Goal: Transaction & Acquisition: Purchase product/service

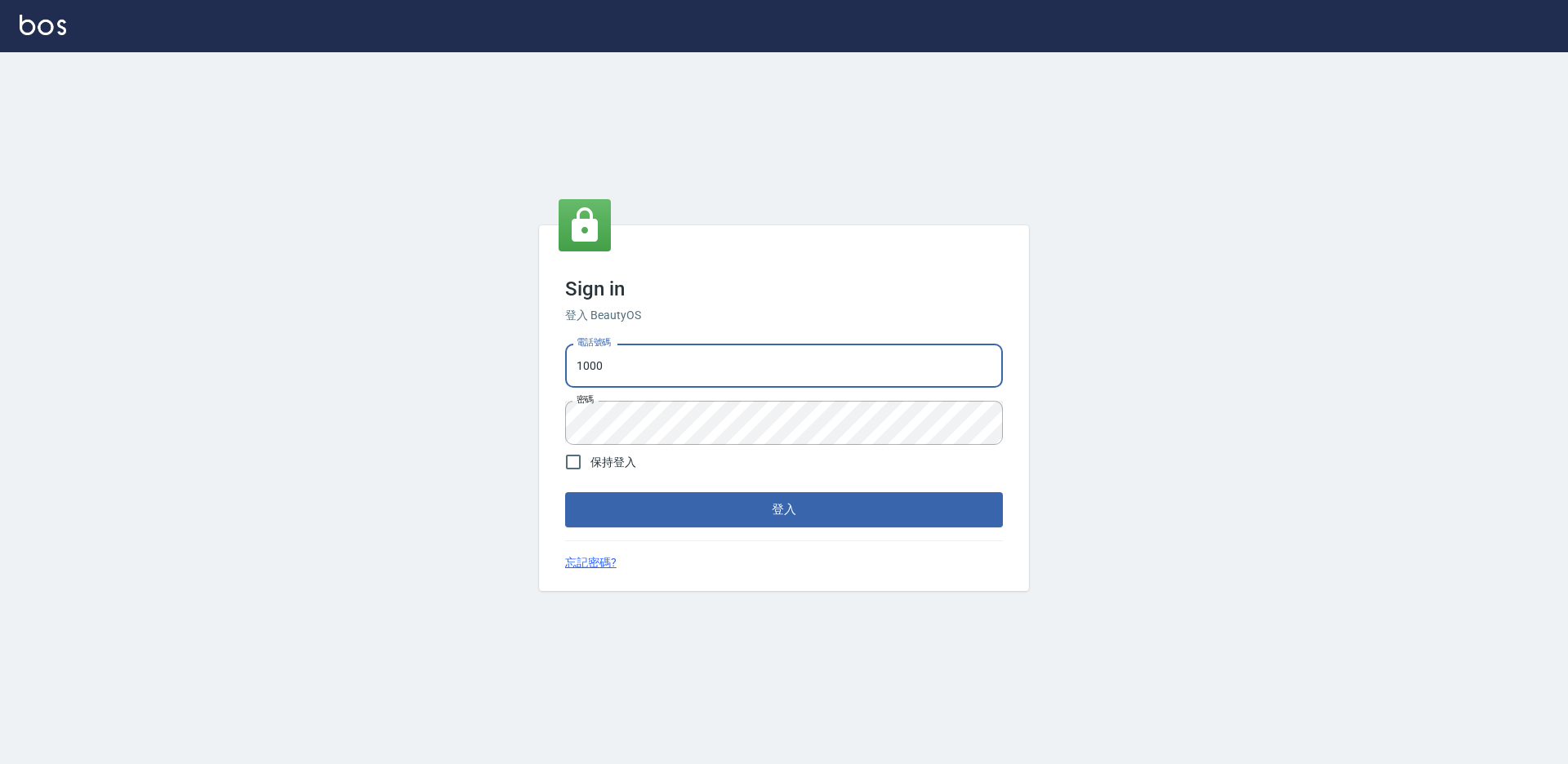
click at [669, 368] on input "1000" at bounding box center [783, 365] width 437 height 44
type input "0934195967"
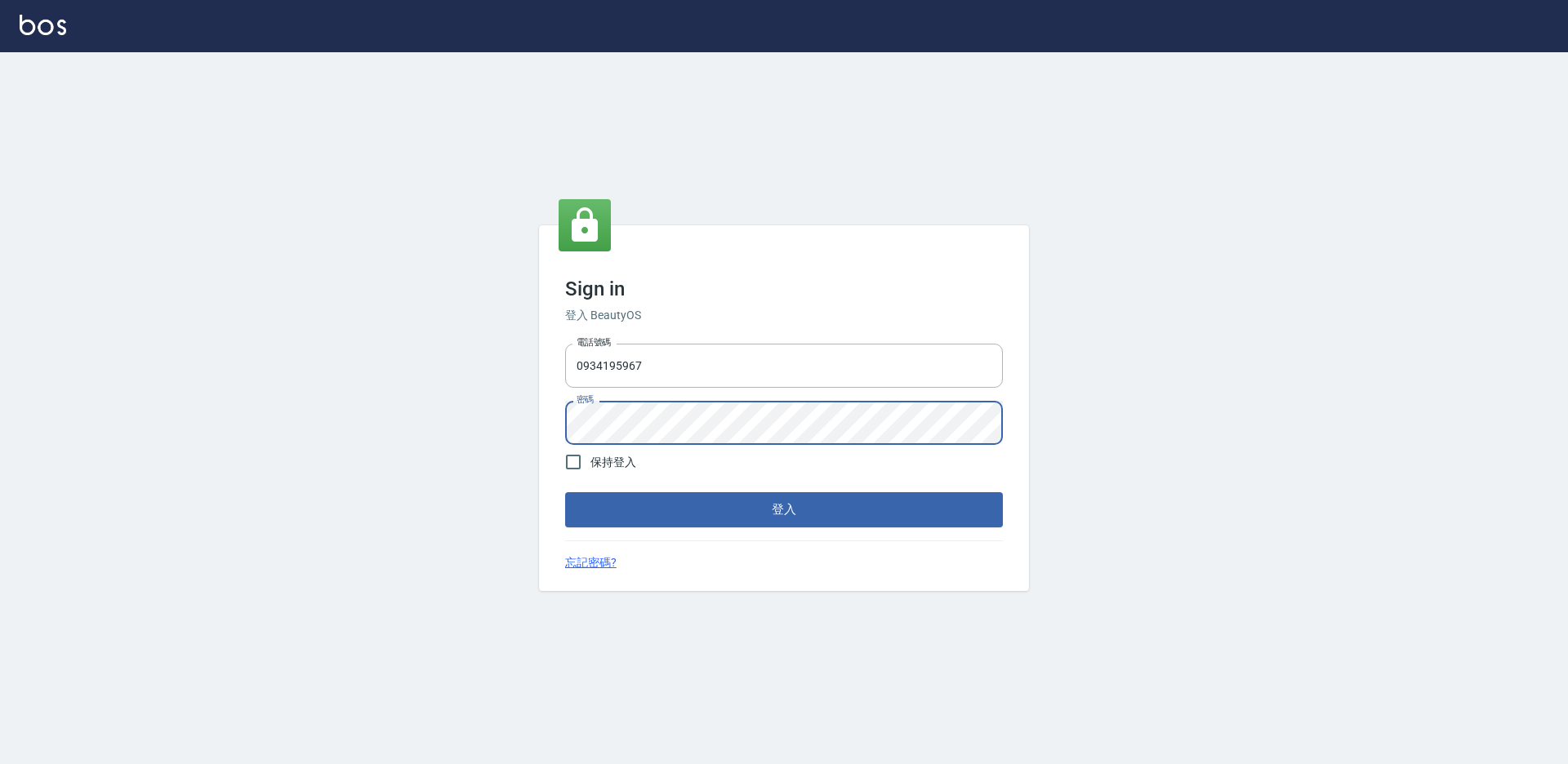
click at [612, 457] on span "保持登入" at bounding box center [613, 462] width 45 height 17
click at [590, 457] on input "保持登入" at bounding box center [572, 461] width 34 height 34
checkbox input "true"
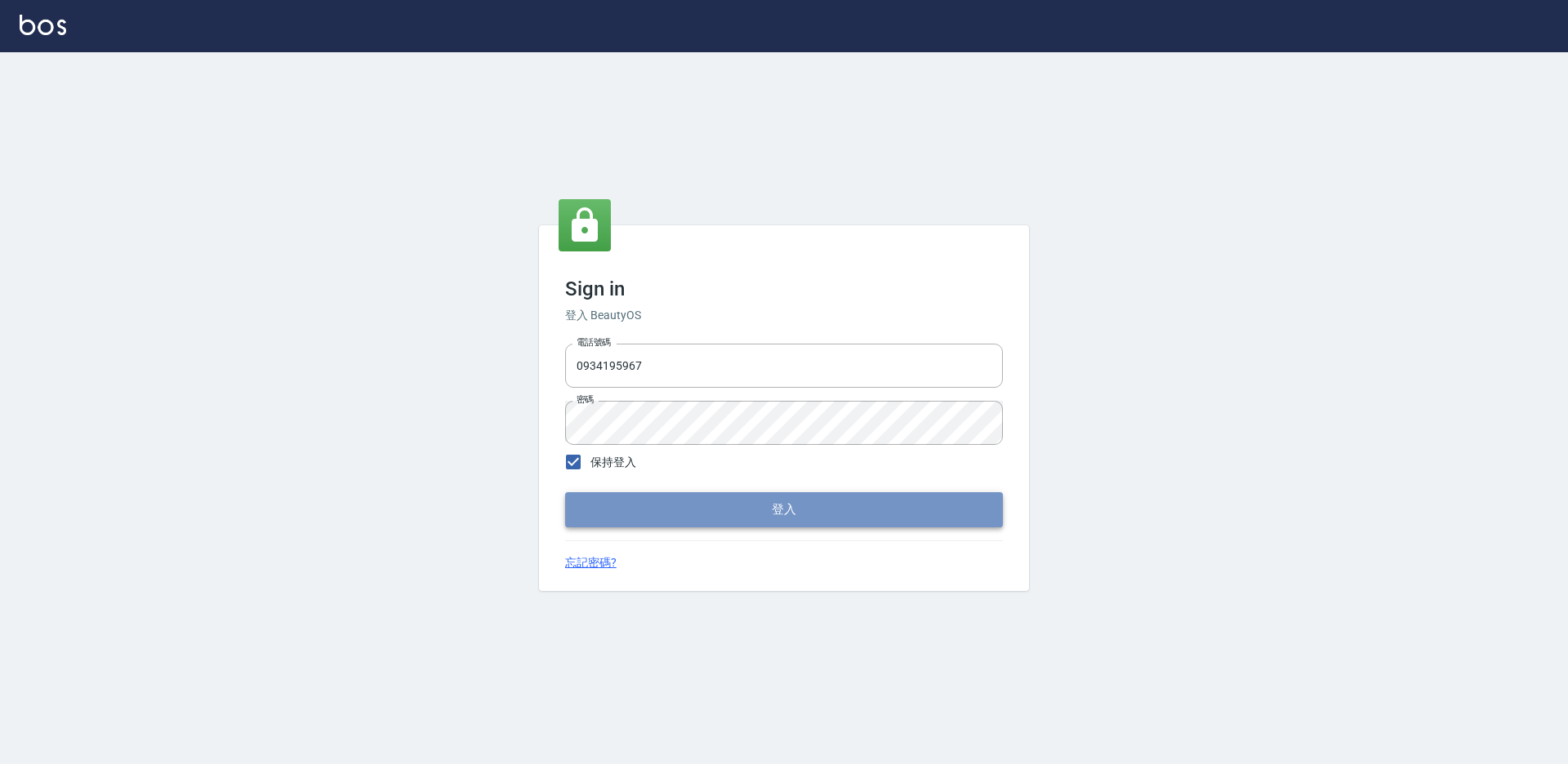
click at [734, 517] on button "登入" at bounding box center [783, 509] width 437 height 34
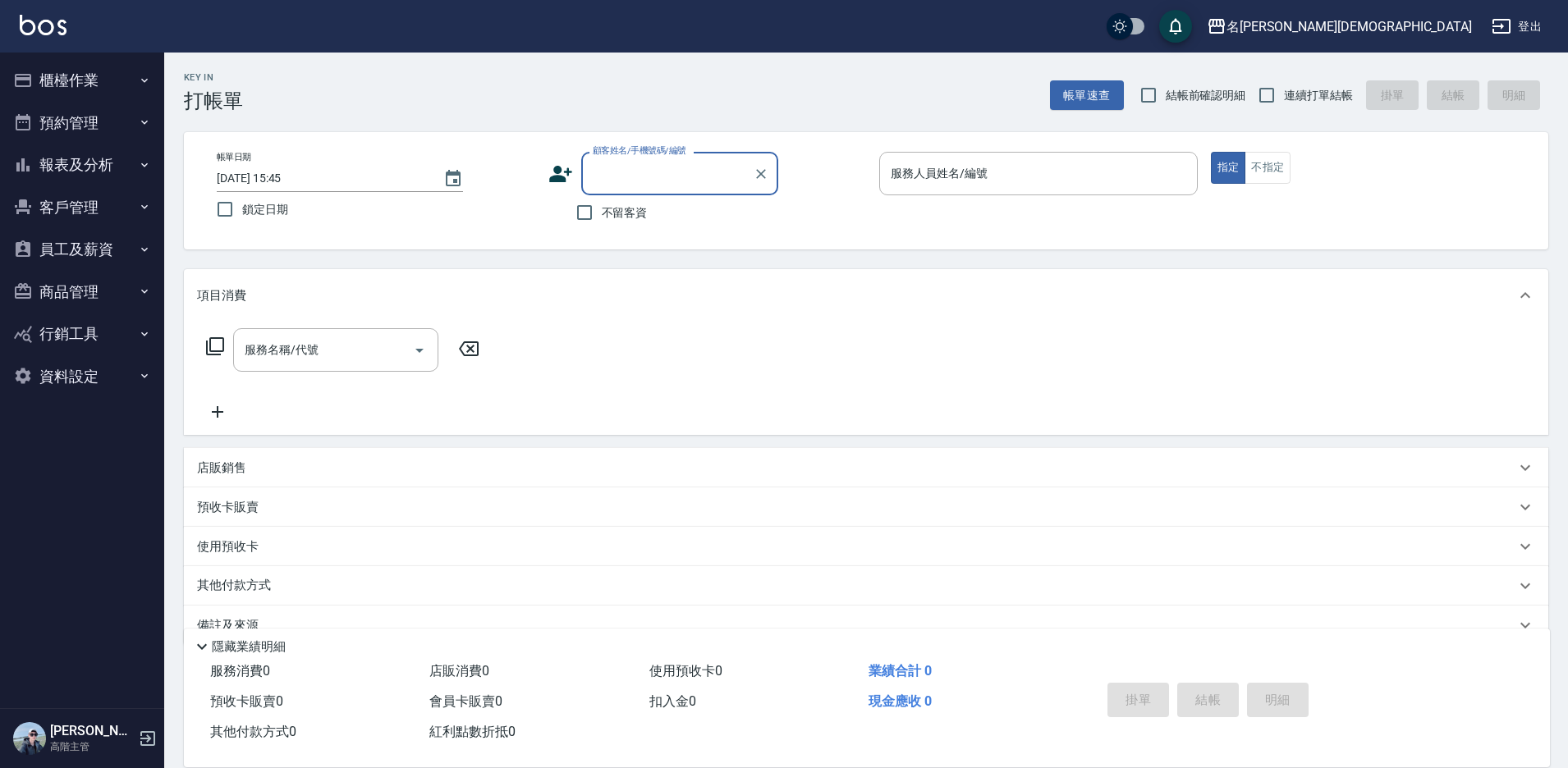
click at [108, 376] on button "資料設定" at bounding box center [82, 377] width 151 height 42
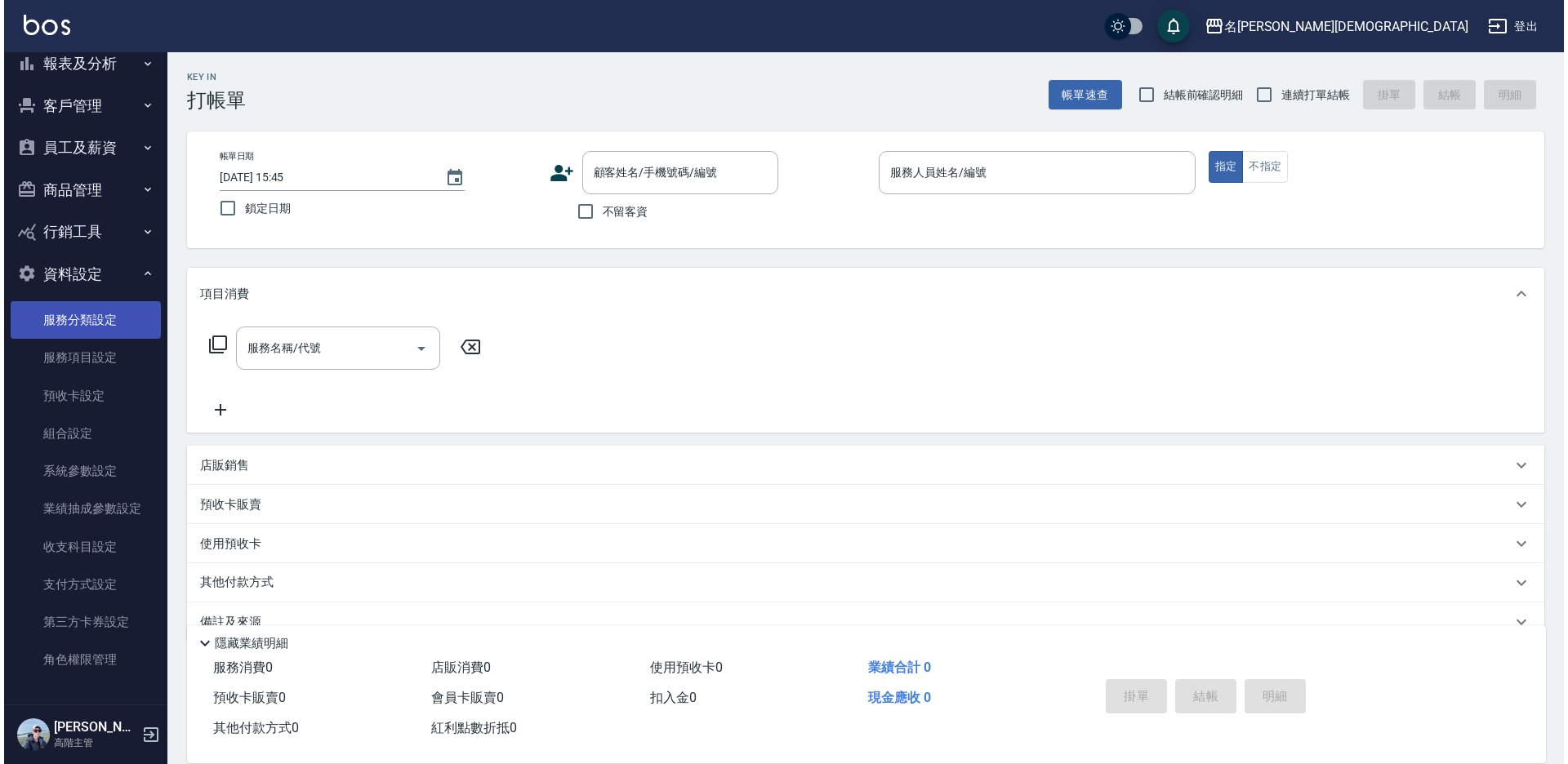
scroll to position [101, 0]
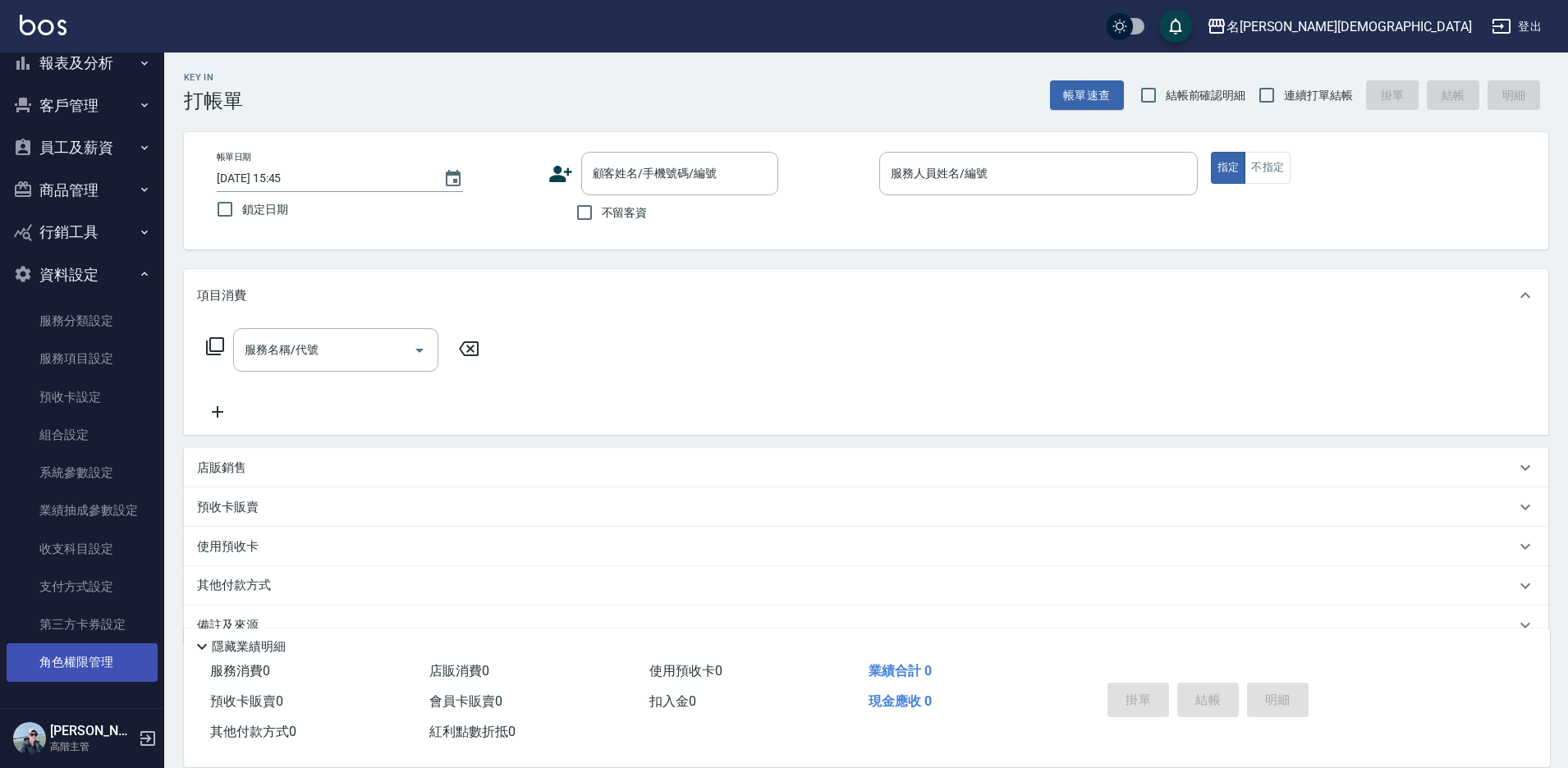
click at [86, 661] on link "角色權限管理" at bounding box center [82, 662] width 151 height 37
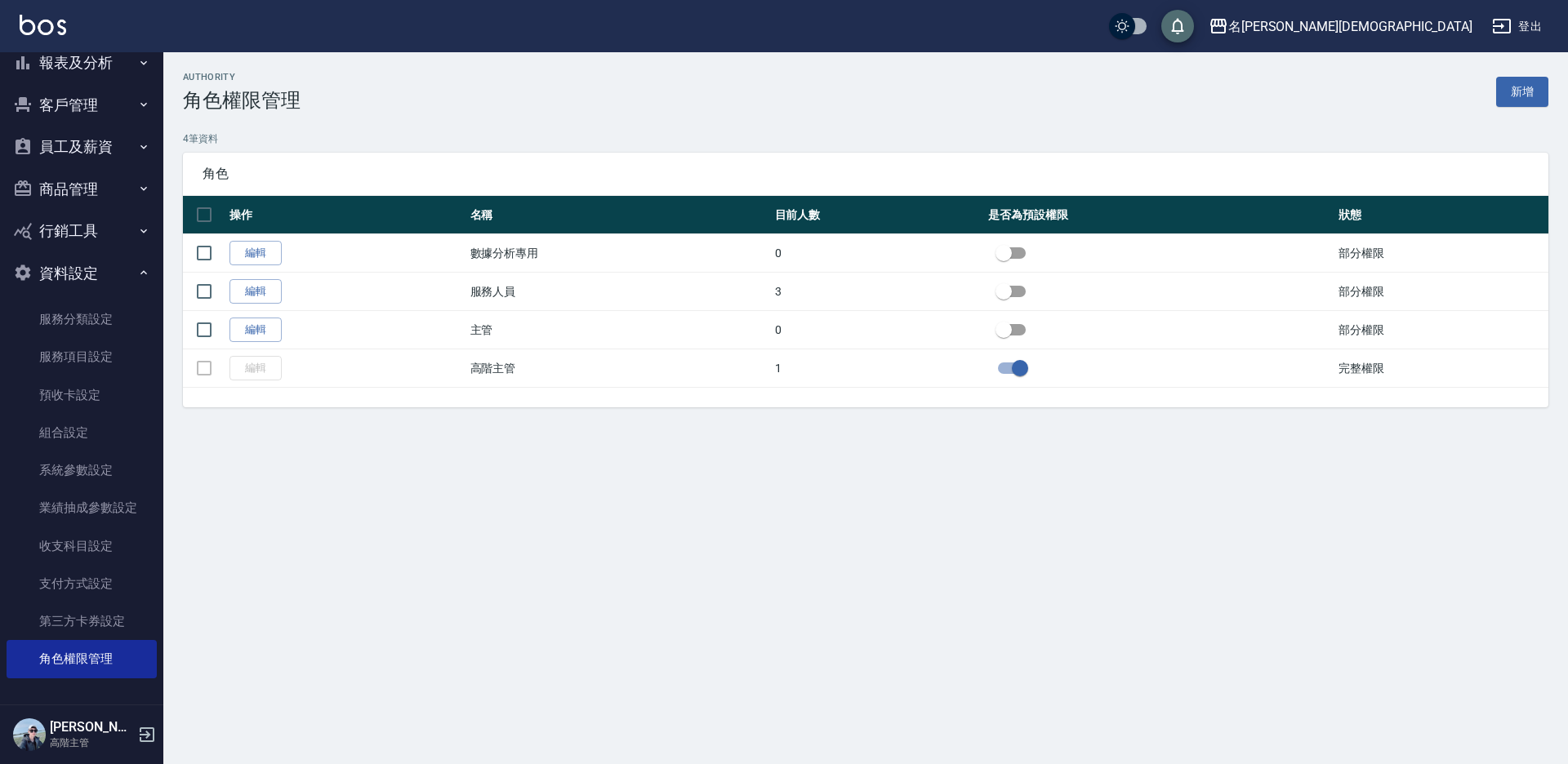
click at [1188, 29] on icon "save" at bounding box center [1178, 26] width 20 height 20
click at [1444, 26] on div "名[PERSON_NAME][DEMOGRAPHIC_DATA]" at bounding box center [1350, 26] width 244 height 21
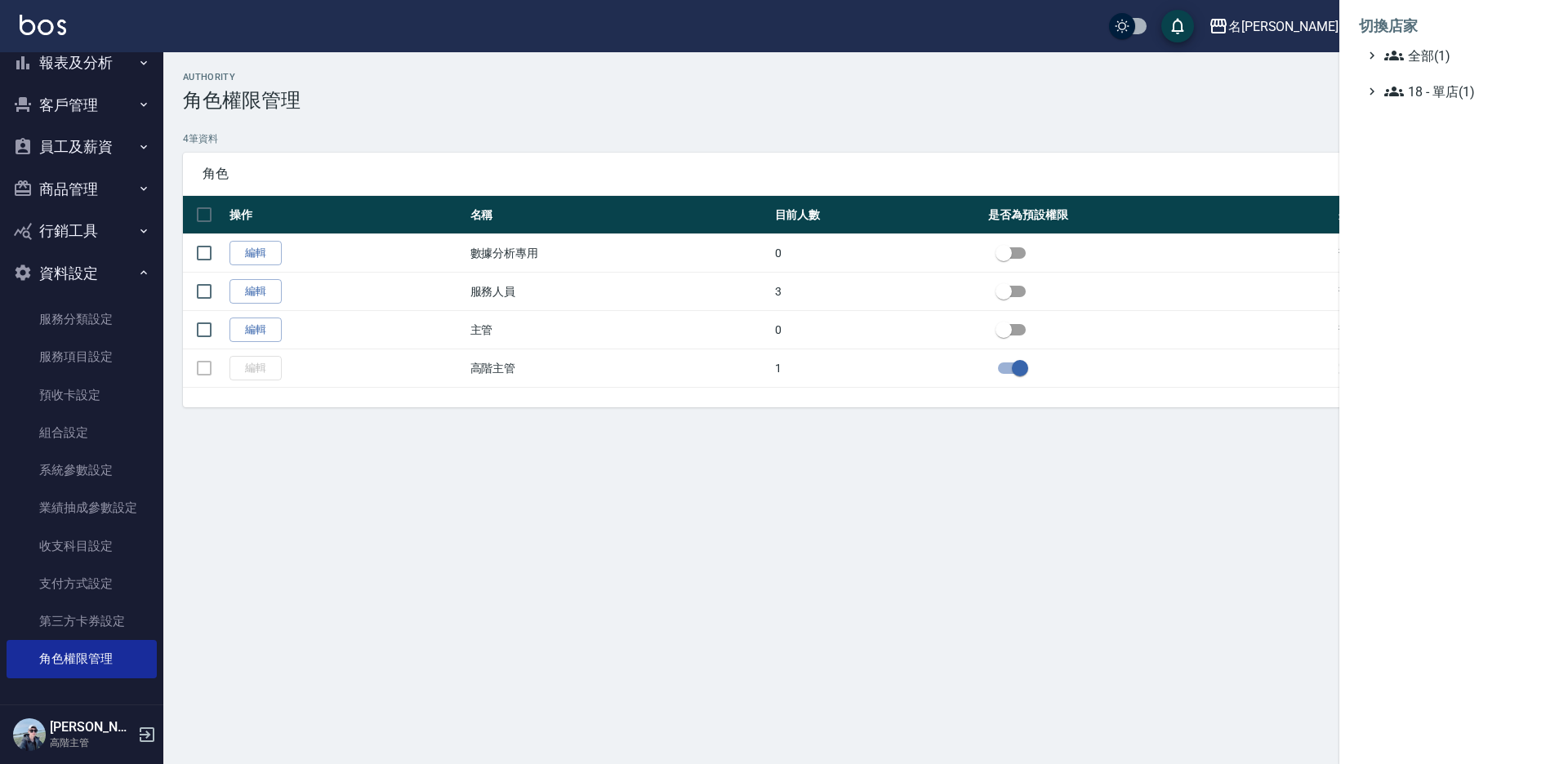
click at [1247, 75] on div at bounding box center [784, 382] width 1568 height 764
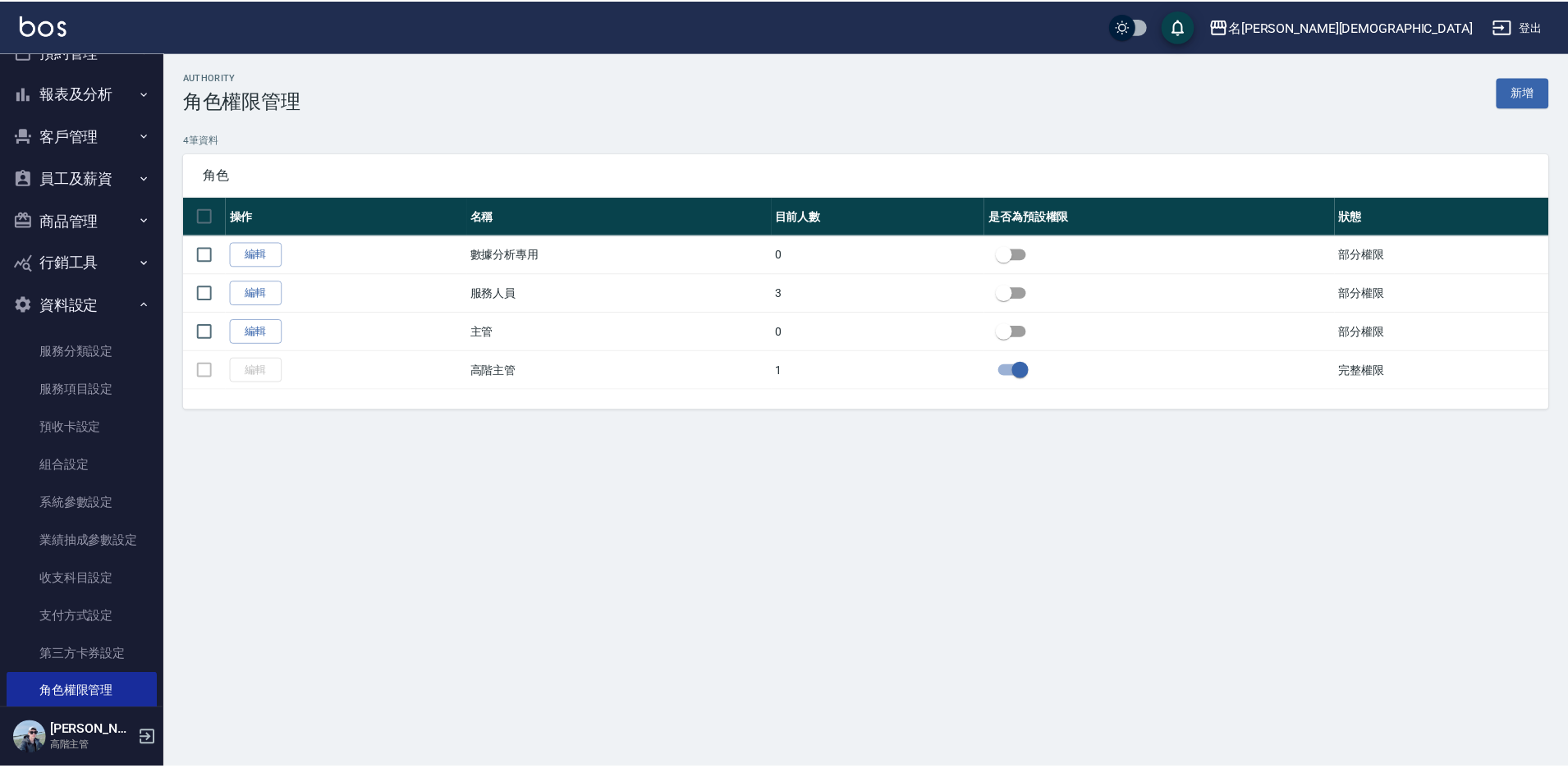
scroll to position [101, 0]
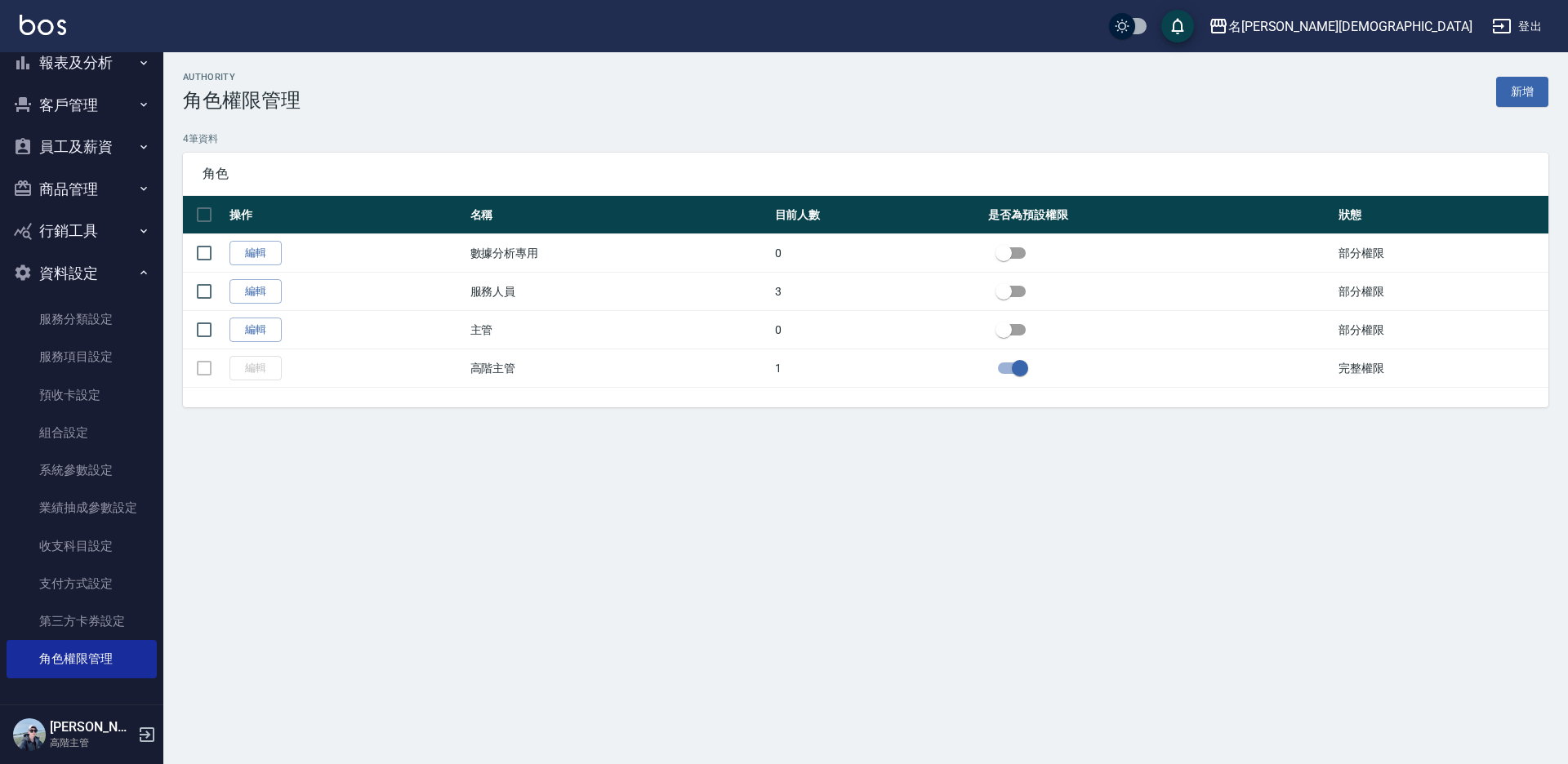
click at [41, 733] on img at bounding box center [29, 734] width 32 height 32
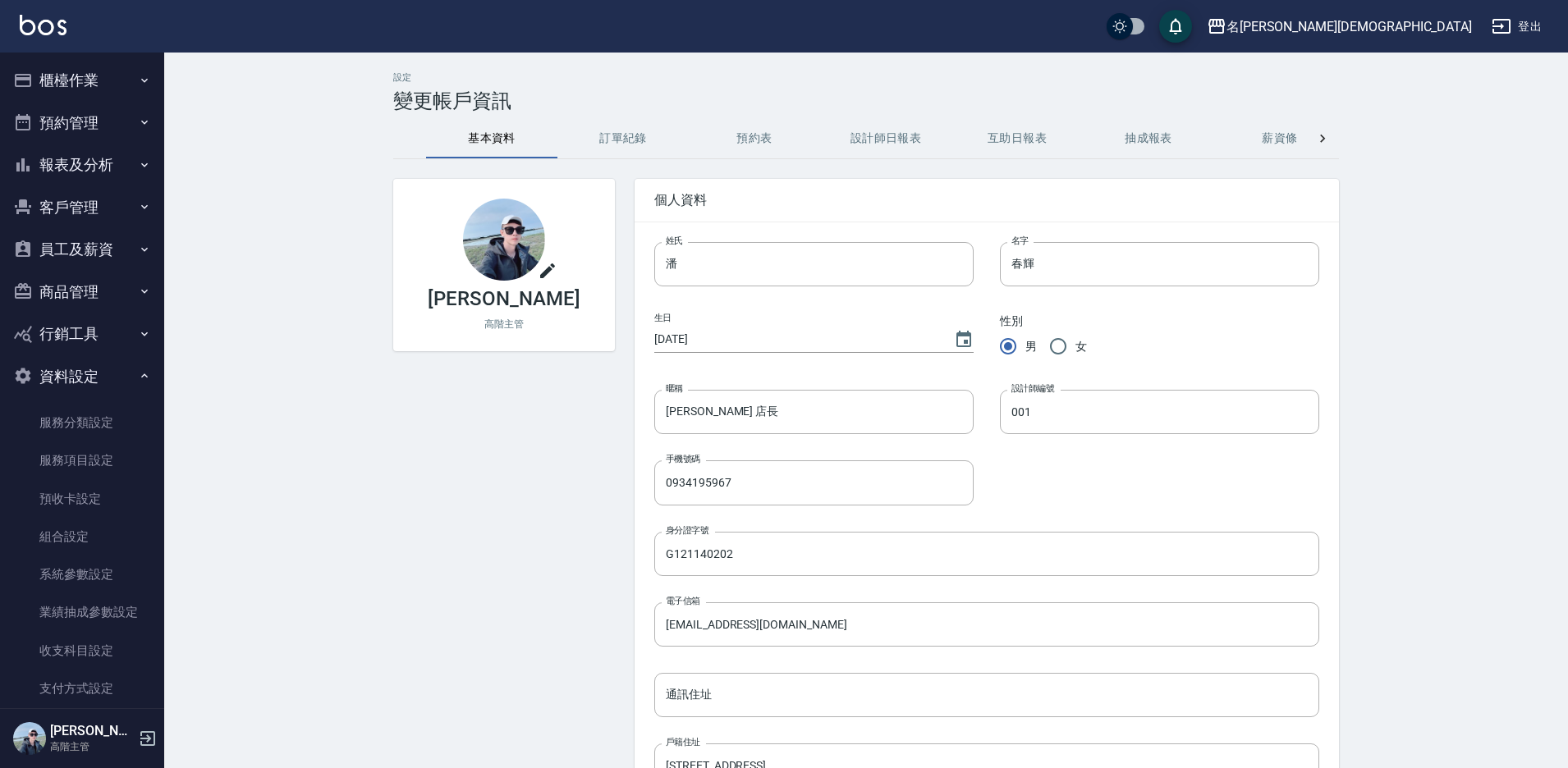
click at [77, 86] on button "櫃檯作業" at bounding box center [82, 80] width 151 height 42
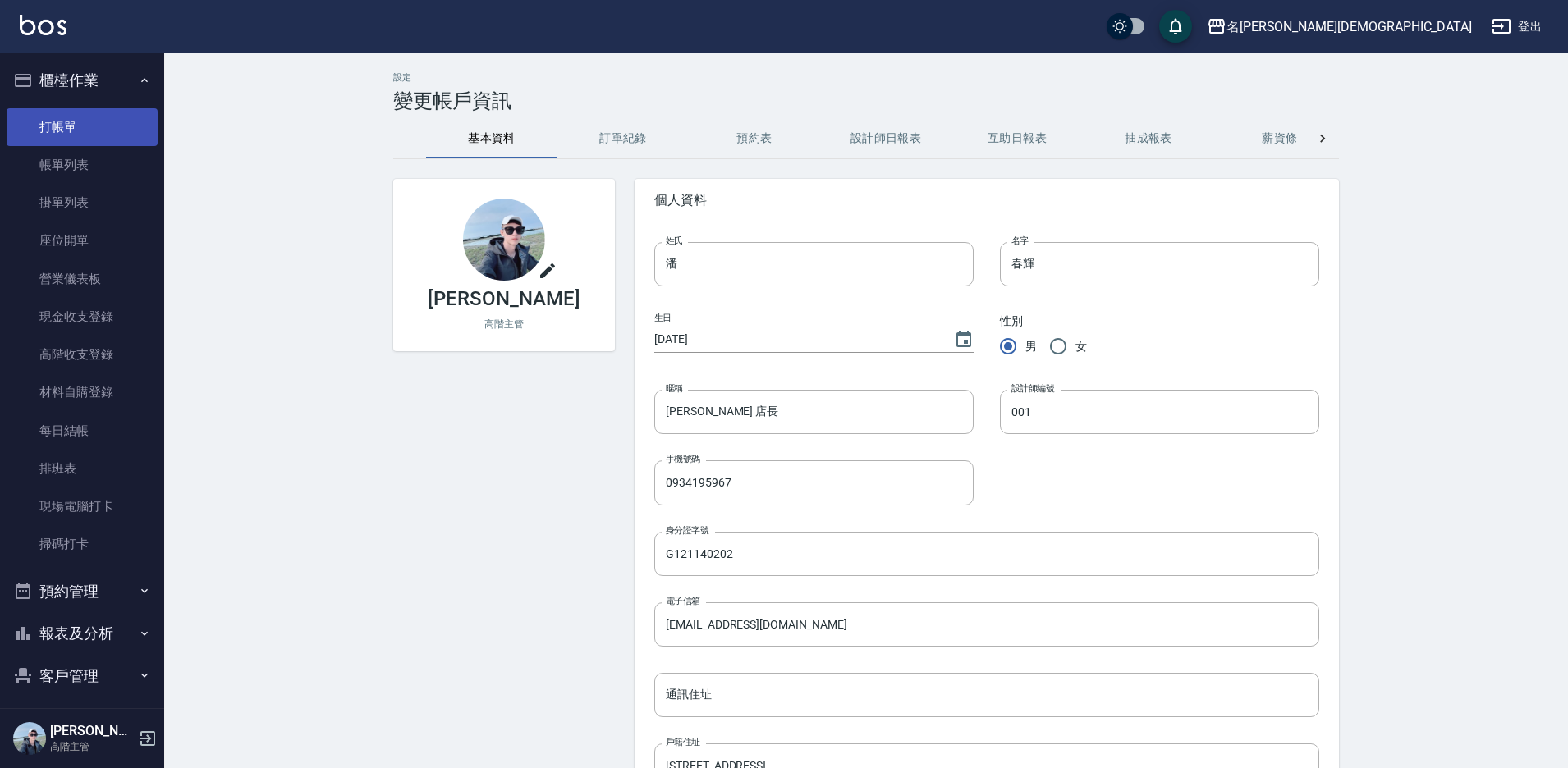
click at [86, 131] on link "打帳單" at bounding box center [82, 126] width 151 height 37
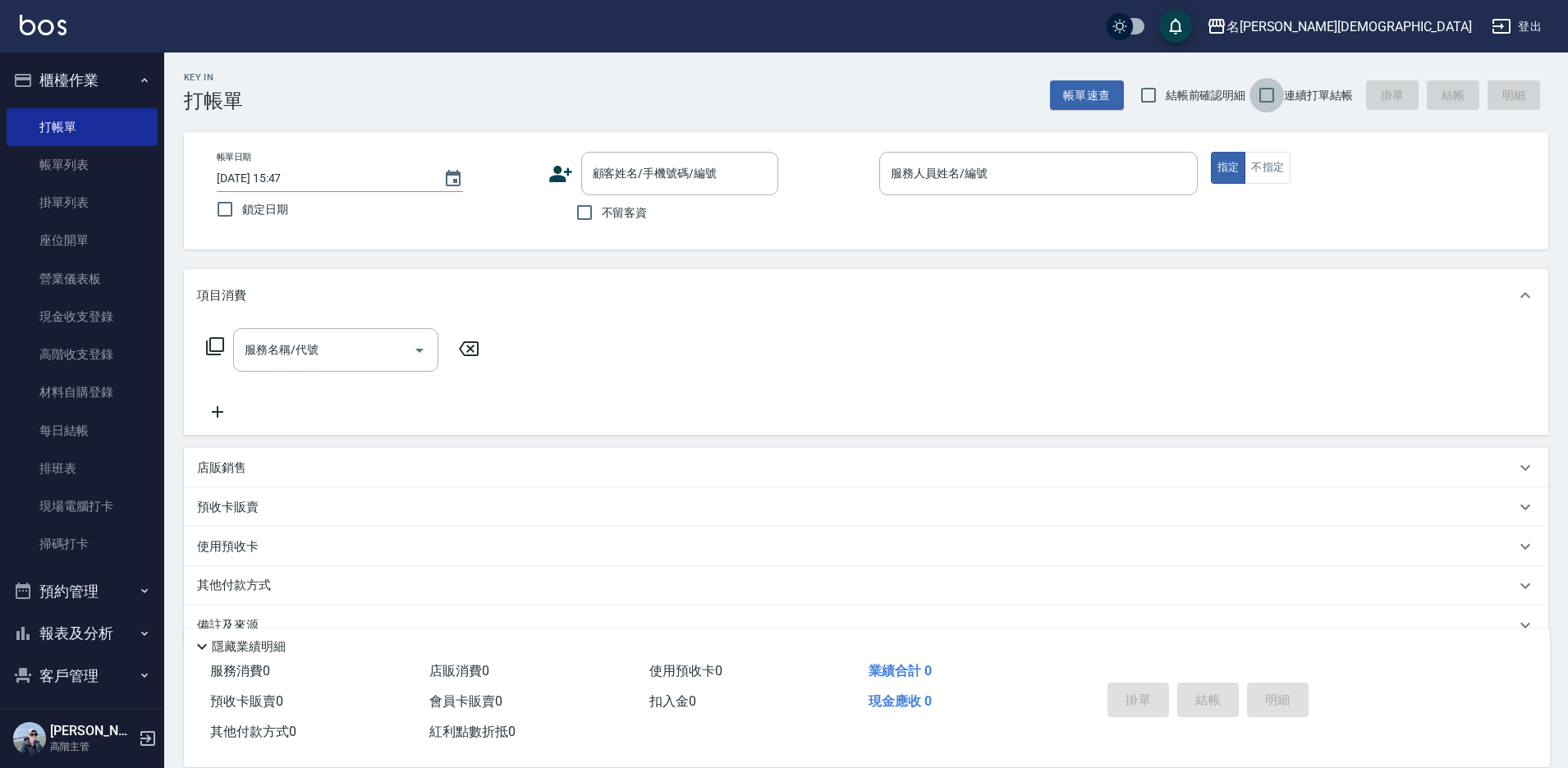
click at [1275, 93] on input "連續打單結帳" at bounding box center [1266, 95] width 34 height 34
checkbox input "true"
click at [584, 210] on input "不留客資" at bounding box center [584, 212] width 34 height 34
checkbox input "true"
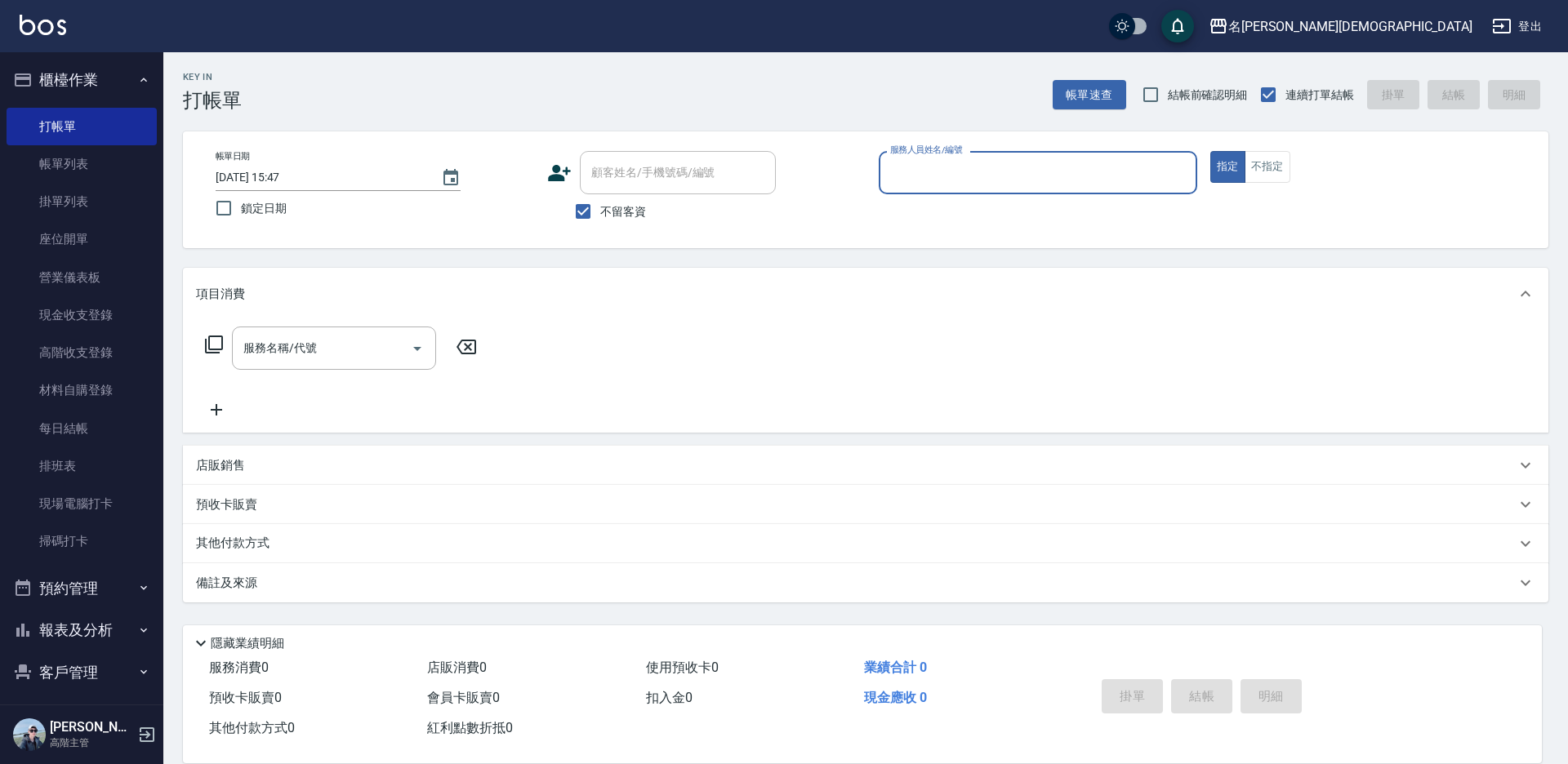
click at [939, 170] on input "服務人員姓名/編號" at bounding box center [1037, 173] width 304 height 29
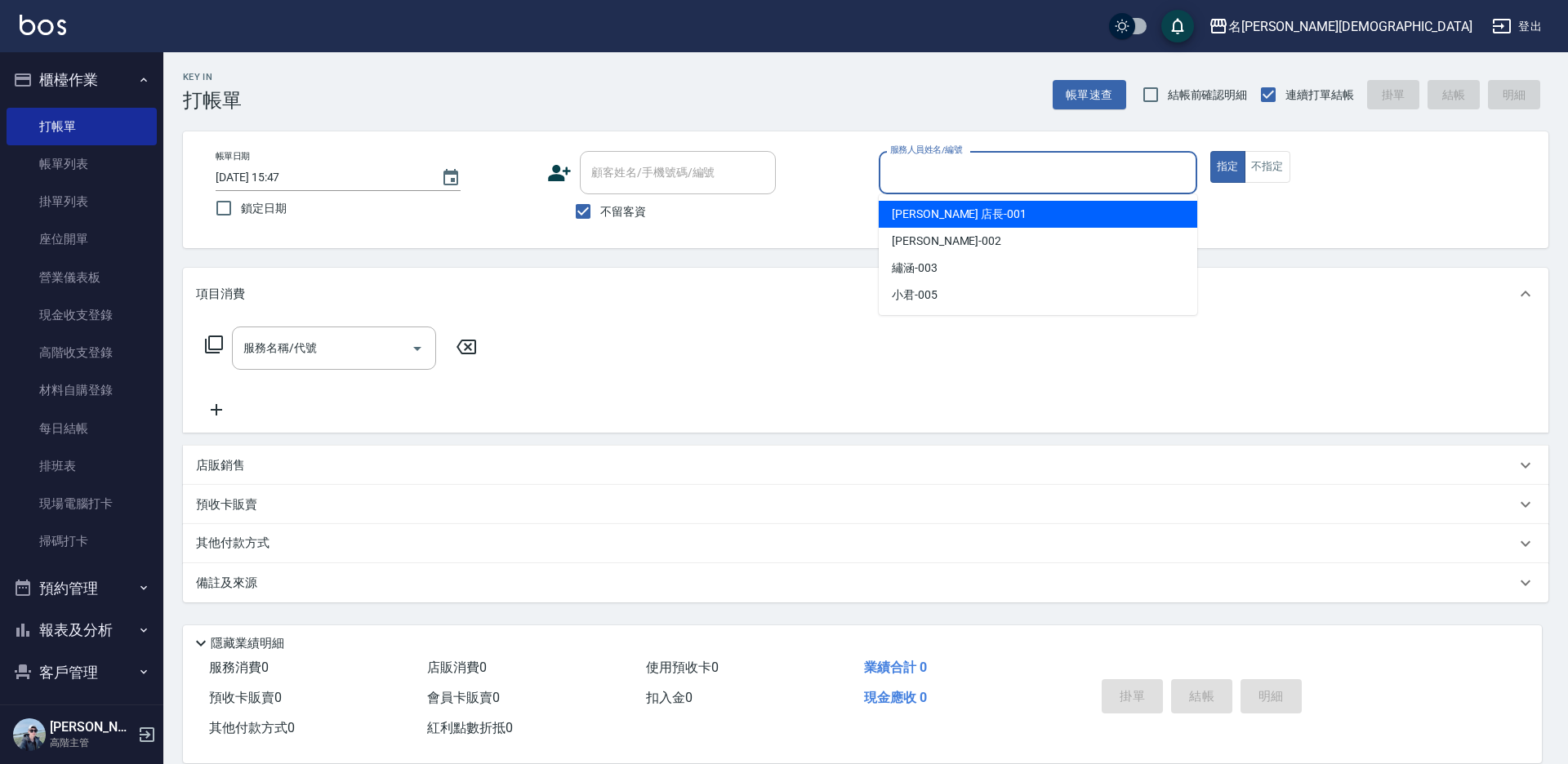
drag, startPoint x: 958, startPoint y: 220, endPoint x: 973, endPoint y: 214, distance: 16.2
click at [958, 218] on div "[PERSON_NAME] 店長 -001" at bounding box center [1037, 214] width 318 height 27
type input "[PERSON_NAME] 店長-001"
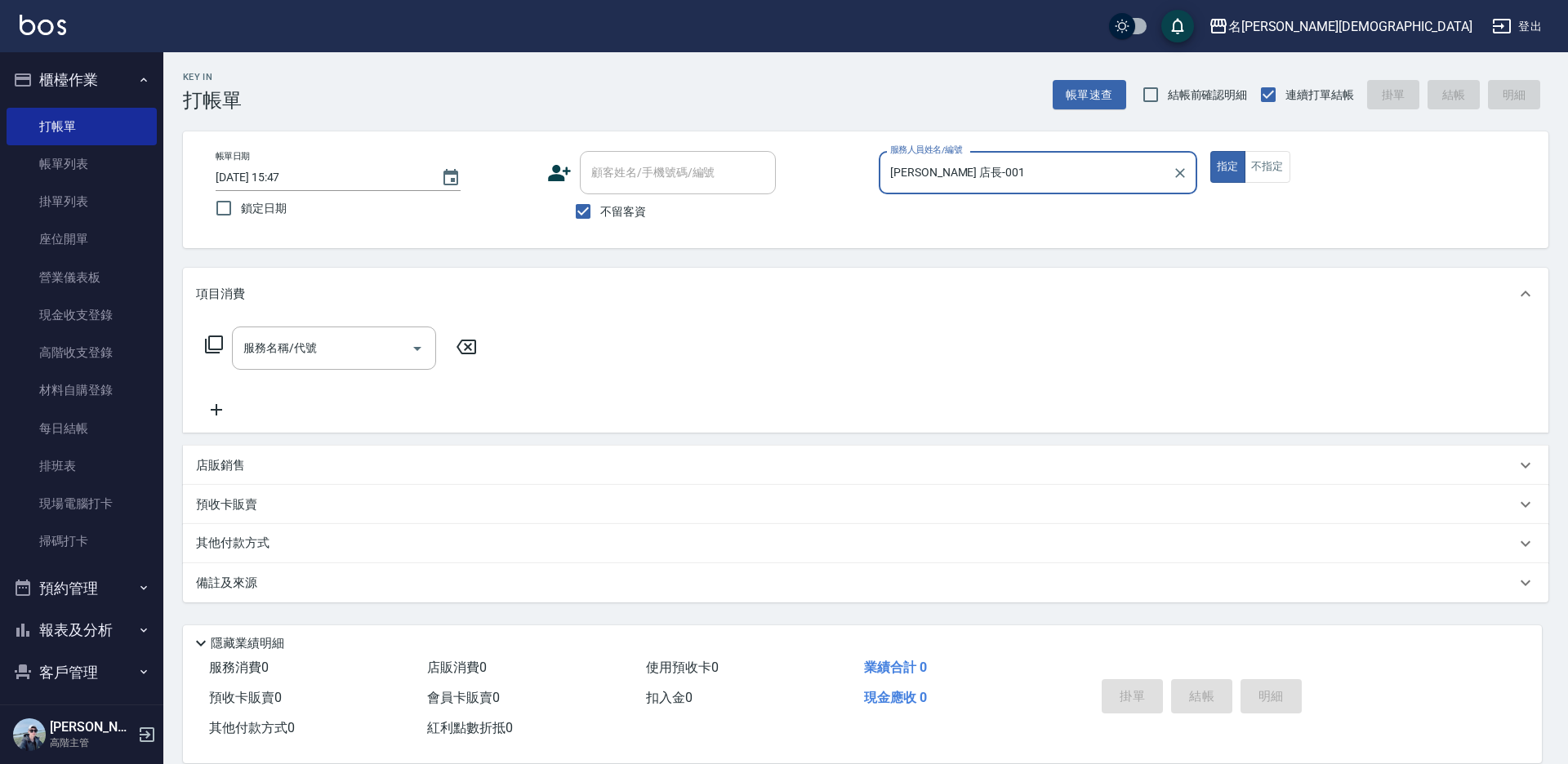
click at [213, 341] on icon at bounding box center [214, 345] width 20 height 20
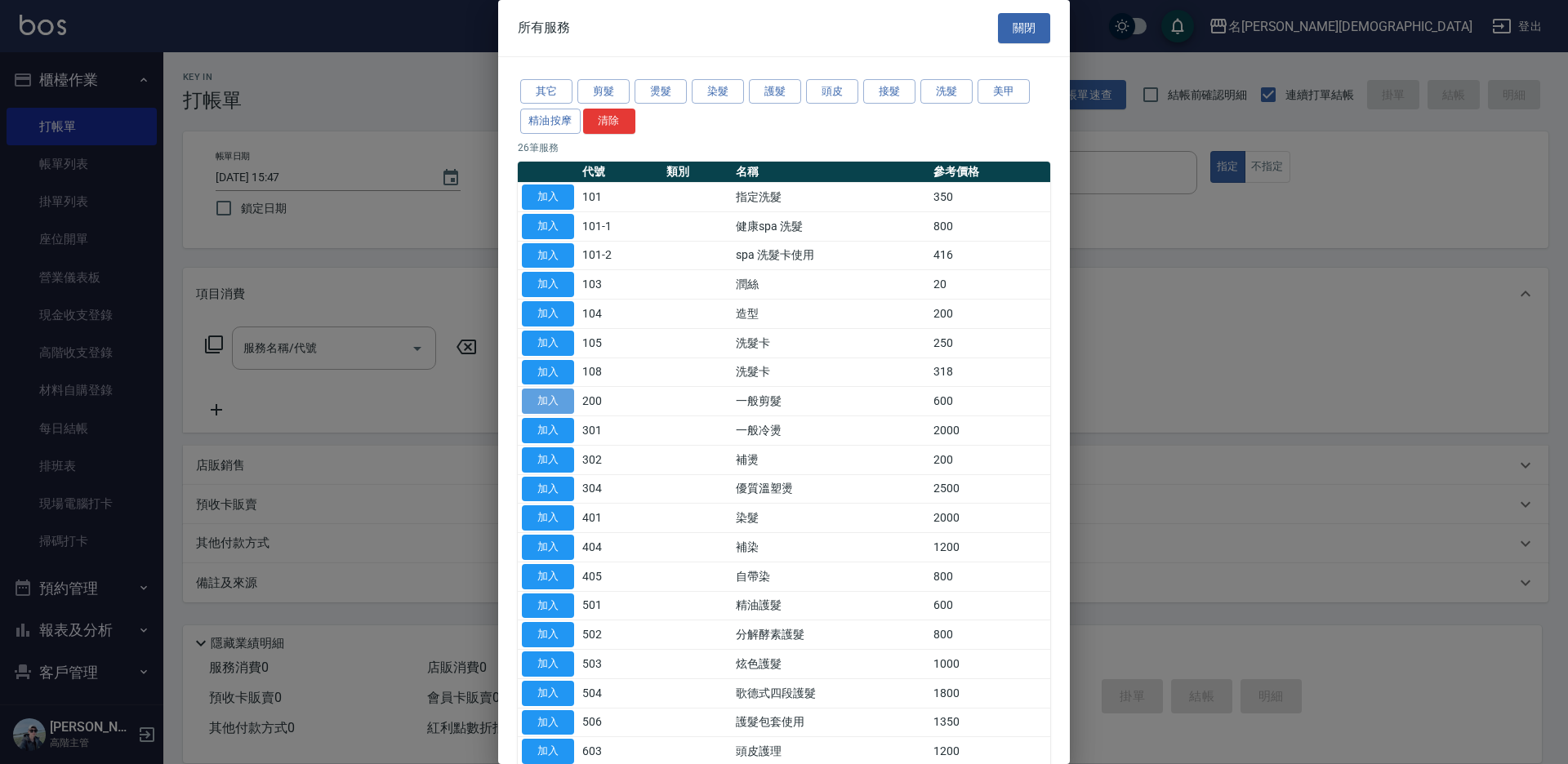
click at [560, 392] on button "加入" at bounding box center [547, 401] width 52 height 26
type input "一般剪髮(200)"
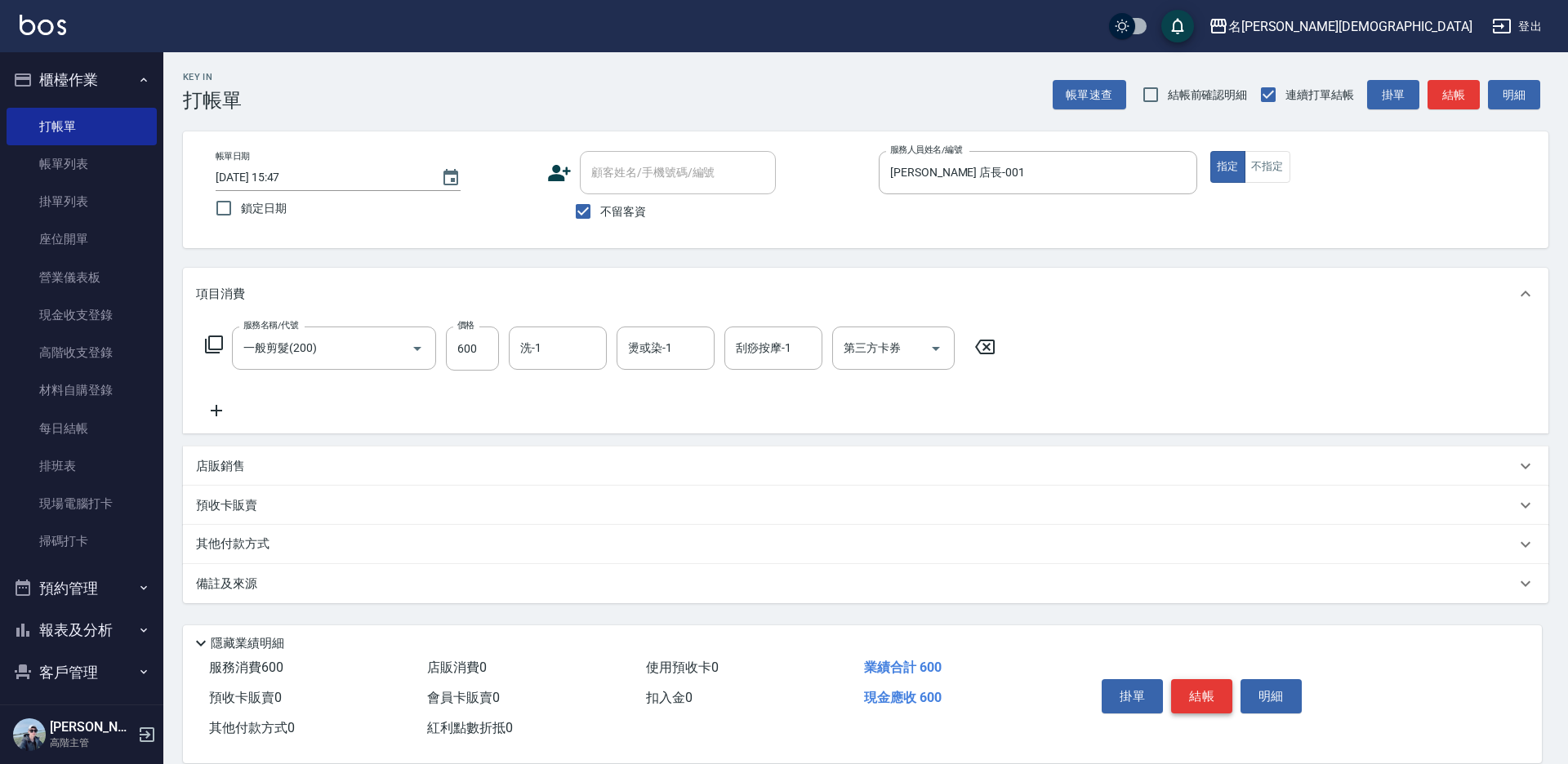
click at [1202, 690] on button "結帳" at bounding box center [1202, 695] width 61 height 34
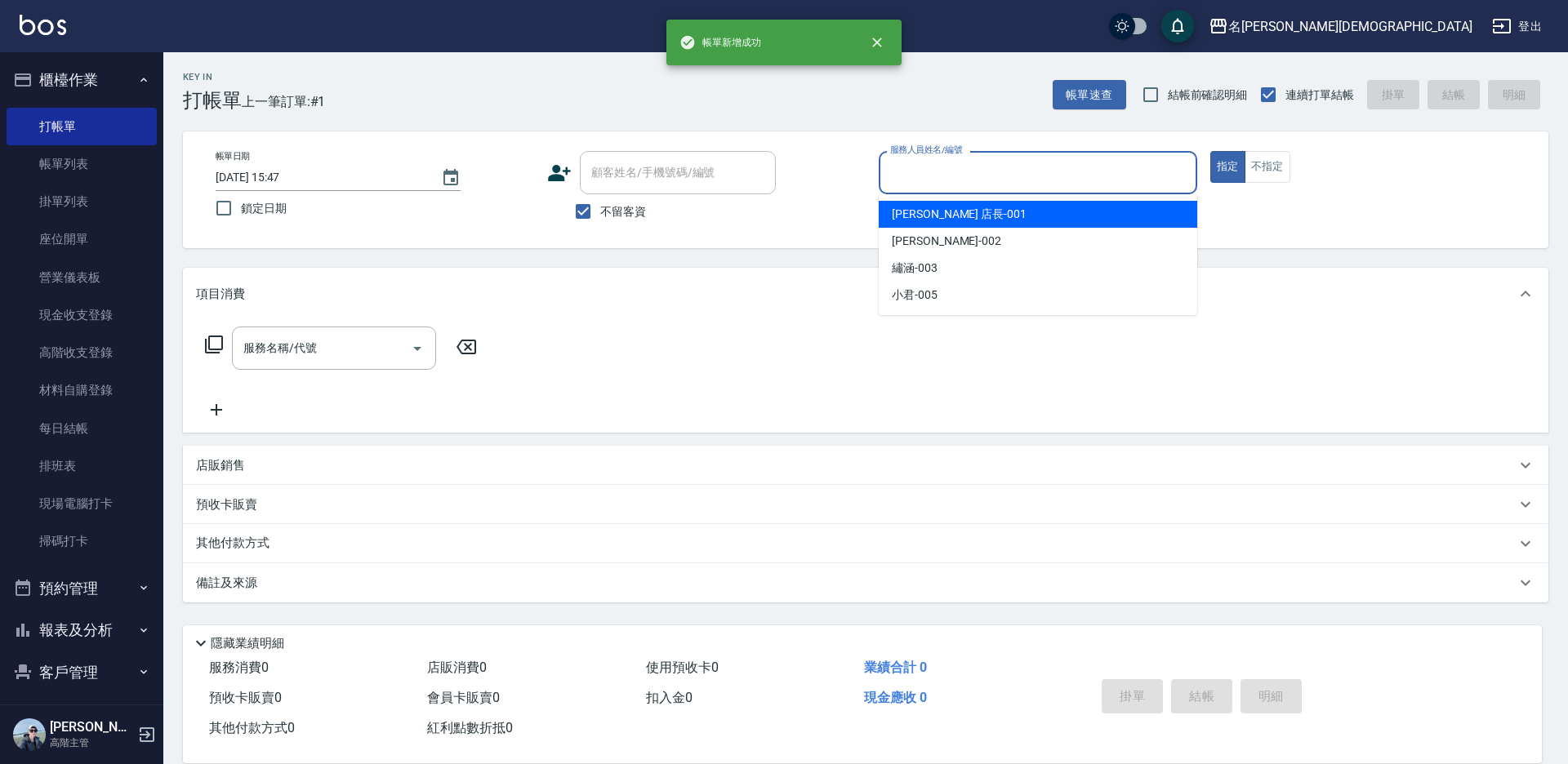
drag, startPoint x: 944, startPoint y: 162, endPoint x: 932, endPoint y: 190, distance: 30.5
click at [945, 164] on input "服務人員姓名/編號" at bounding box center [1037, 173] width 304 height 29
click at [916, 205] on div "[PERSON_NAME] 店長 -001" at bounding box center [1037, 214] width 318 height 27
type input "[PERSON_NAME] 店長-001"
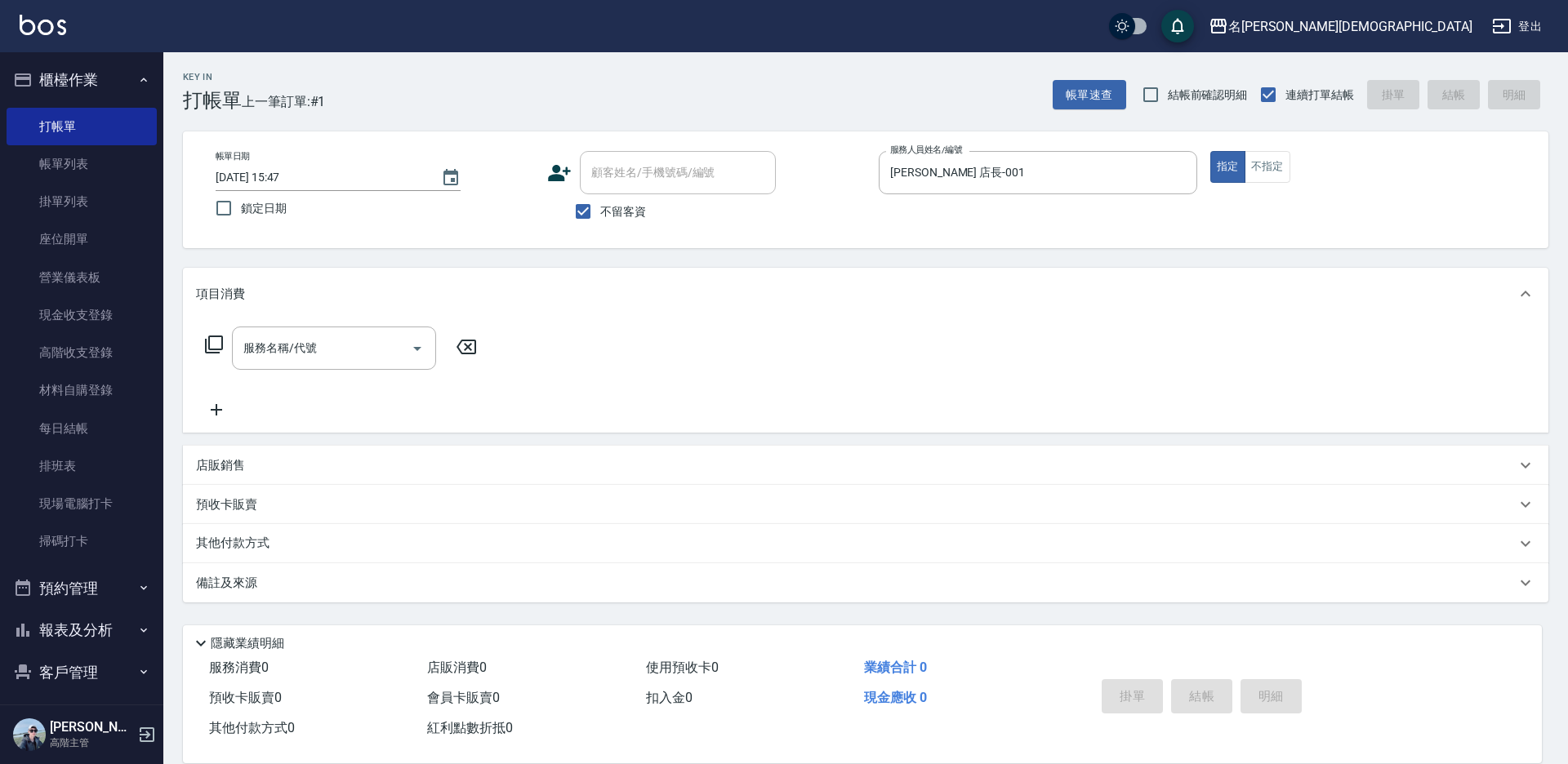
click at [212, 344] on icon at bounding box center [214, 345] width 20 height 20
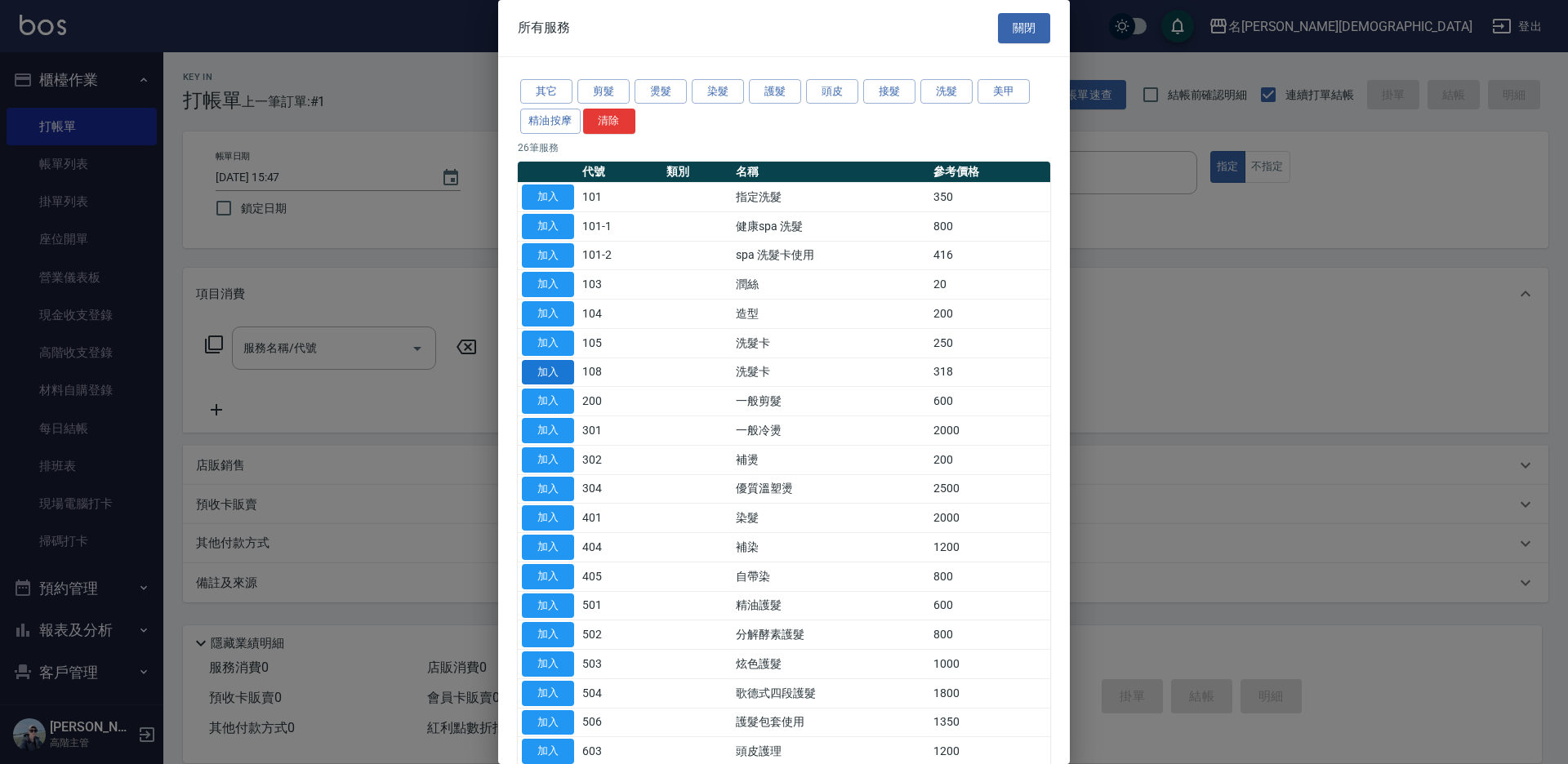
click at [534, 380] on button "加入" at bounding box center [547, 372] width 52 height 26
type input "洗髮卡(108)"
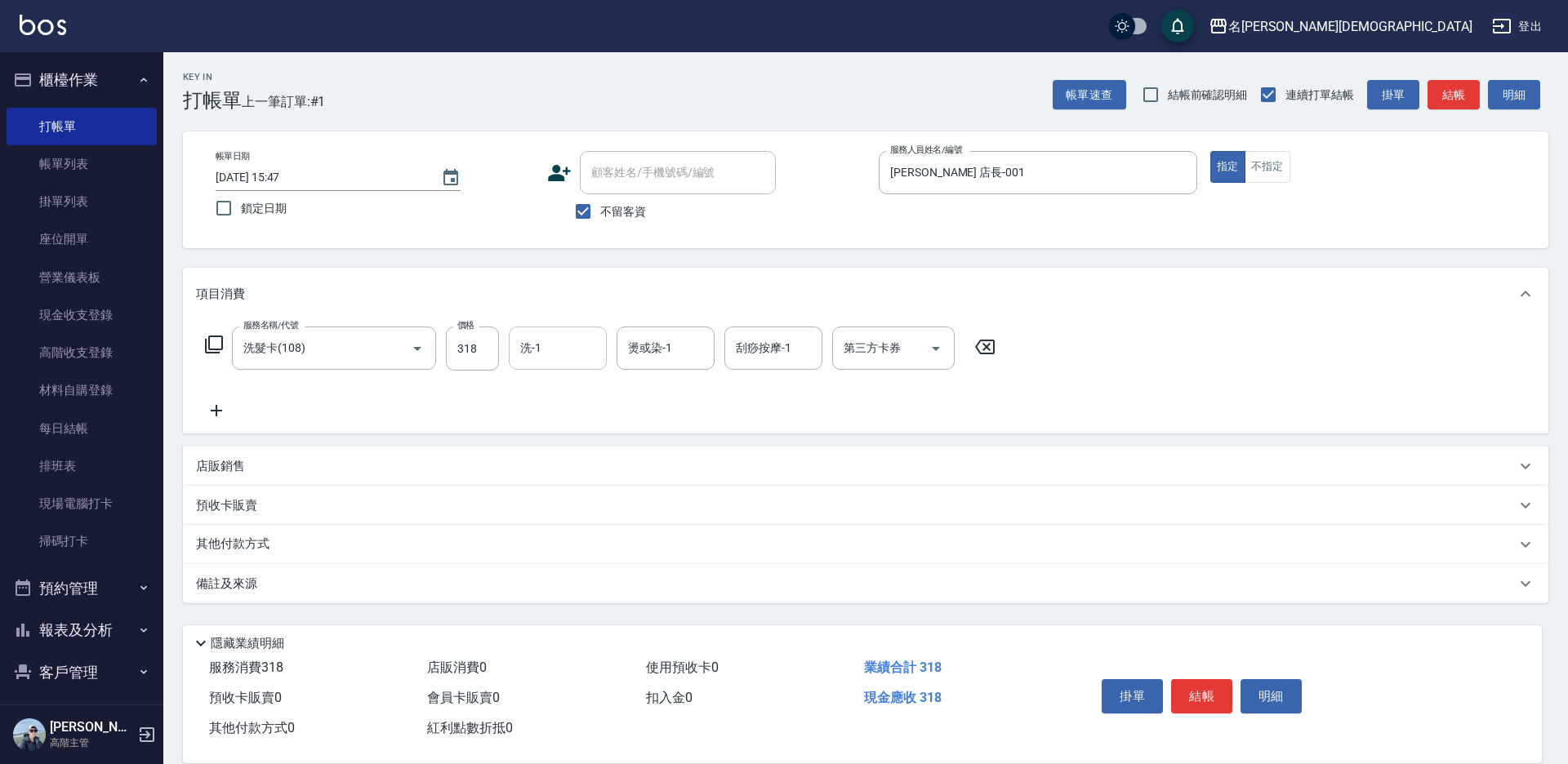
click at [546, 349] on input "洗-1" at bounding box center [557, 348] width 84 height 29
click at [564, 452] on span "繡涵 -003" at bounding box center [544, 461] width 45 height 17
type input "繡涵-003"
click at [867, 352] on div "第三方卡券 第三方卡券" at bounding box center [893, 348] width 122 height 43
click at [879, 408] on span "舊有卡券" at bounding box center [893, 417] width 122 height 27
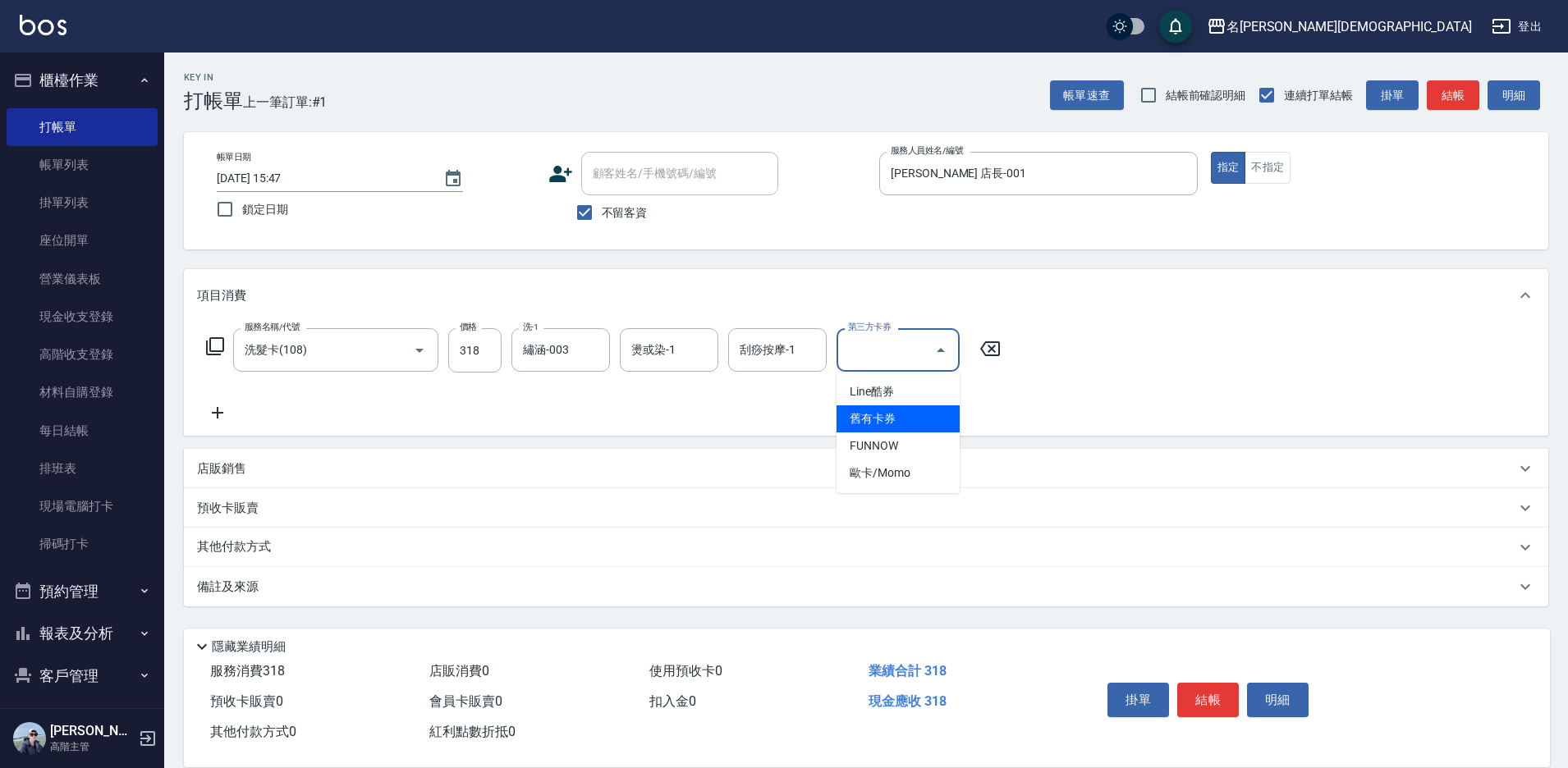
type input "舊有卡券"
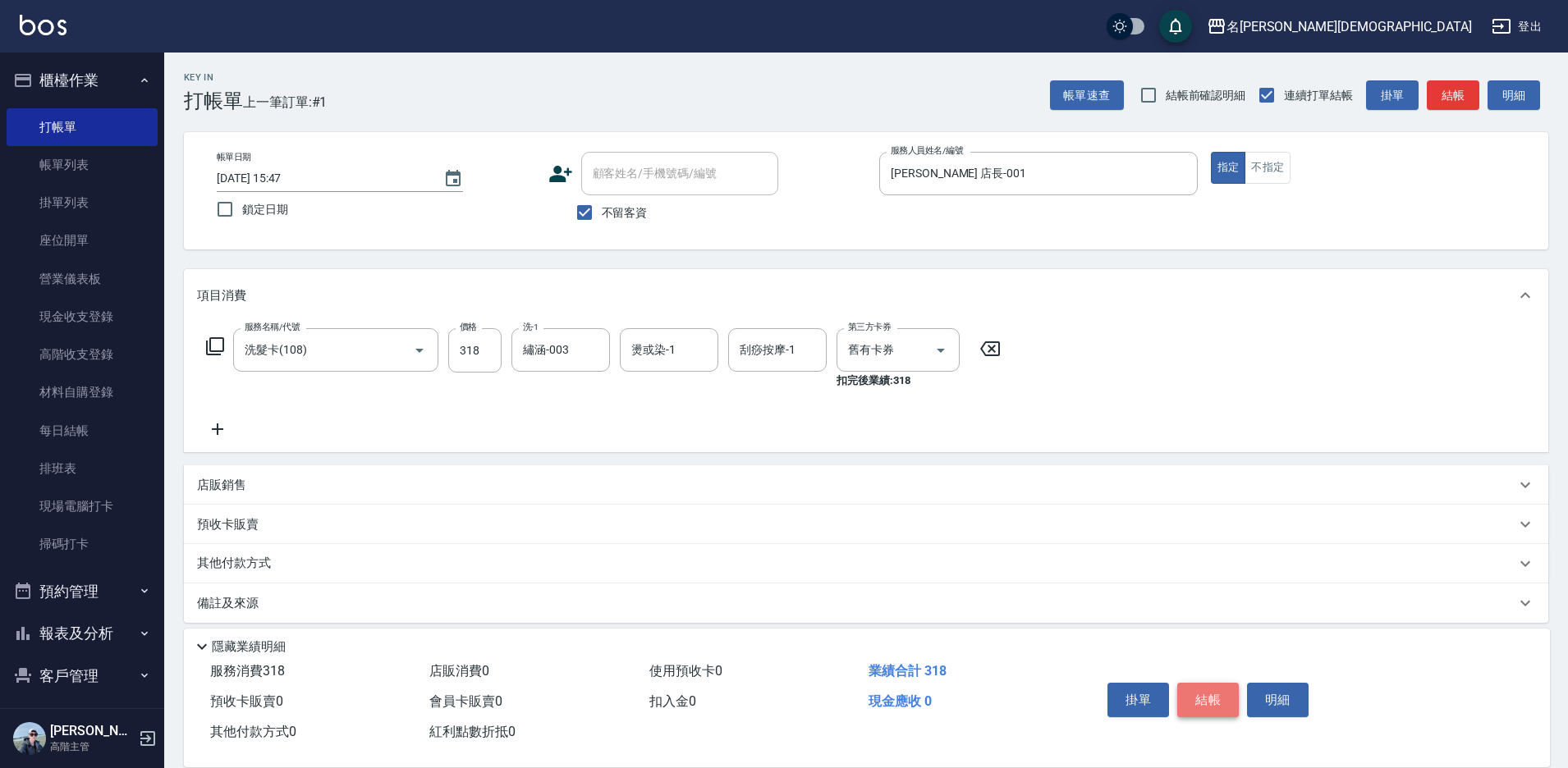
click at [1190, 687] on button "結帳" at bounding box center [1208, 699] width 62 height 34
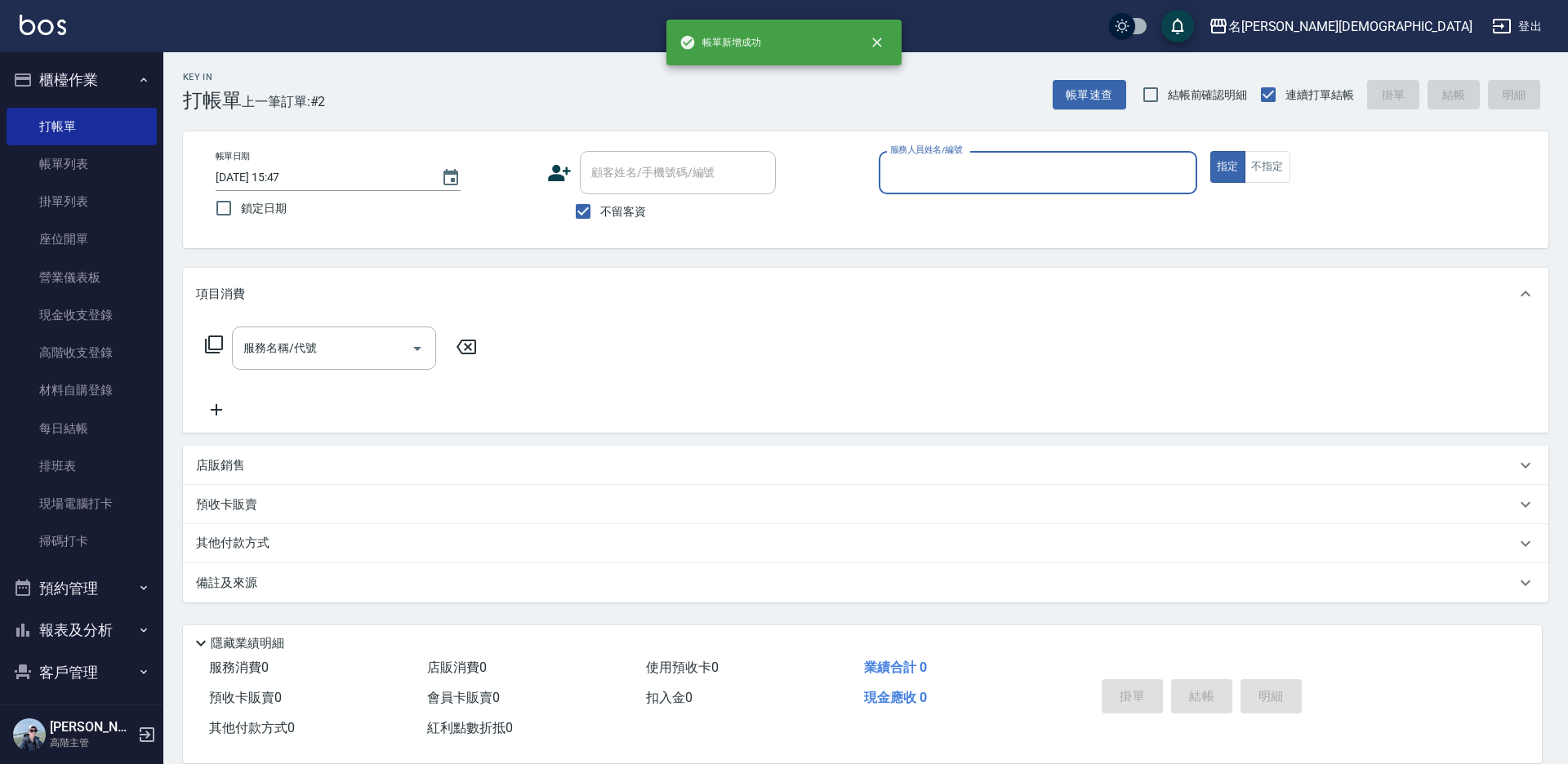
drag, startPoint x: 929, startPoint y: 171, endPoint x: 927, endPoint y: 185, distance: 14.1
click at [929, 170] on input "服務人員姓名/編號" at bounding box center [1037, 173] width 304 height 29
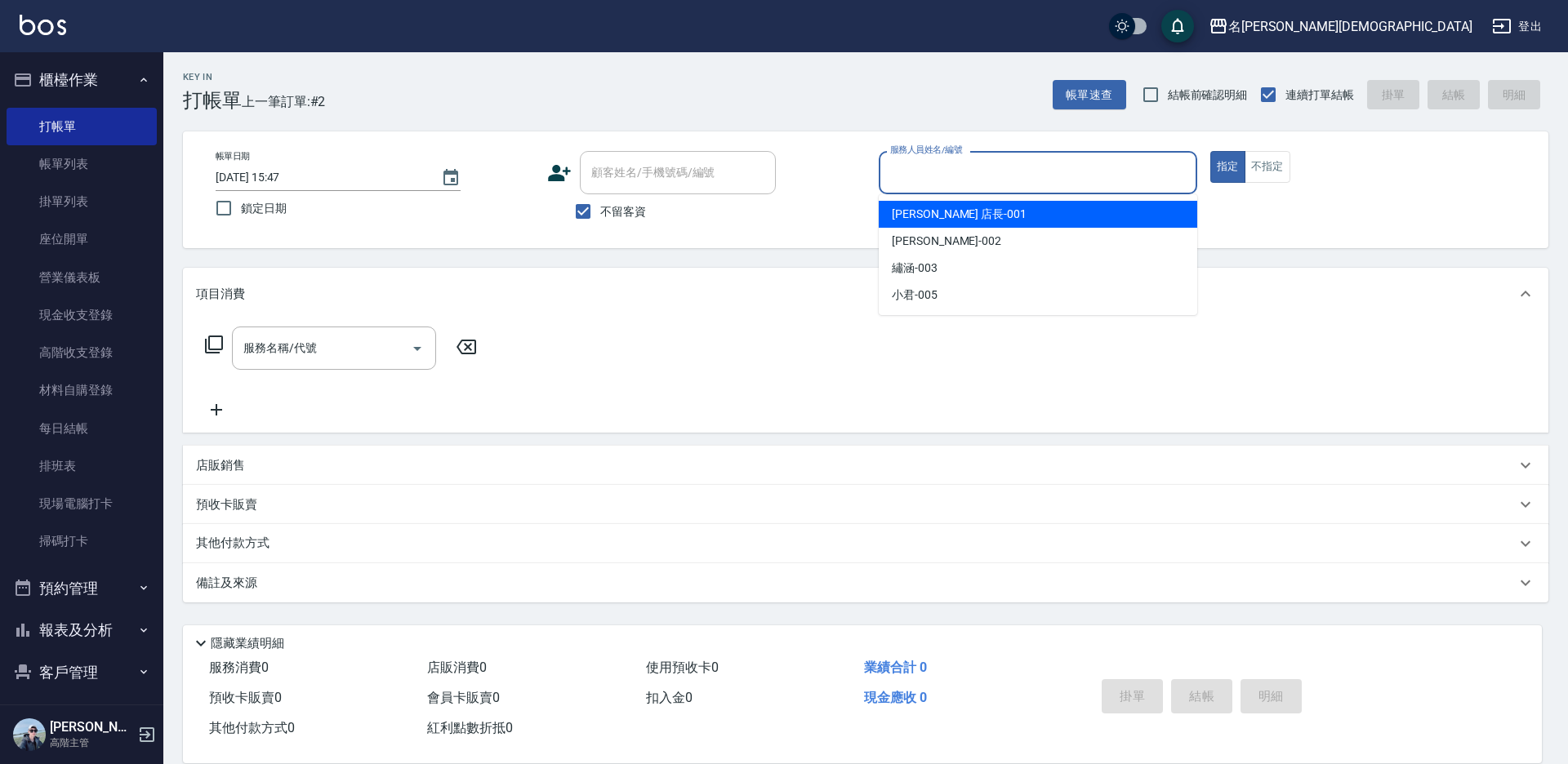
click at [914, 205] on div "[PERSON_NAME] 店長 -001" at bounding box center [1037, 214] width 318 height 27
type input "[PERSON_NAME] 店長-001"
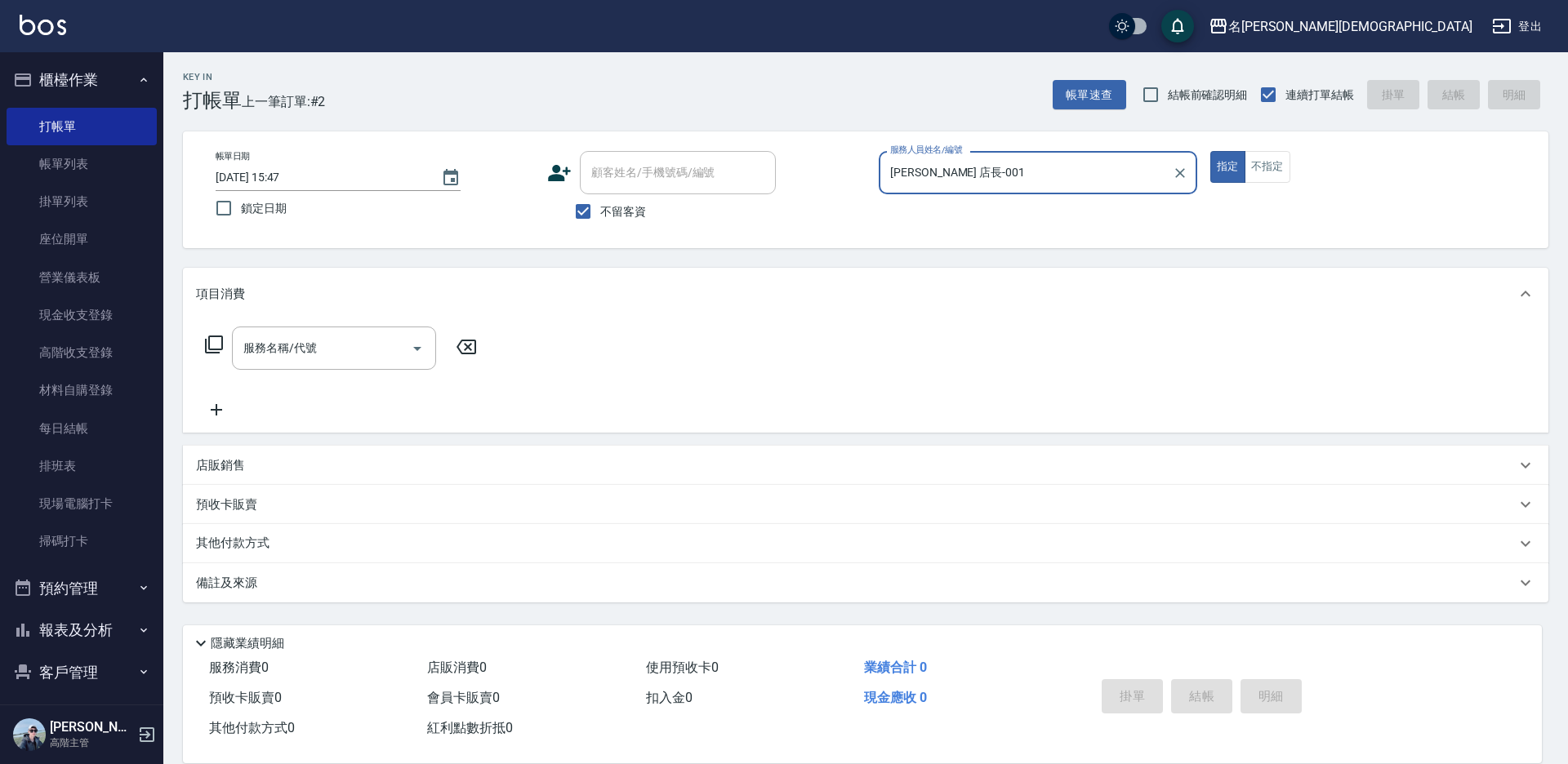
click at [205, 345] on icon at bounding box center [214, 345] width 20 height 20
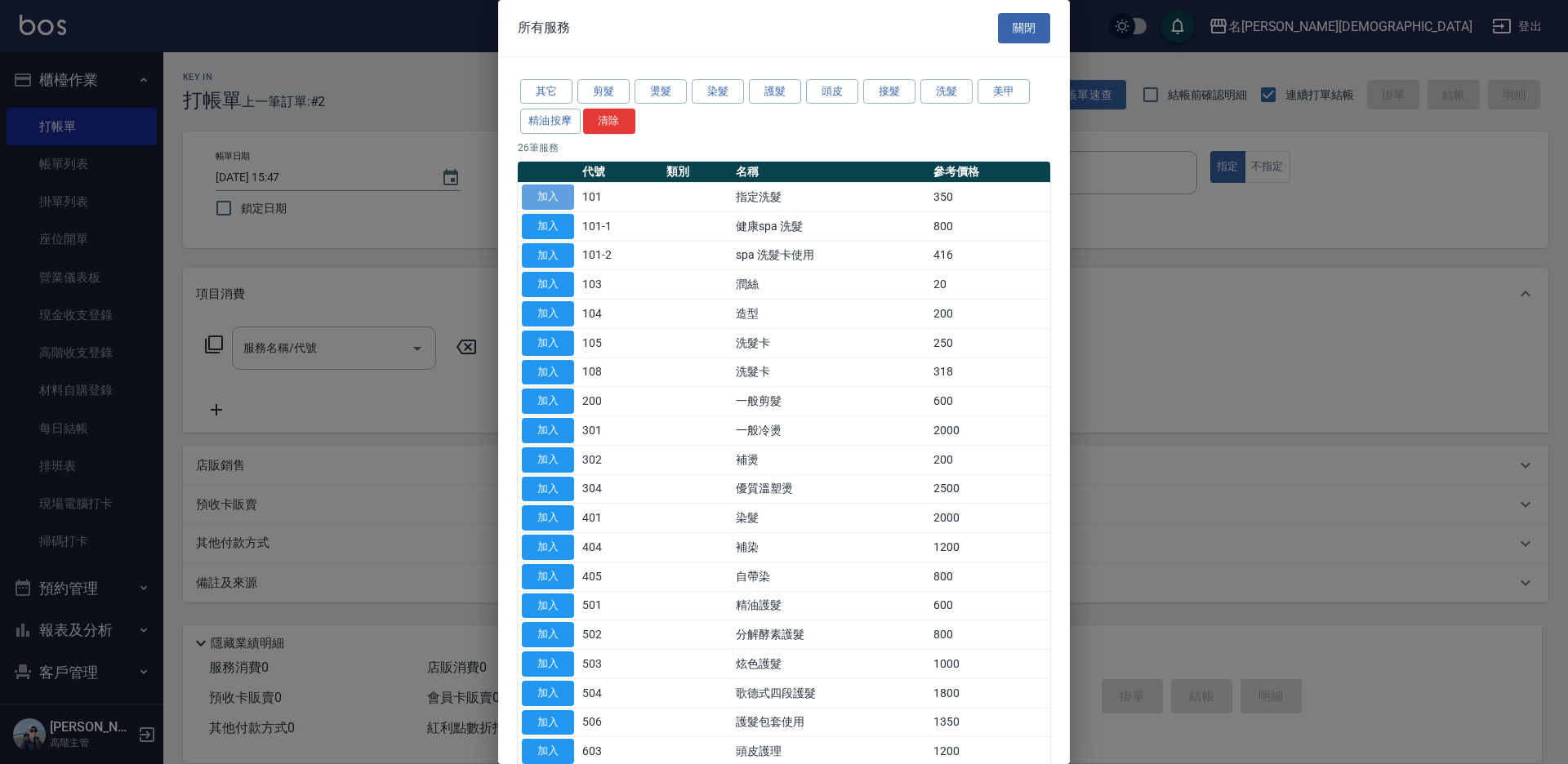
click at [562, 197] on button "加入" at bounding box center [547, 197] width 52 height 26
type input "指定洗髮(101)"
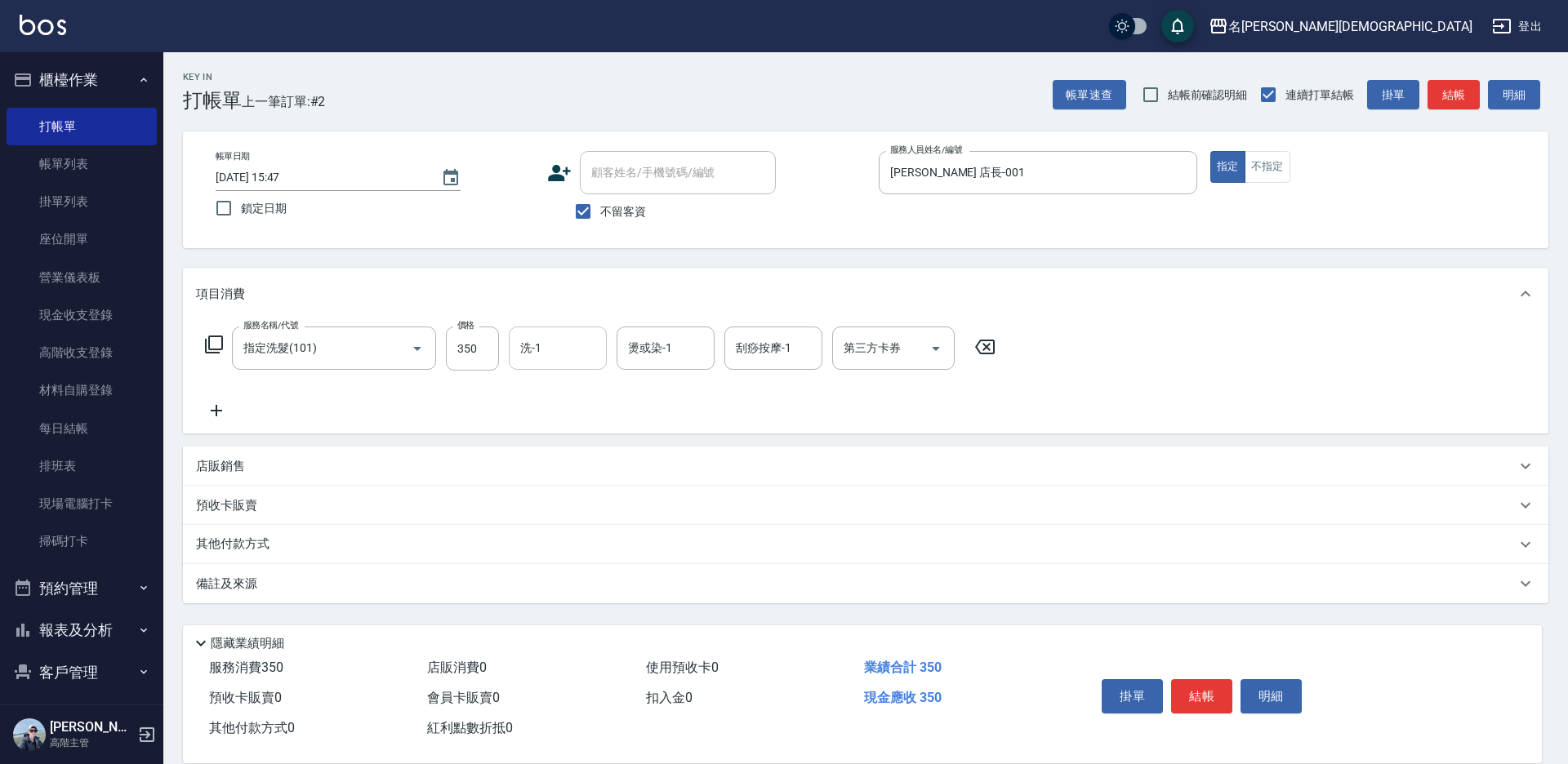
click at [547, 356] on input "洗-1" at bounding box center [557, 348] width 84 height 29
click at [560, 452] on span "繡涵 -003" at bounding box center [544, 461] width 45 height 17
type input "繡涵-003"
click at [1207, 686] on button "結帳" at bounding box center [1202, 695] width 61 height 34
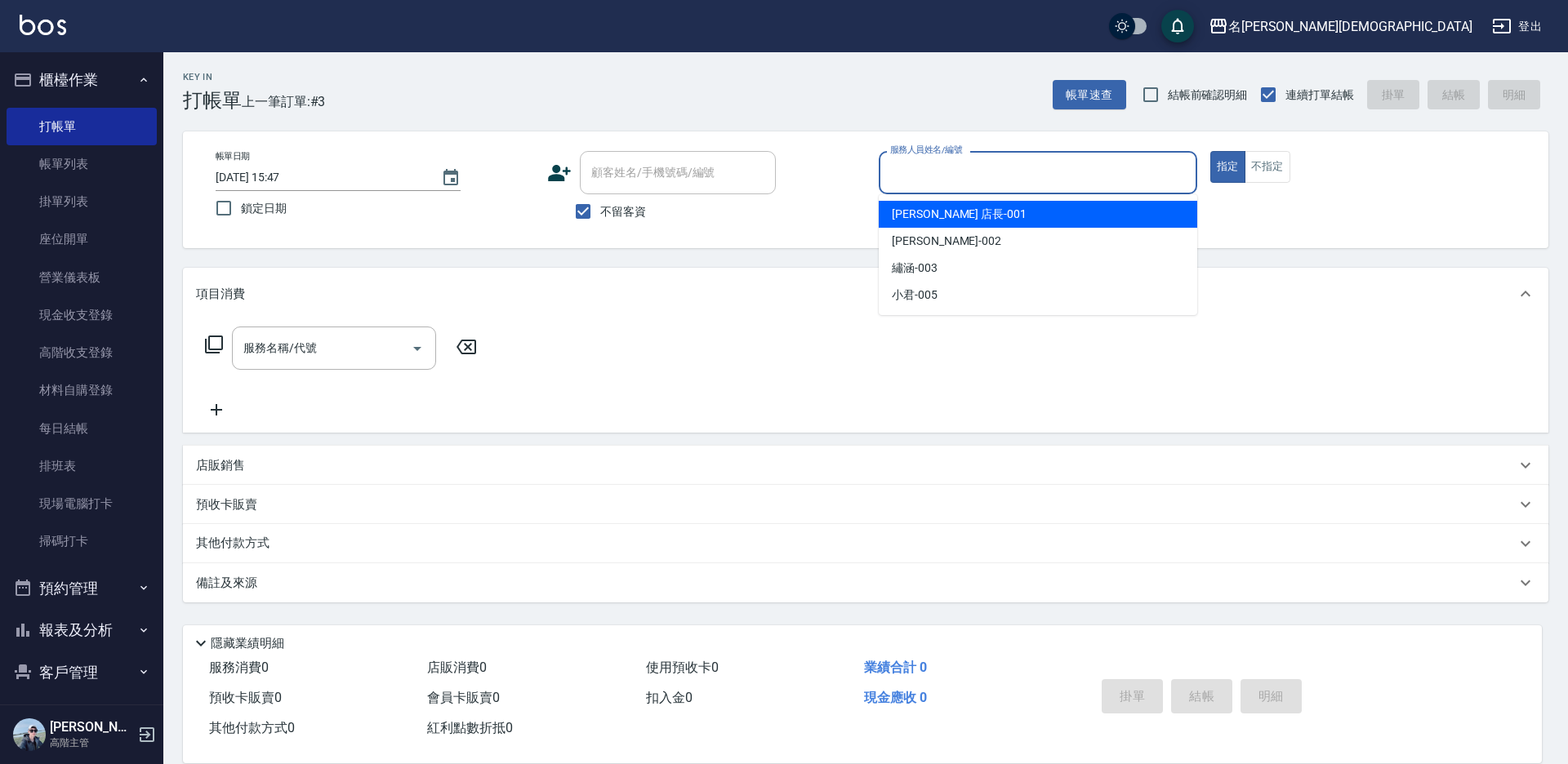
click at [924, 178] on input "服務人員姓名/編號" at bounding box center [1037, 173] width 304 height 29
click at [939, 212] on span "[PERSON_NAME] 店長 -001" at bounding box center [958, 214] width 135 height 17
type input "[PERSON_NAME] 店長-001"
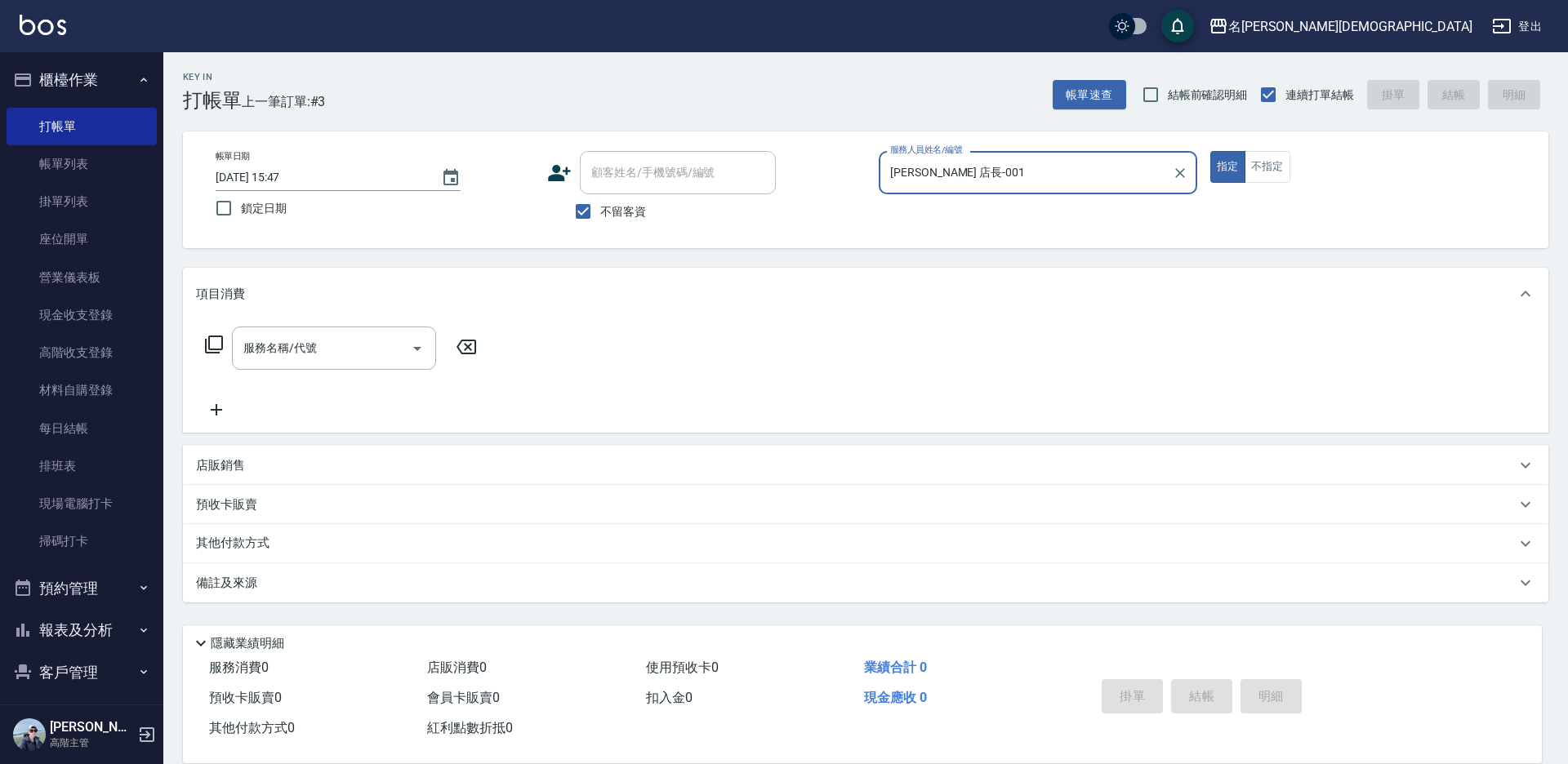
click at [213, 344] on icon at bounding box center [214, 345] width 20 height 20
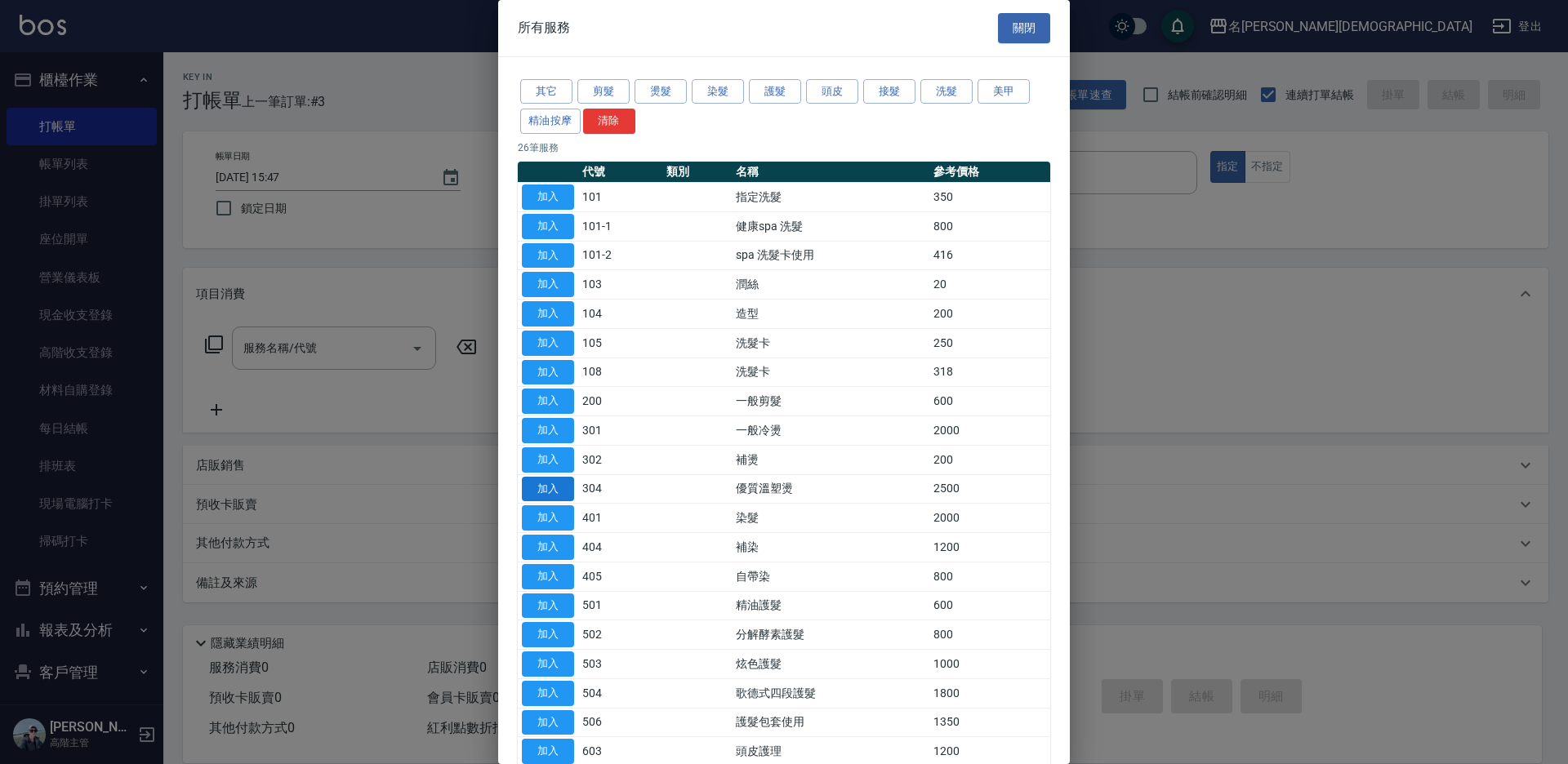
click at [544, 488] on button "加入" at bounding box center [547, 489] width 52 height 26
type input "優質溫塑燙(304)"
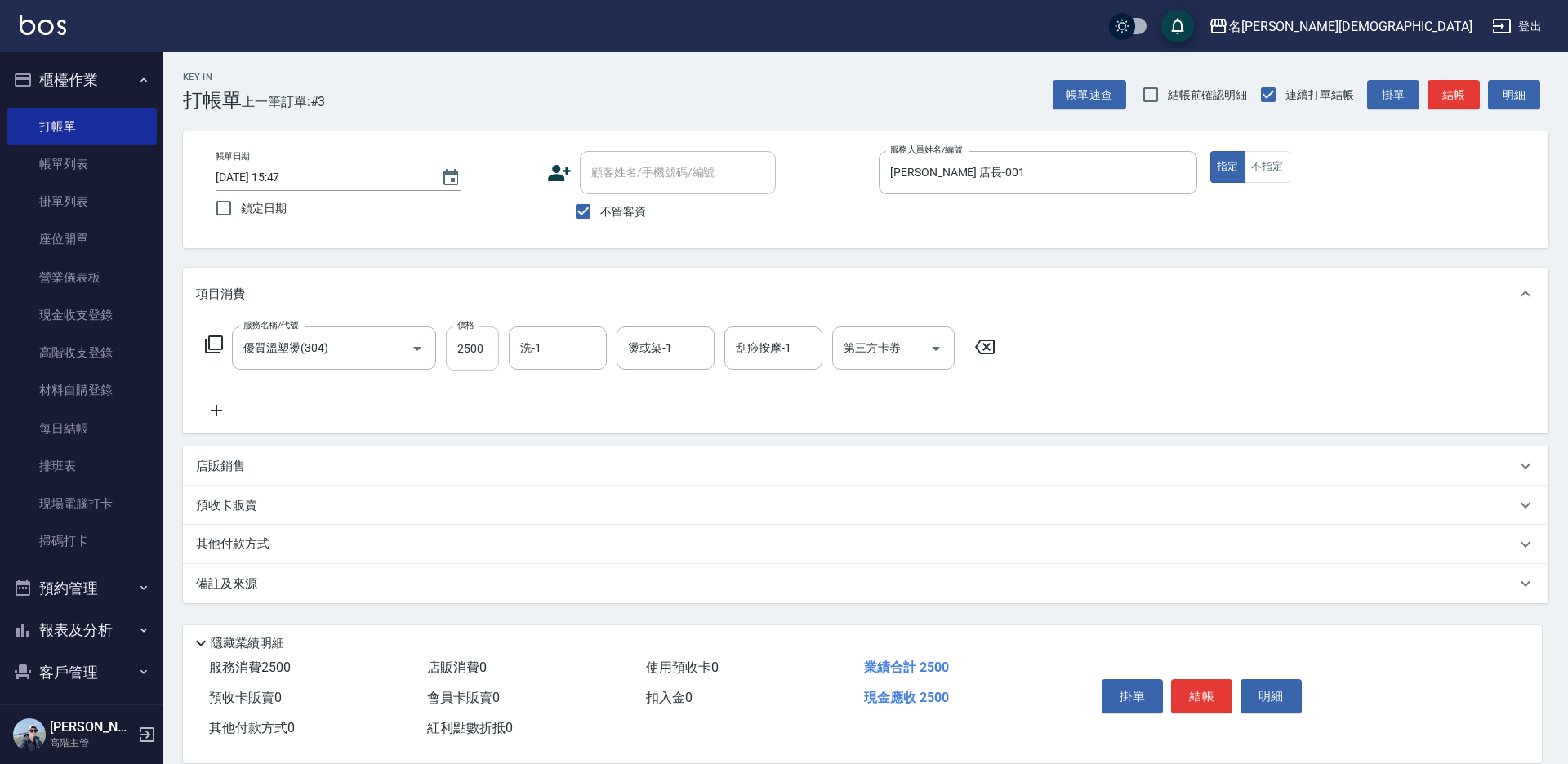
click at [478, 350] on input "2500" at bounding box center [472, 348] width 53 height 44
type input "3500"
click at [547, 346] on input "洗-1" at bounding box center [557, 348] width 84 height 29
drag, startPoint x: 583, startPoint y: 451, endPoint x: 808, endPoint y: 513, distance: 233.4
click at [584, 451] on div "繡涵 -003" at bounding box center [557, 461] width 98 height 27
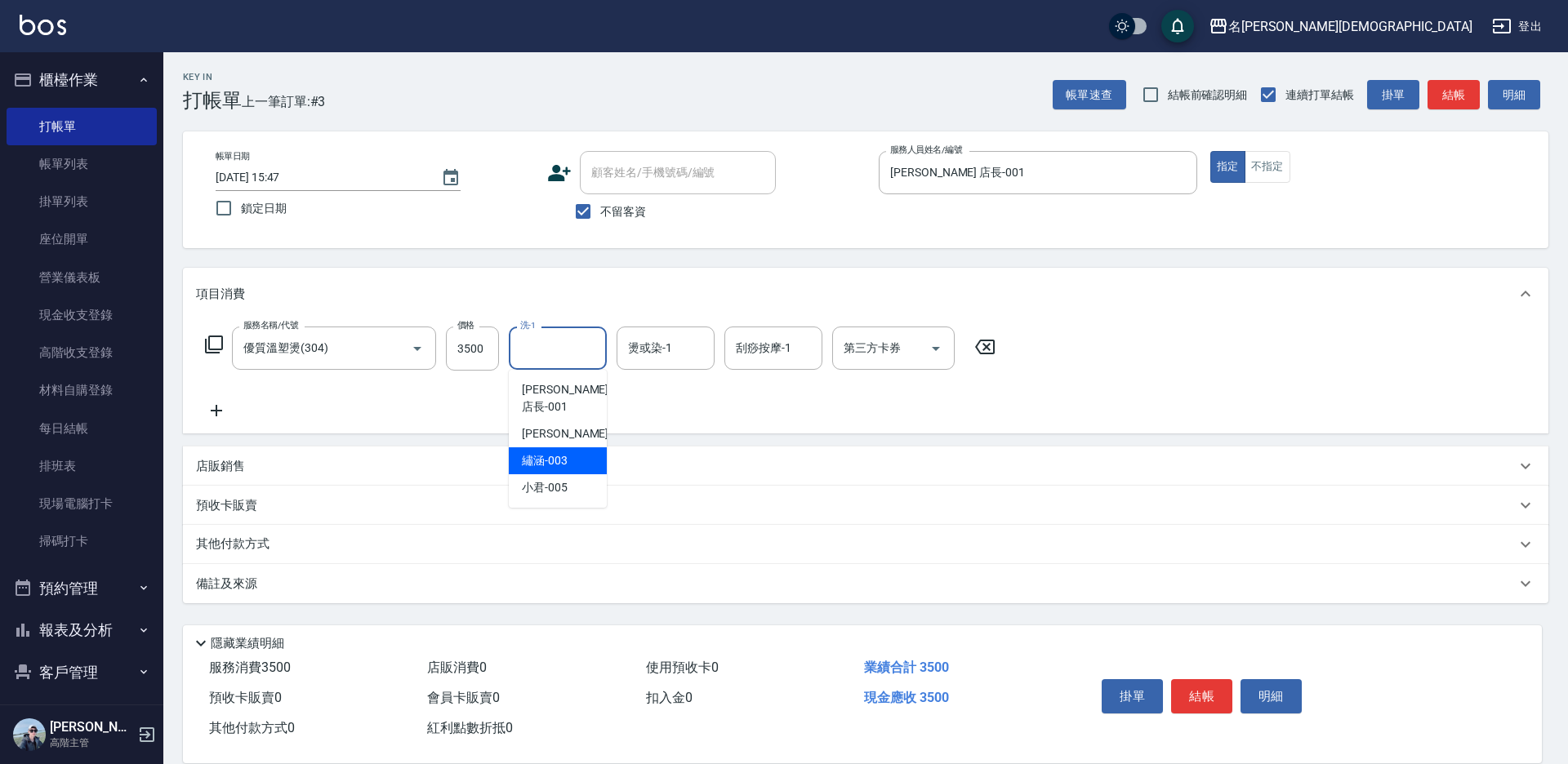
type input "繡涵-003"
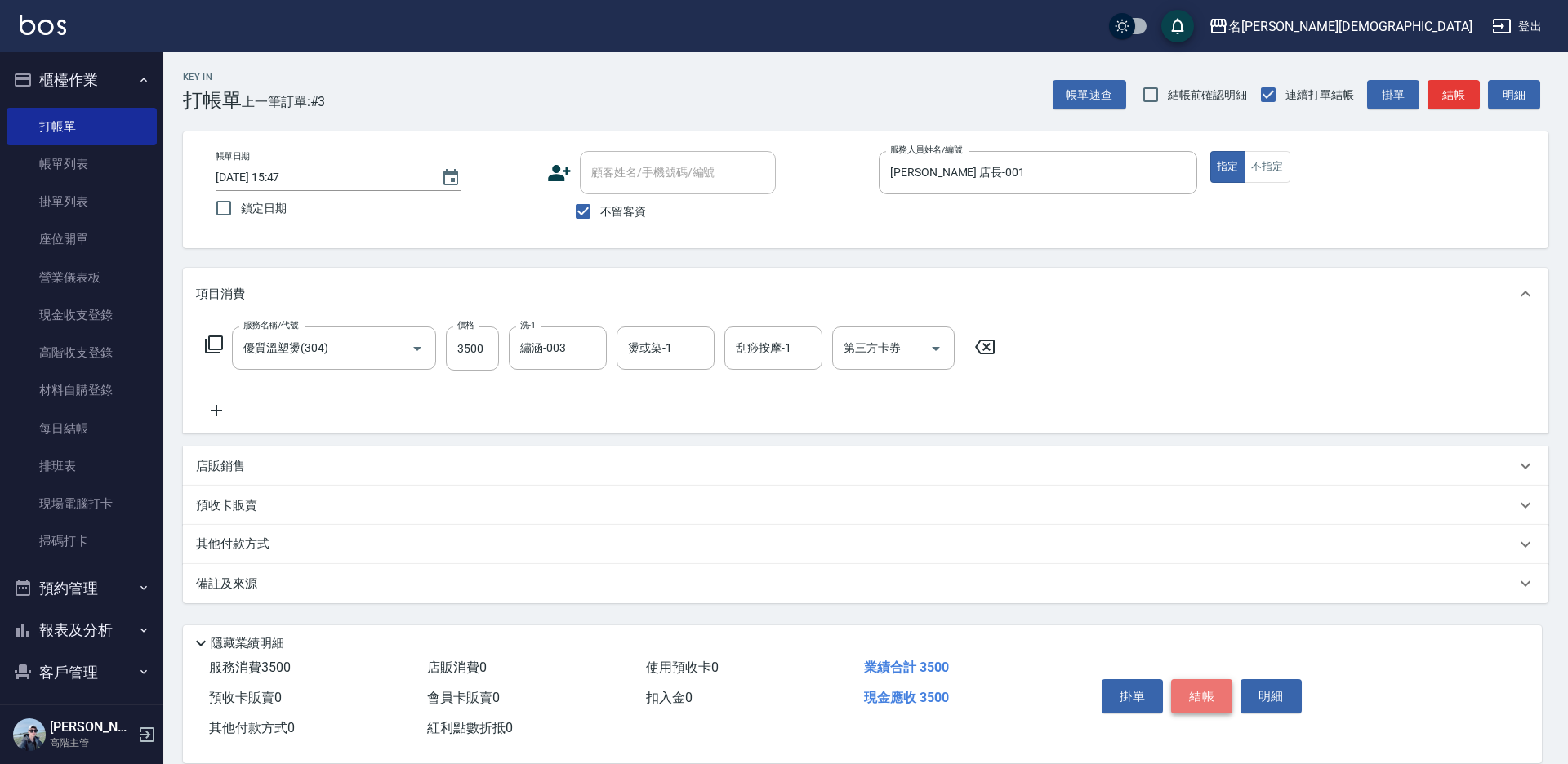
click at [1186, 693] on button "結帳" at bounding box center [1202, 695] width 61 height 34
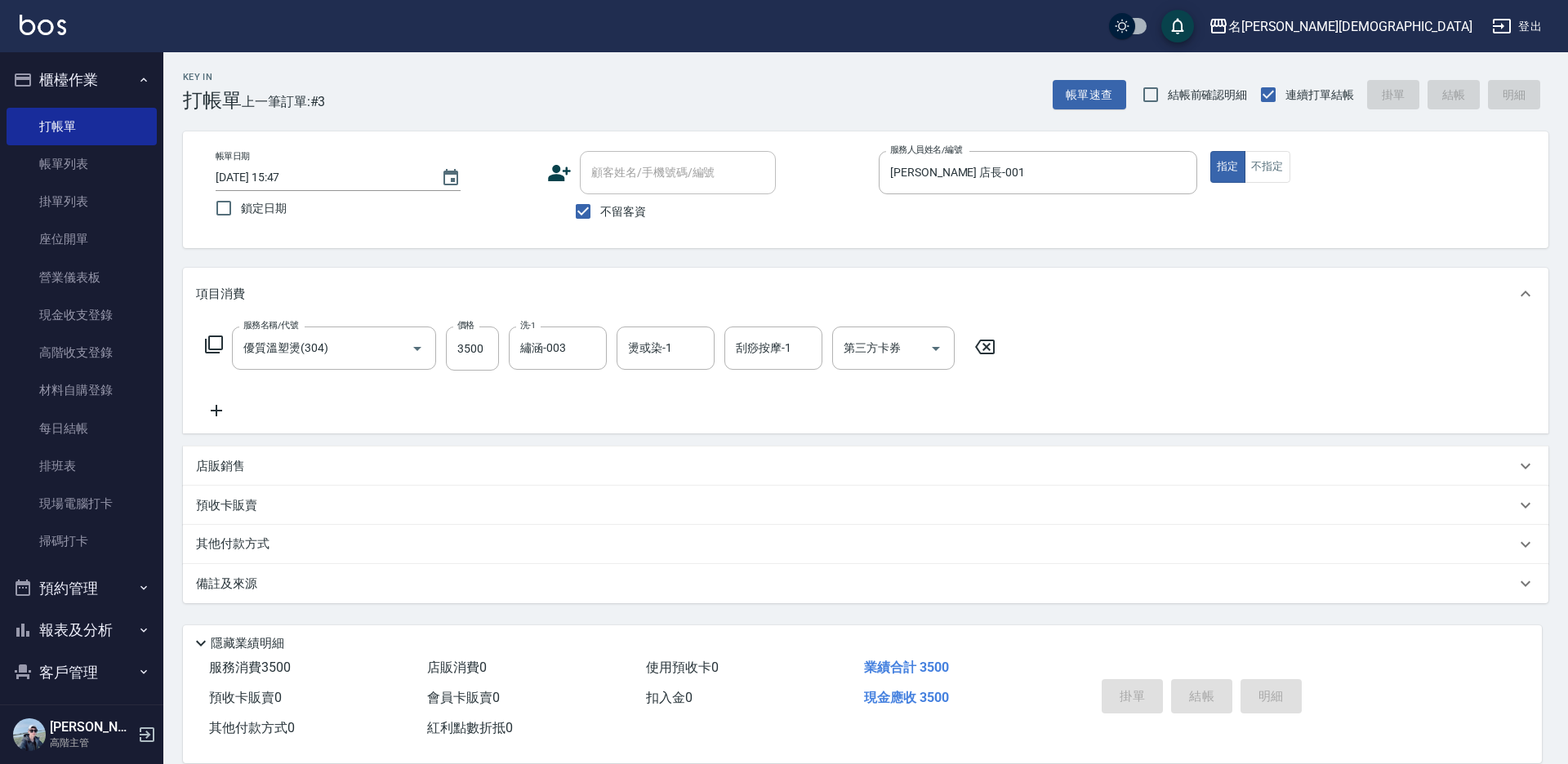
type input "[DATE] 15:48"
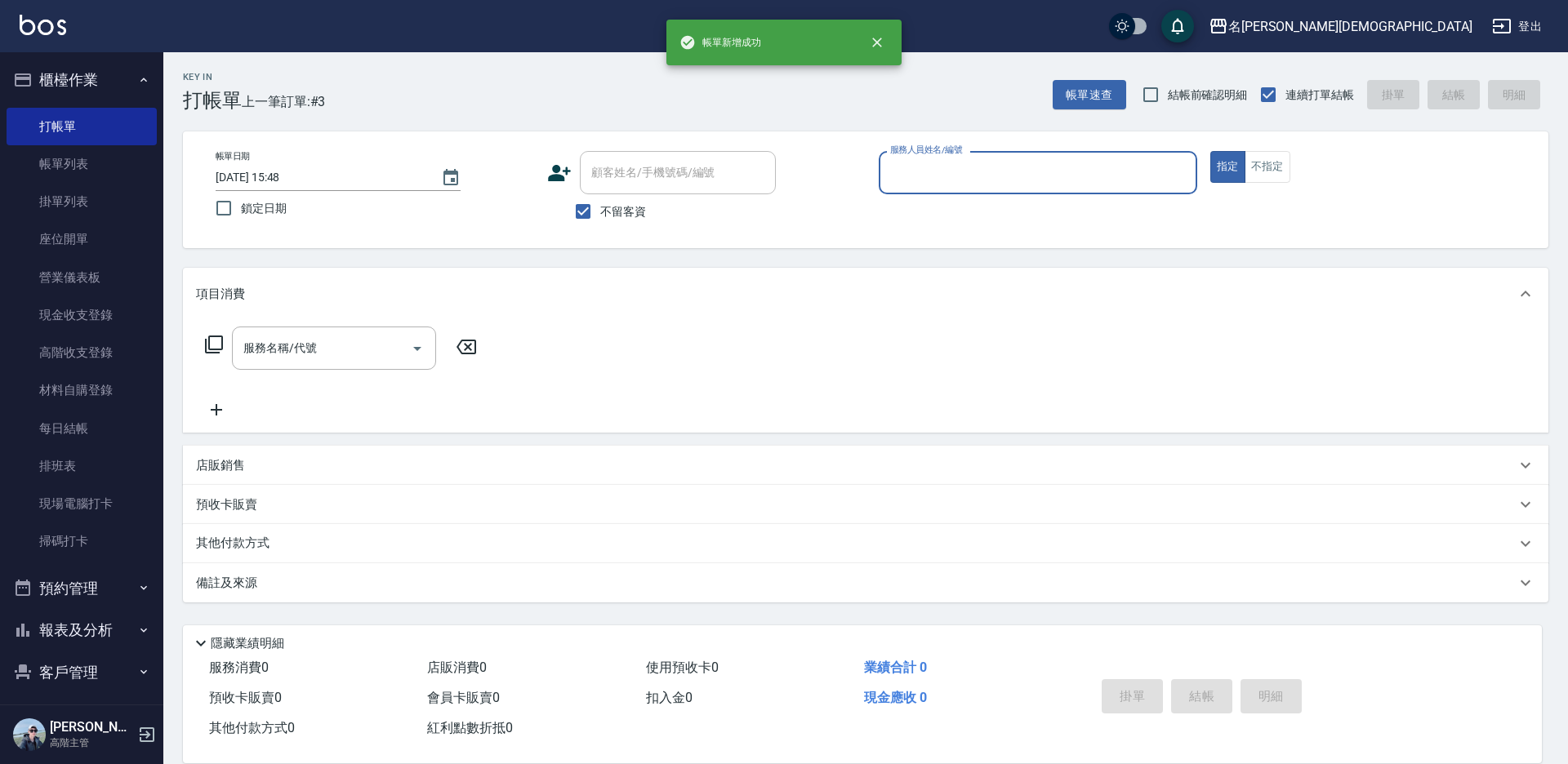
click at [921, 174] on input "服務人員姓名/編號" at bounding box center [1037, 173] width 304 height 29
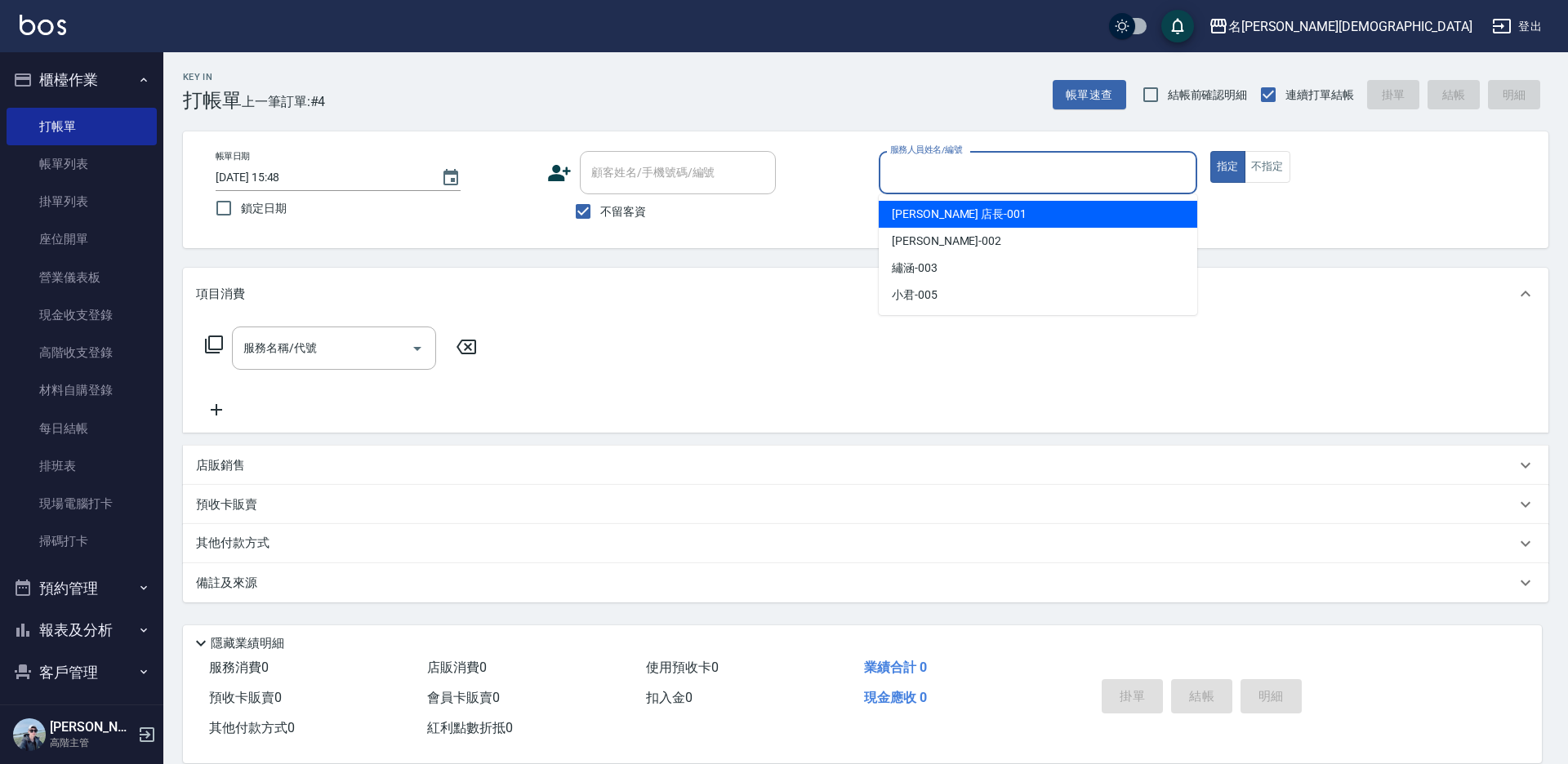
click at [919, 212] on span "[PERSON_NAME] 店長 -001" at bounding box center [958, 214] width 135 height 17
type input "[PERSON_NAME] 店長-001"
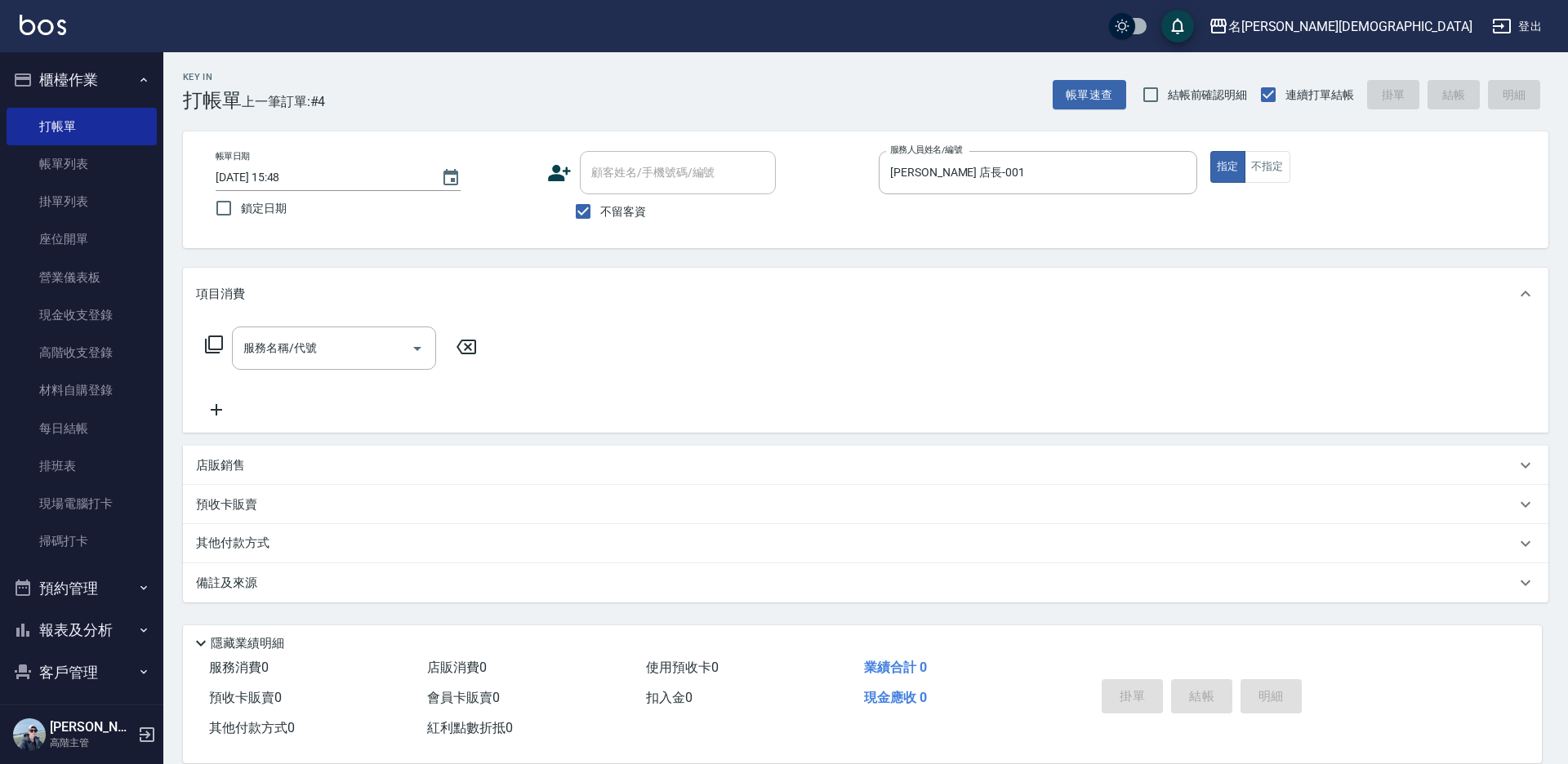
click at [209, 346] on icon at bounding box center [214, 345] width 18 height 18
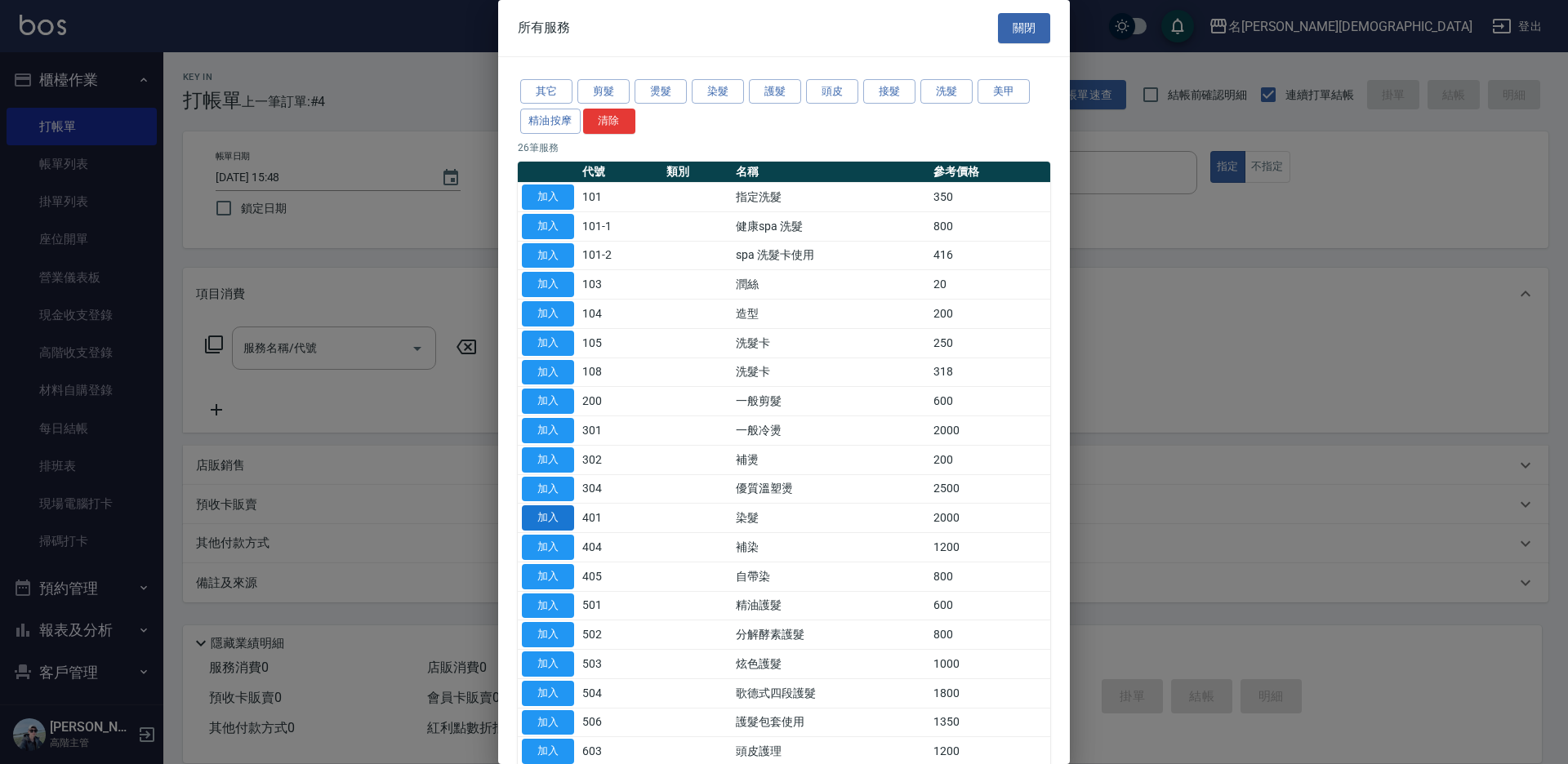
click at [566, 519] on button "加入" at bounding box center [547, 518] width 52 height 26
type input "染髮(401)"
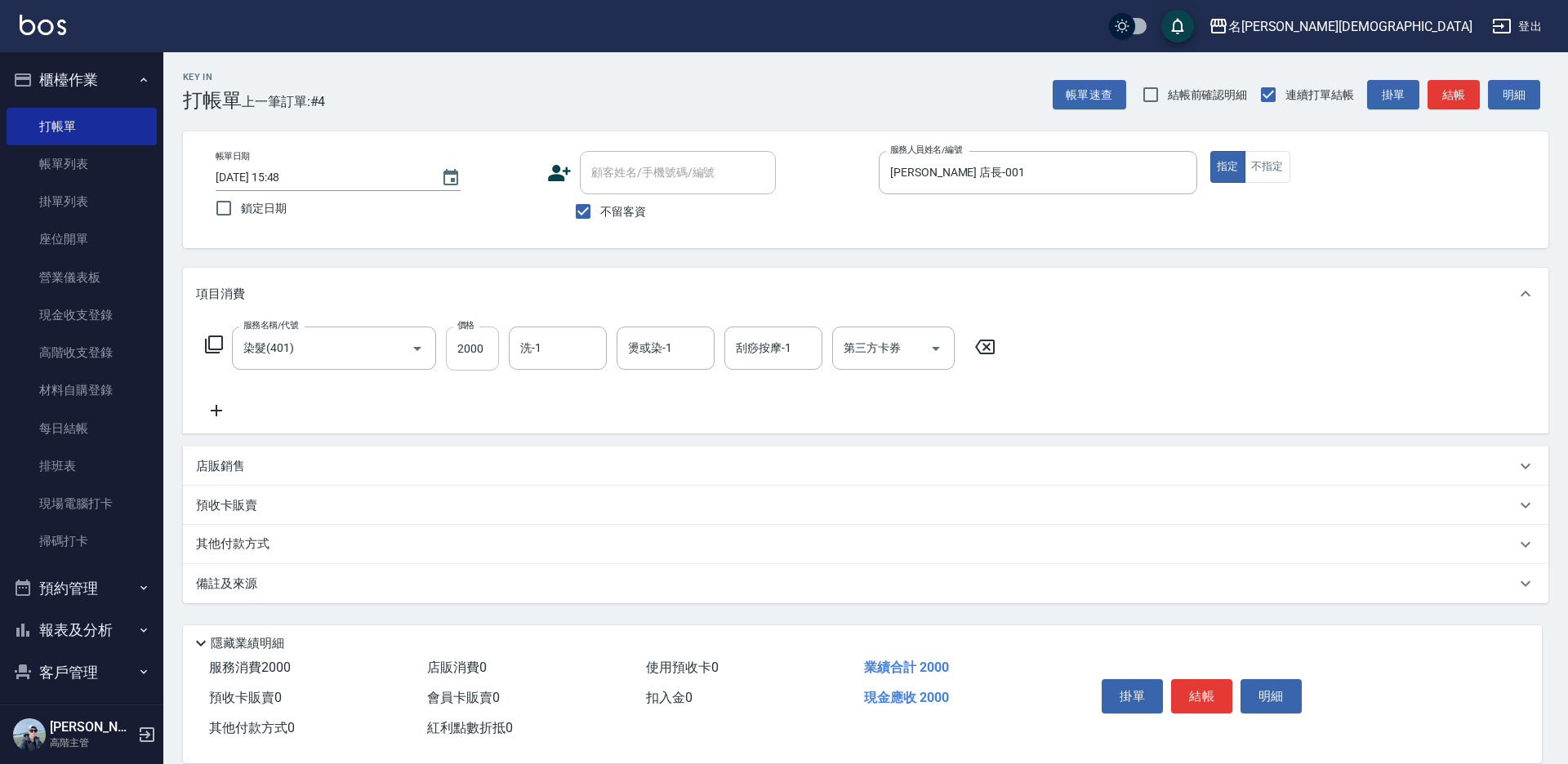
click at [469, 349] on input "2000" at bounding box center [472, 348] width 53 height 44
type input "2800"
click at [1193, 679] on button "結帳" at bounding box center [1202, 695] width 61 height 34
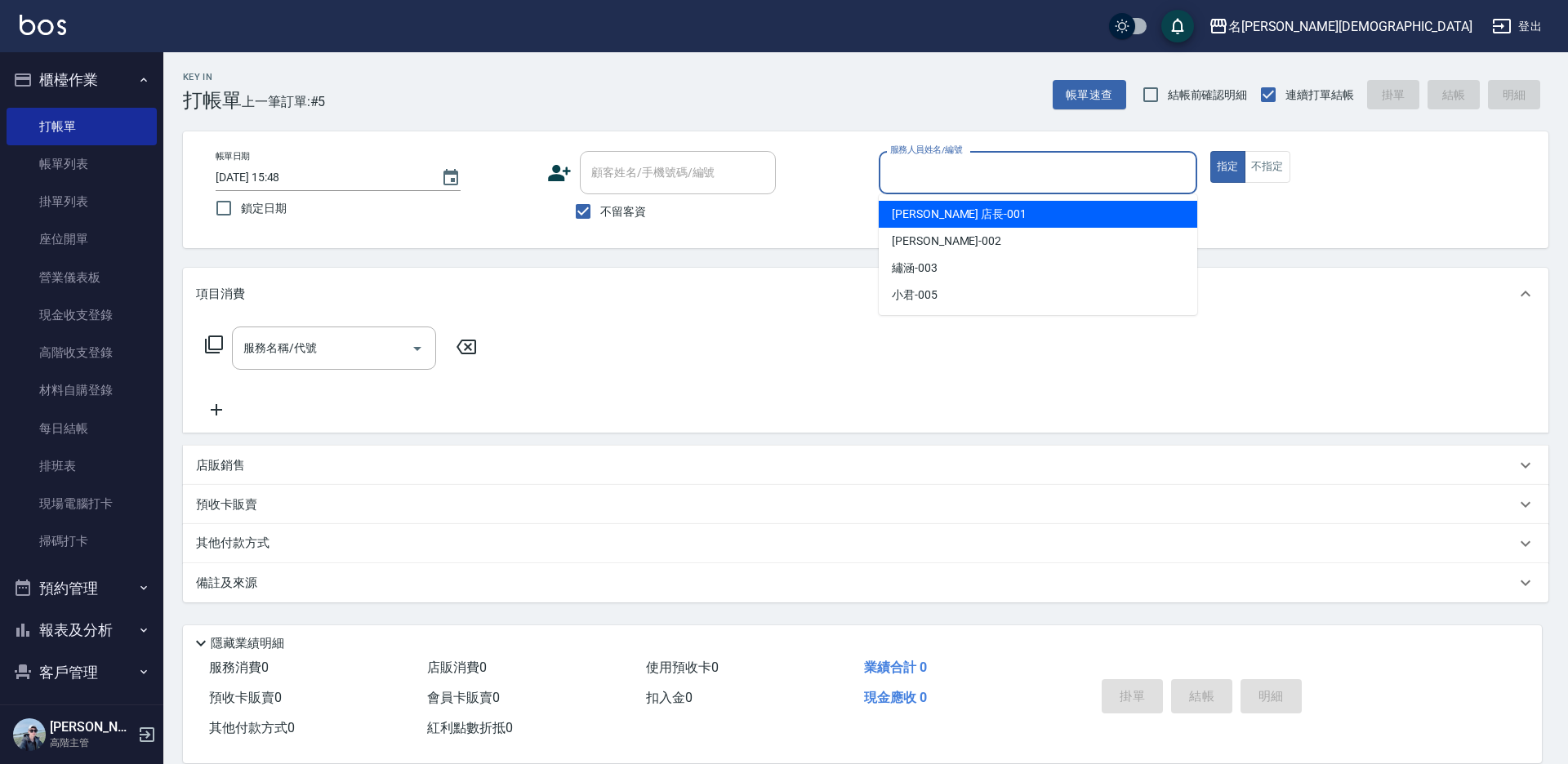
click at [916, 176] on input "服務人員姓名/編號" at bounding box center [1037, 173] width 304 height 29
click at [926, 222] on span "[PERSON_NAME] 店長 -001" at bounding box center [958, 214] width 135 height 17
type input "[PERSON_NAME] 店長-001"
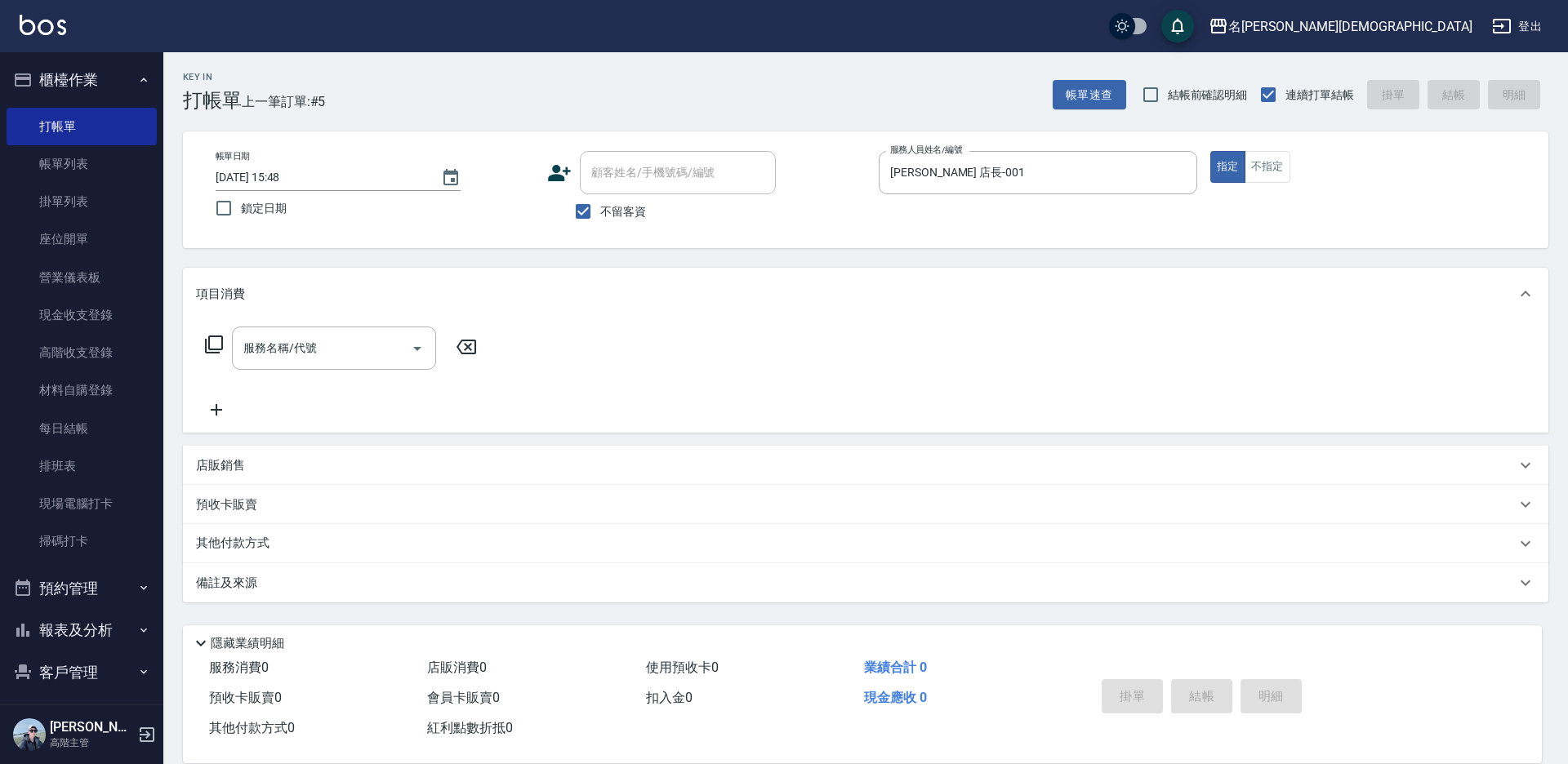
click at [216, 341] on icon at bounding box center [214, 345] width 20 height 20
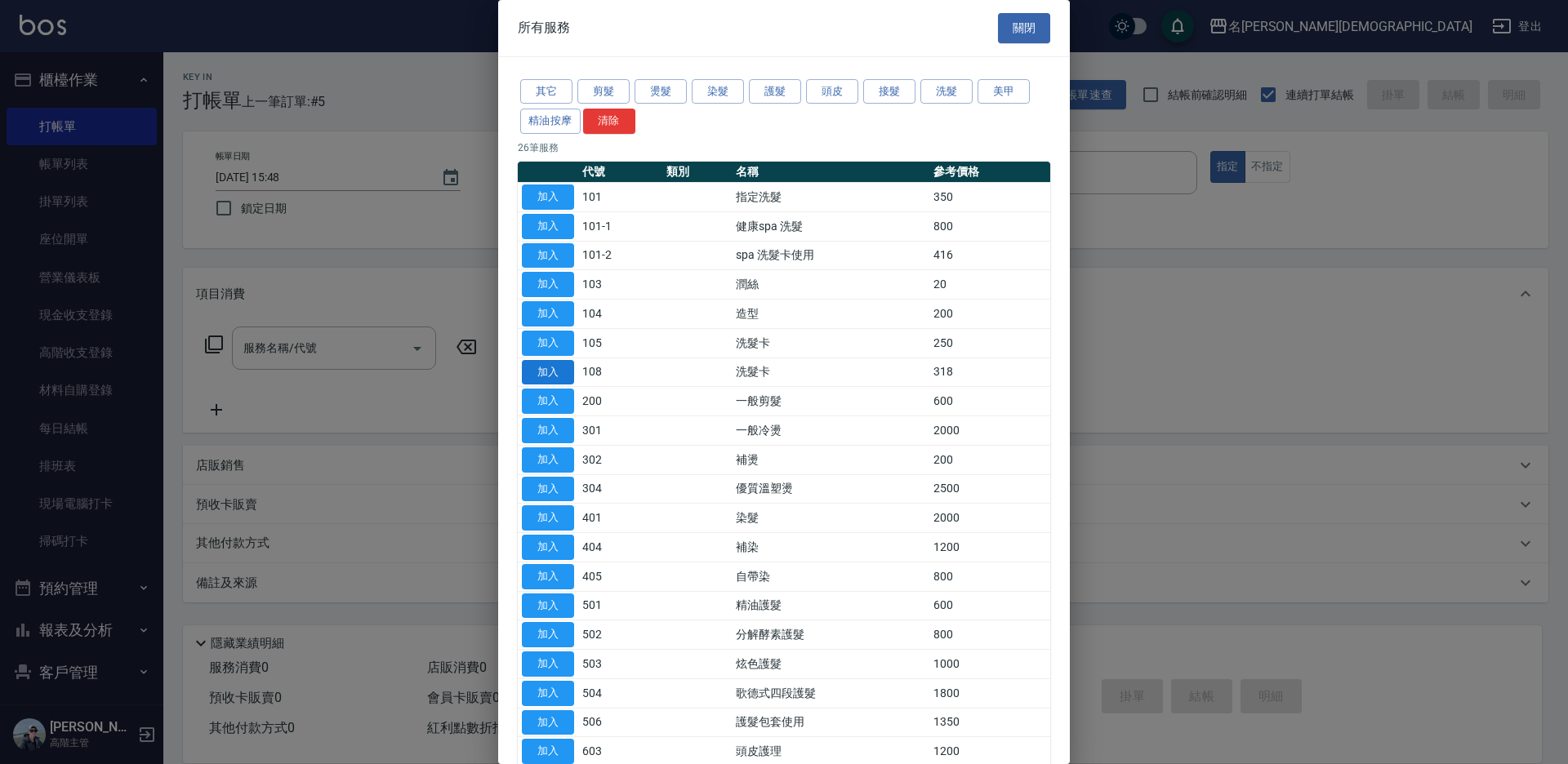
click at [549, 375] on button "加入" at bounding box center [547, 372] width 52 height 26
type input "洗髮卡(108)"
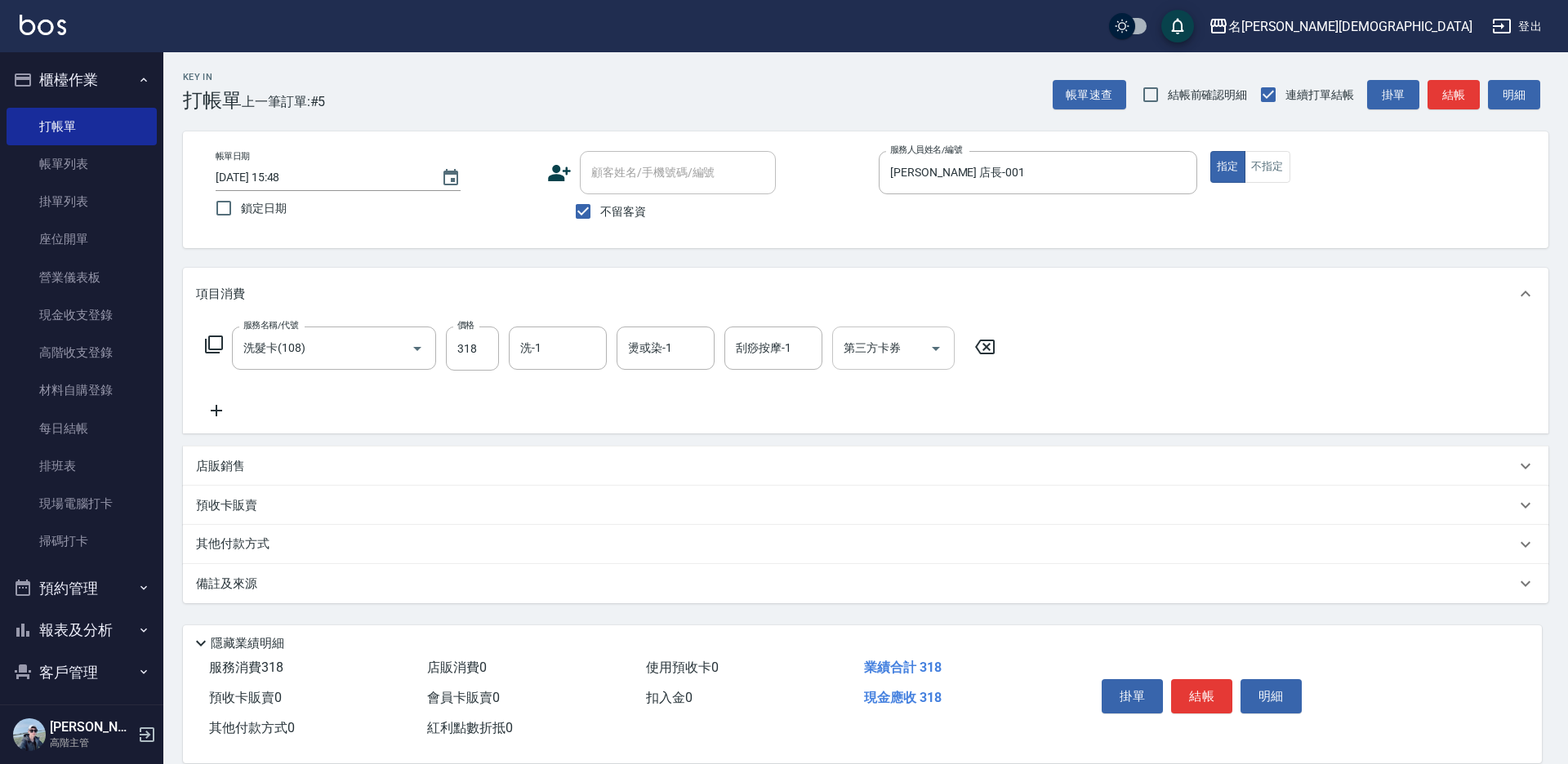
click at [586, 356] on input "洗-1" at bounding box center [557, 348] width 84 height 29
drag, startPoint x: 582, startPoint y: 437, endPoint x: 834, endPoint y: 356, distance: 264.7
click at [588, 447] on div "繡涵 -003" at bounding box center [557, 461] width 98 height 27
type input "繡涵-003"
click at [839, 354] on input "第三方卡券" at bounding box center [881, 348] width 84 height 29
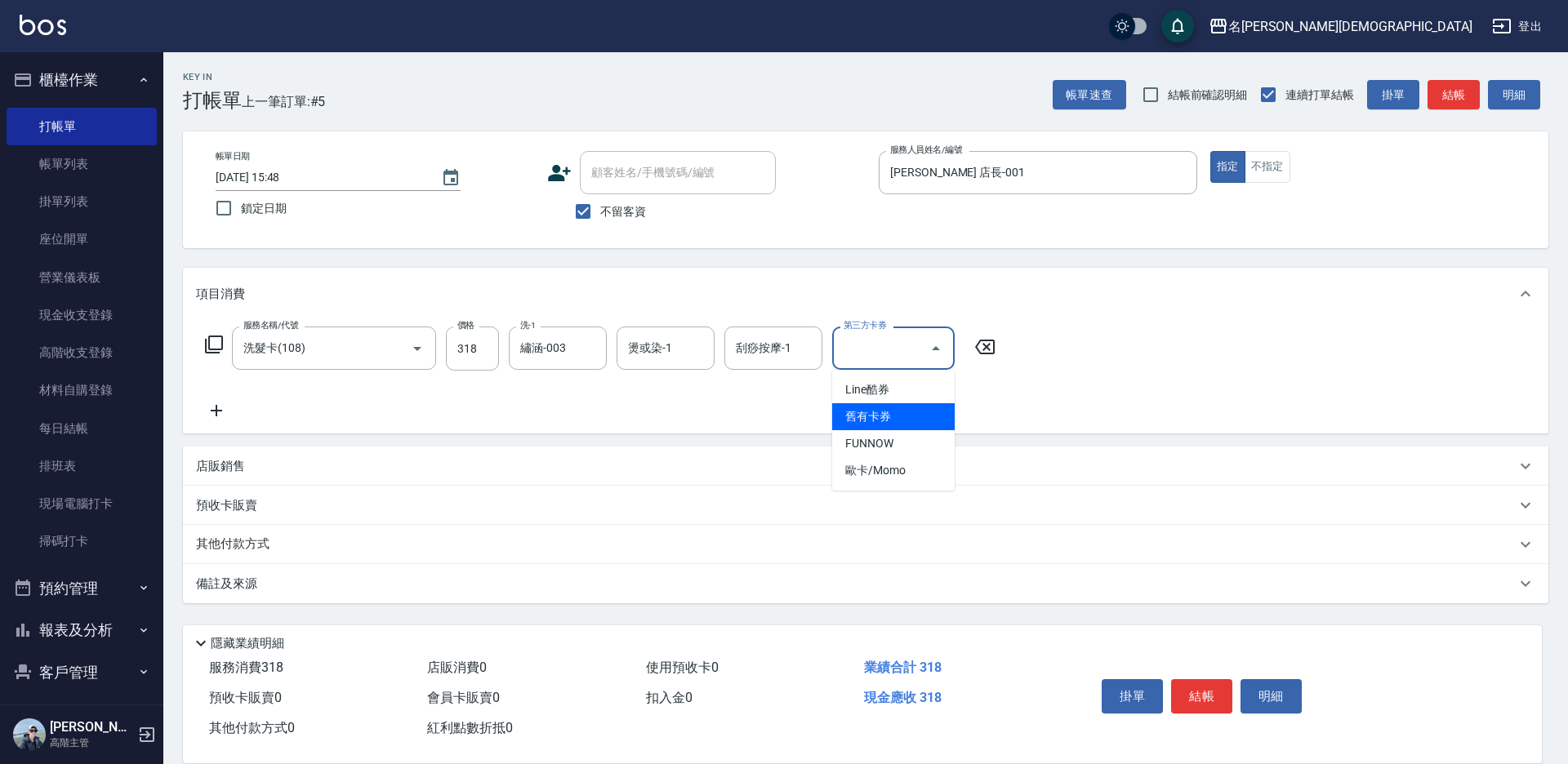
click at [856, 416] on span "舊有卡券" at bounding box center [893, 417] width 122 height 27
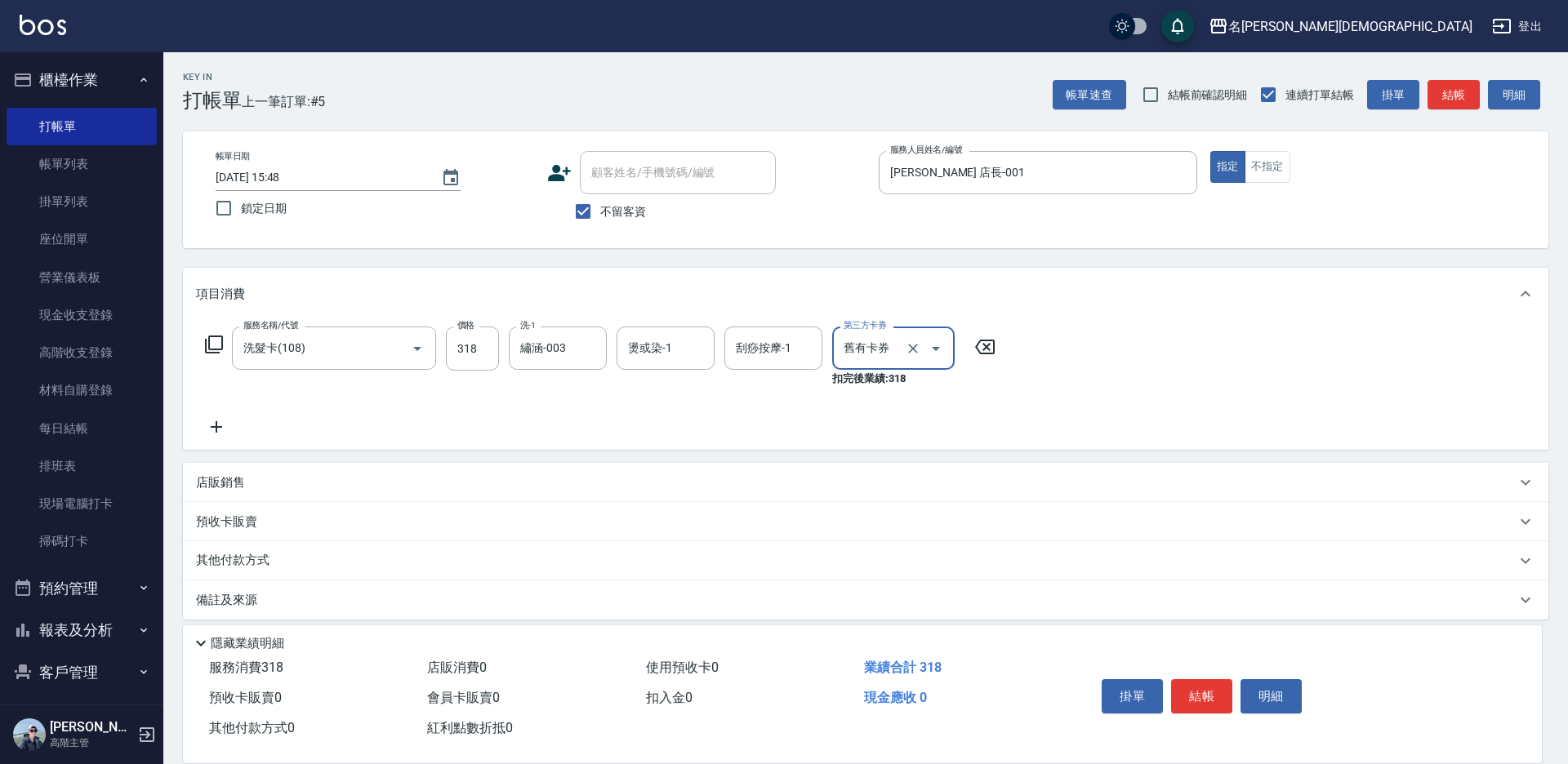
type input "舊有卡券"
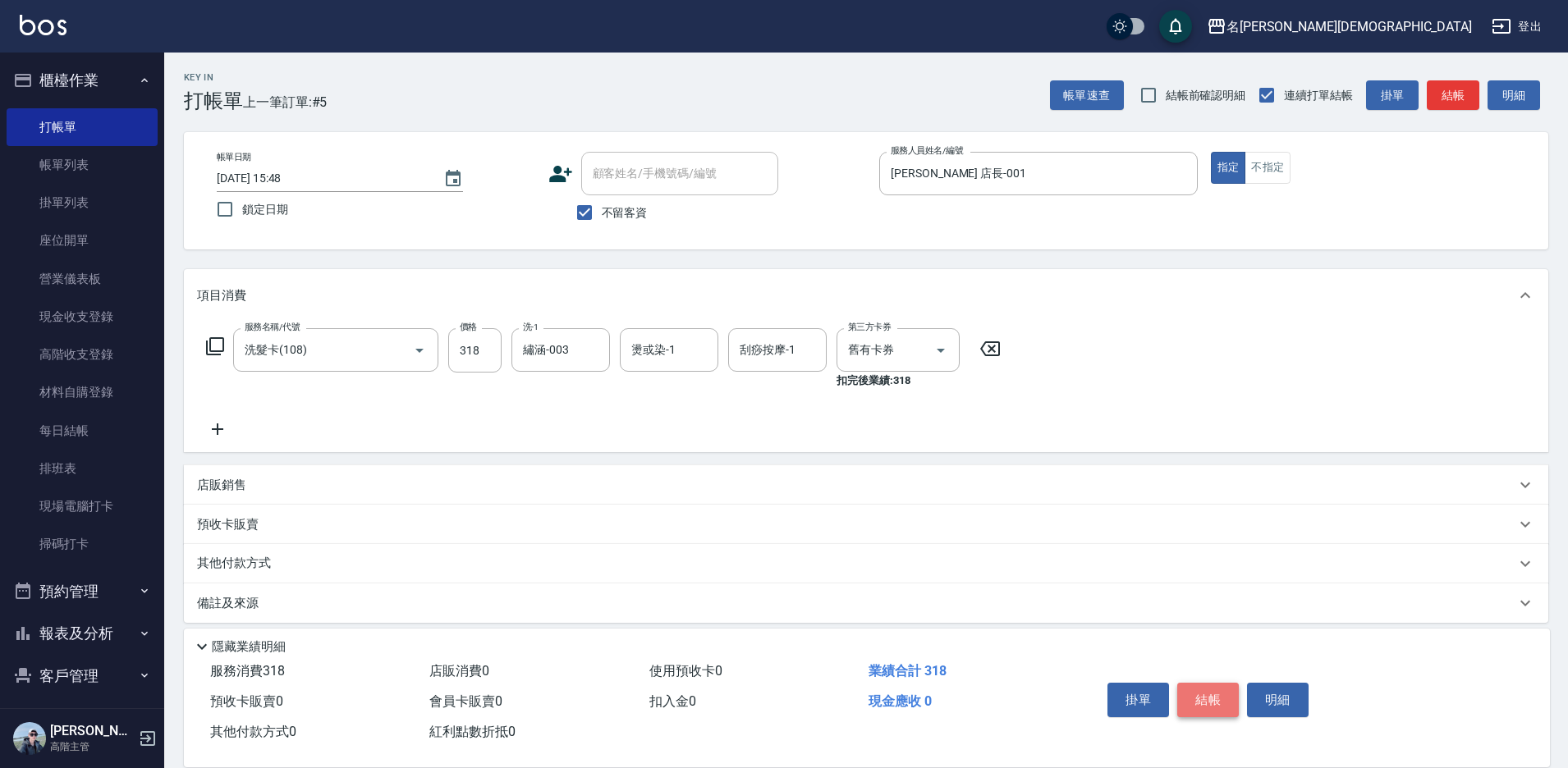
click at [1210, 699] on button "結帳" at bounding box center [1208, 699] width 62 height 34
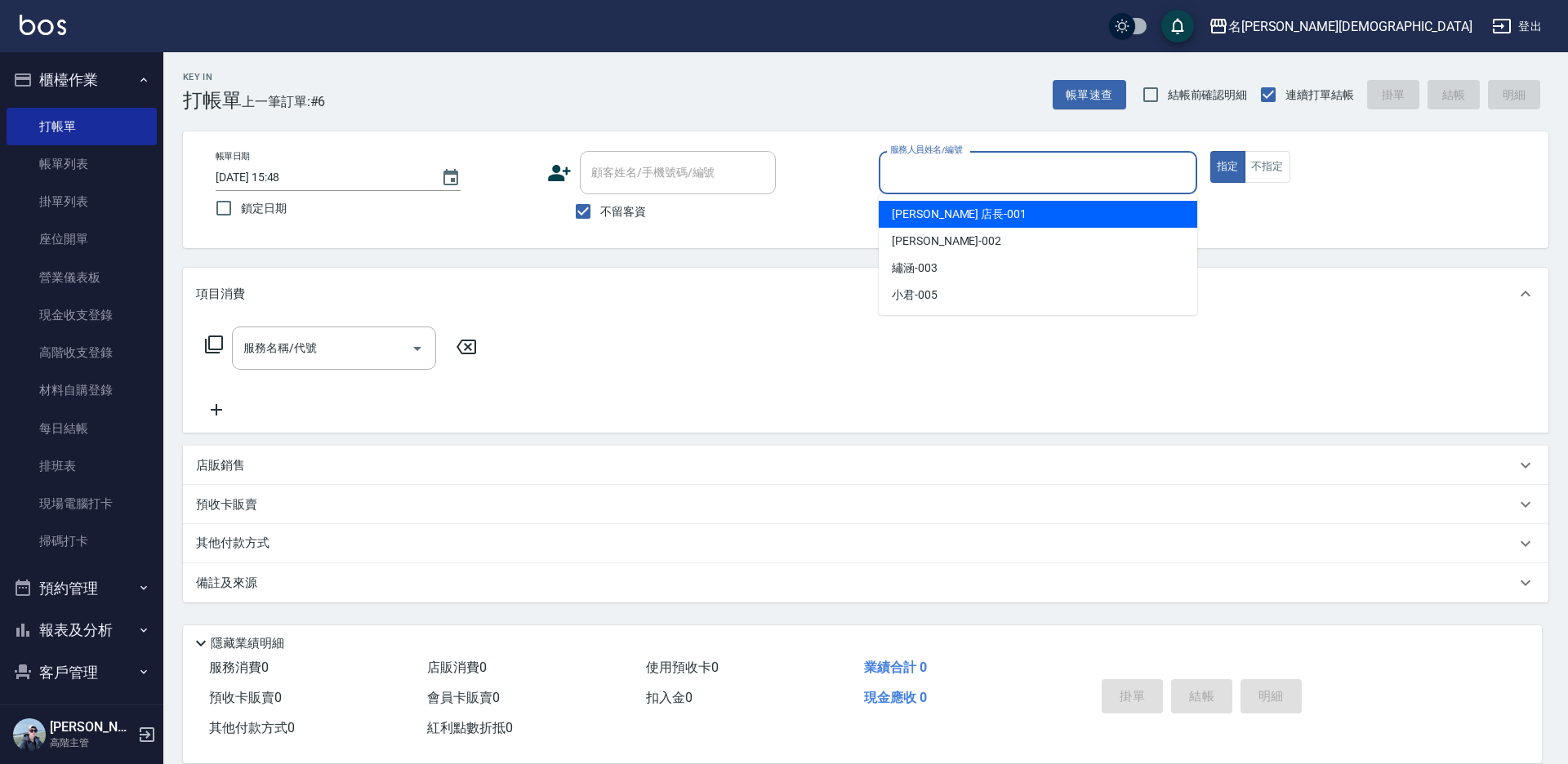
click at [958, 174] on input "服務人員姓名/編號" at bounding box center [1037, 173] width 304 height 29
click at [944, 205] on div "[PERSON_NAME] 店長 -001" at bounding box center [1037, 214] width 318 height 27
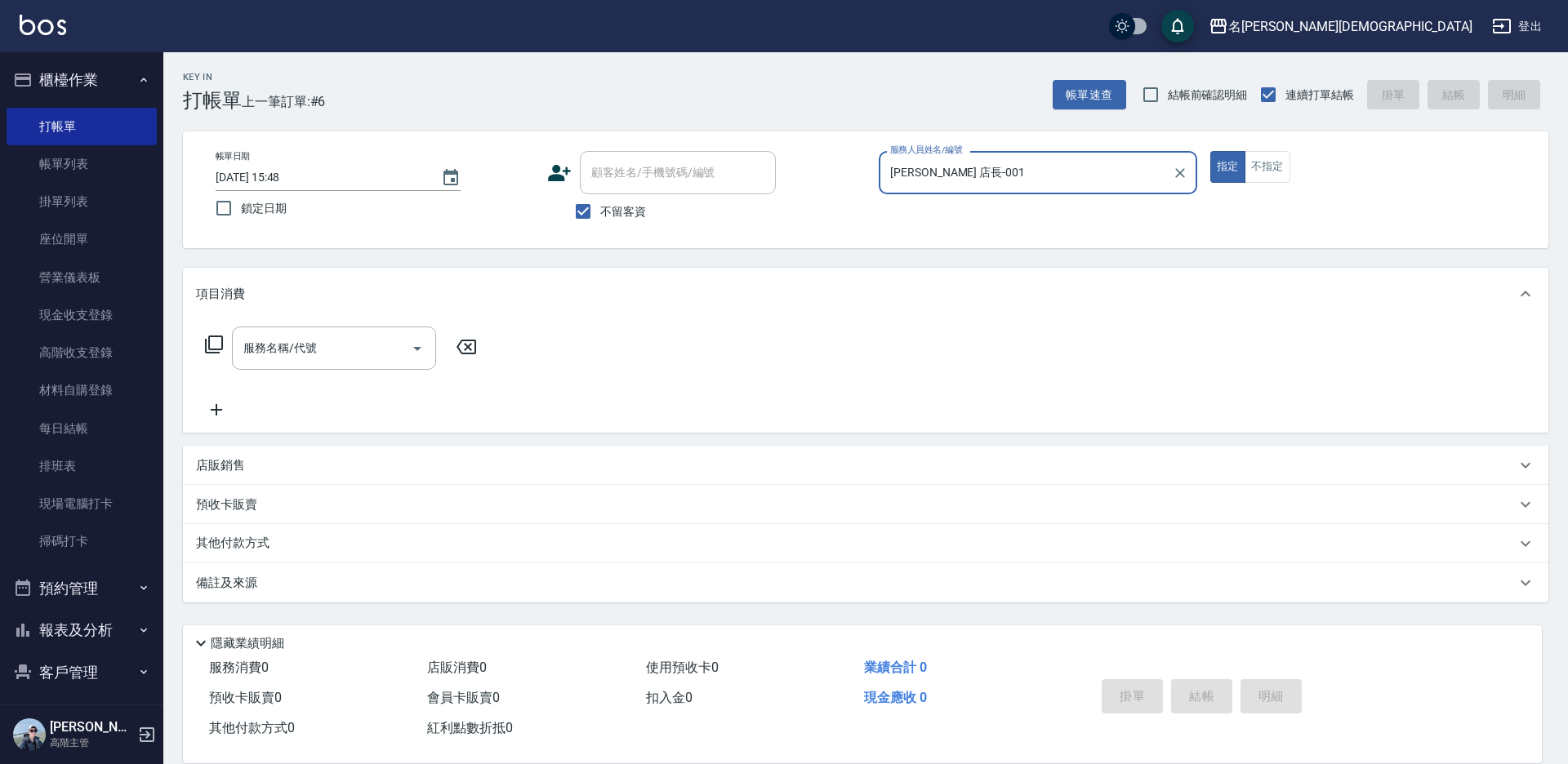
click at [963, 183] on input "[PERSON_NAME] 店長-001" at bounding box center [1025, 173] width 280 height 29
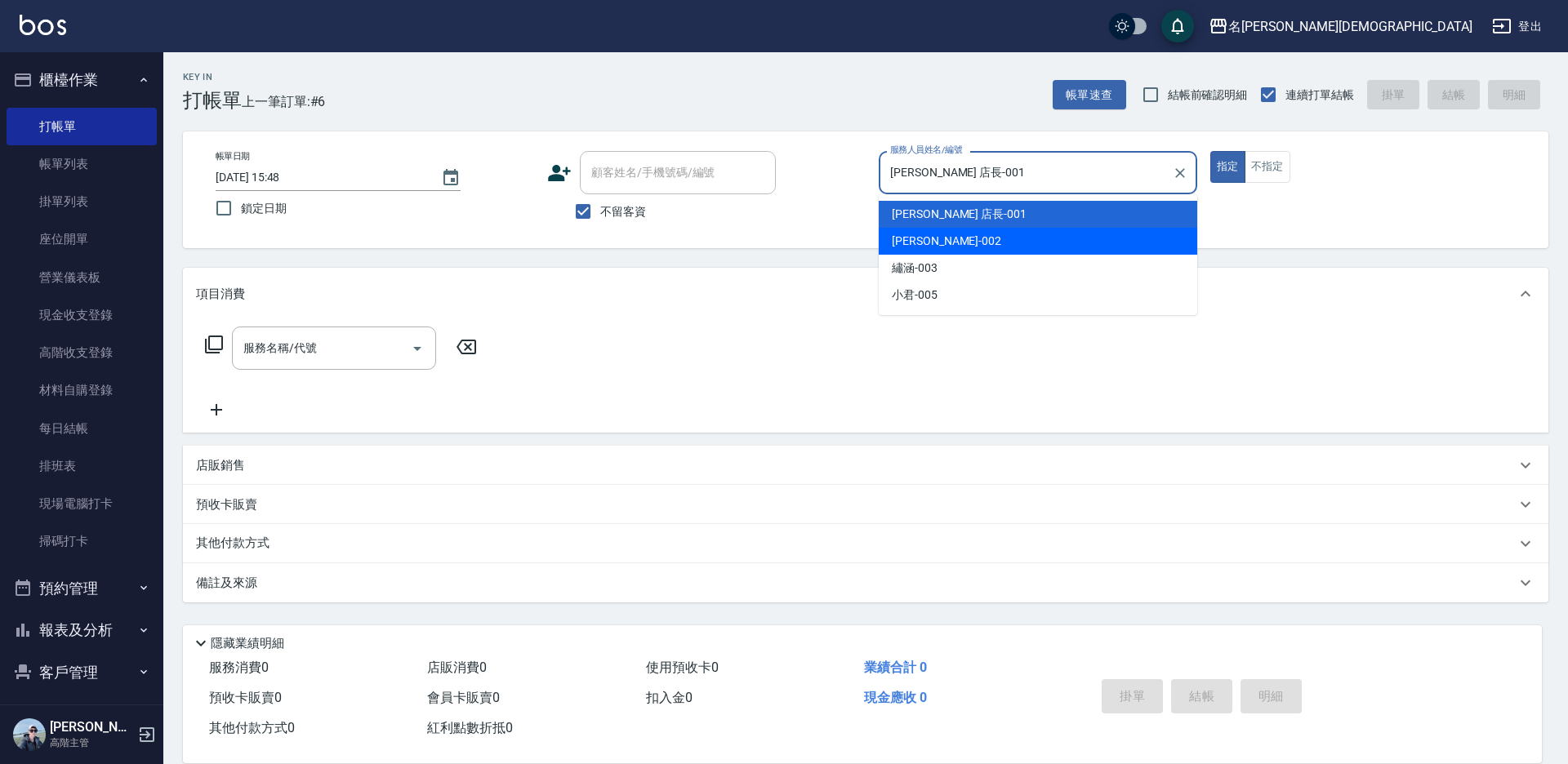
click at [949, 241] on div "香香 -002" at bounding box center [1037, 241] width 318 height 27
type input "香香-002"
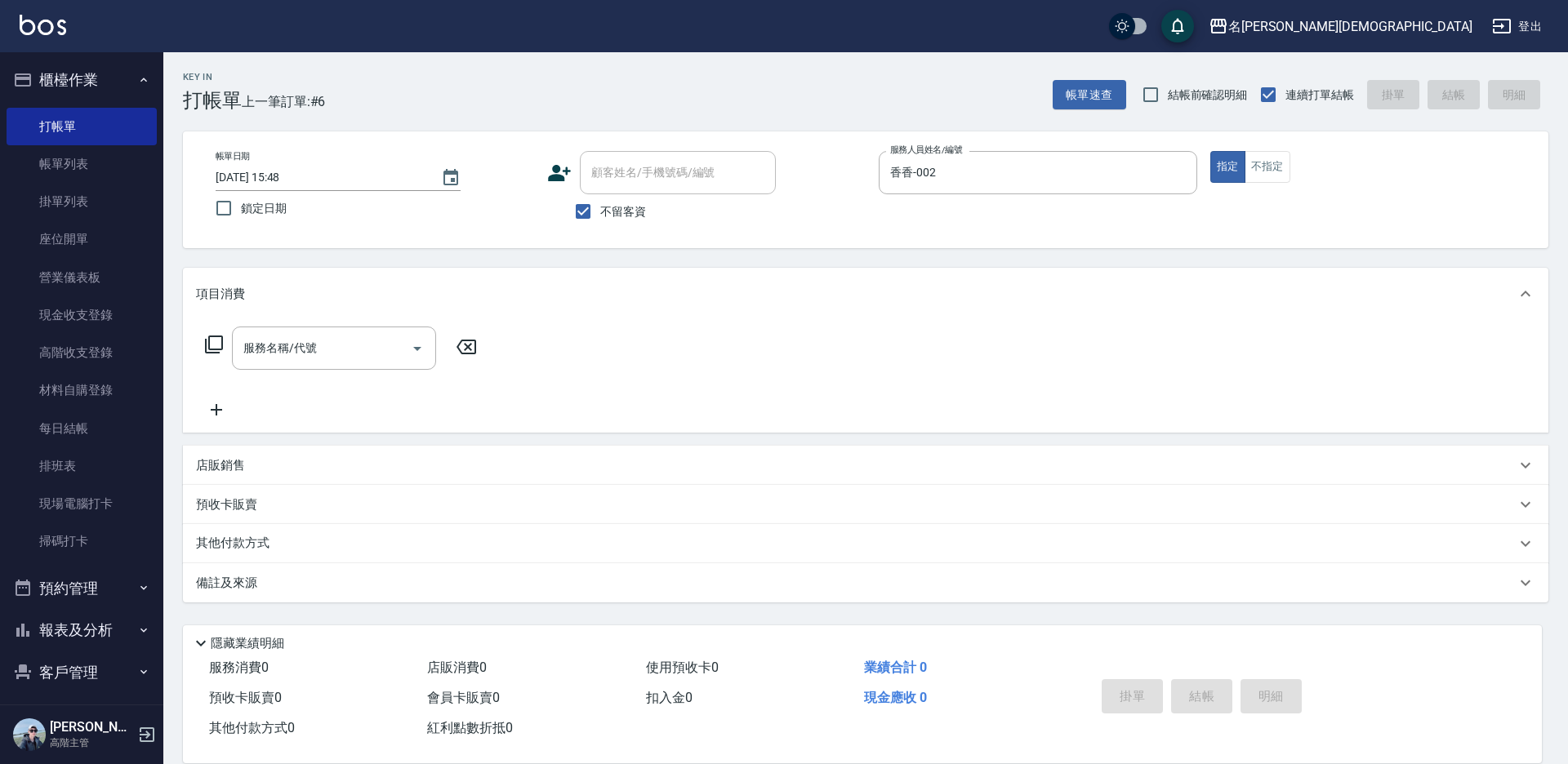
click at [206, 344] on icon at bounding box center [214, 345] width 18 height 18
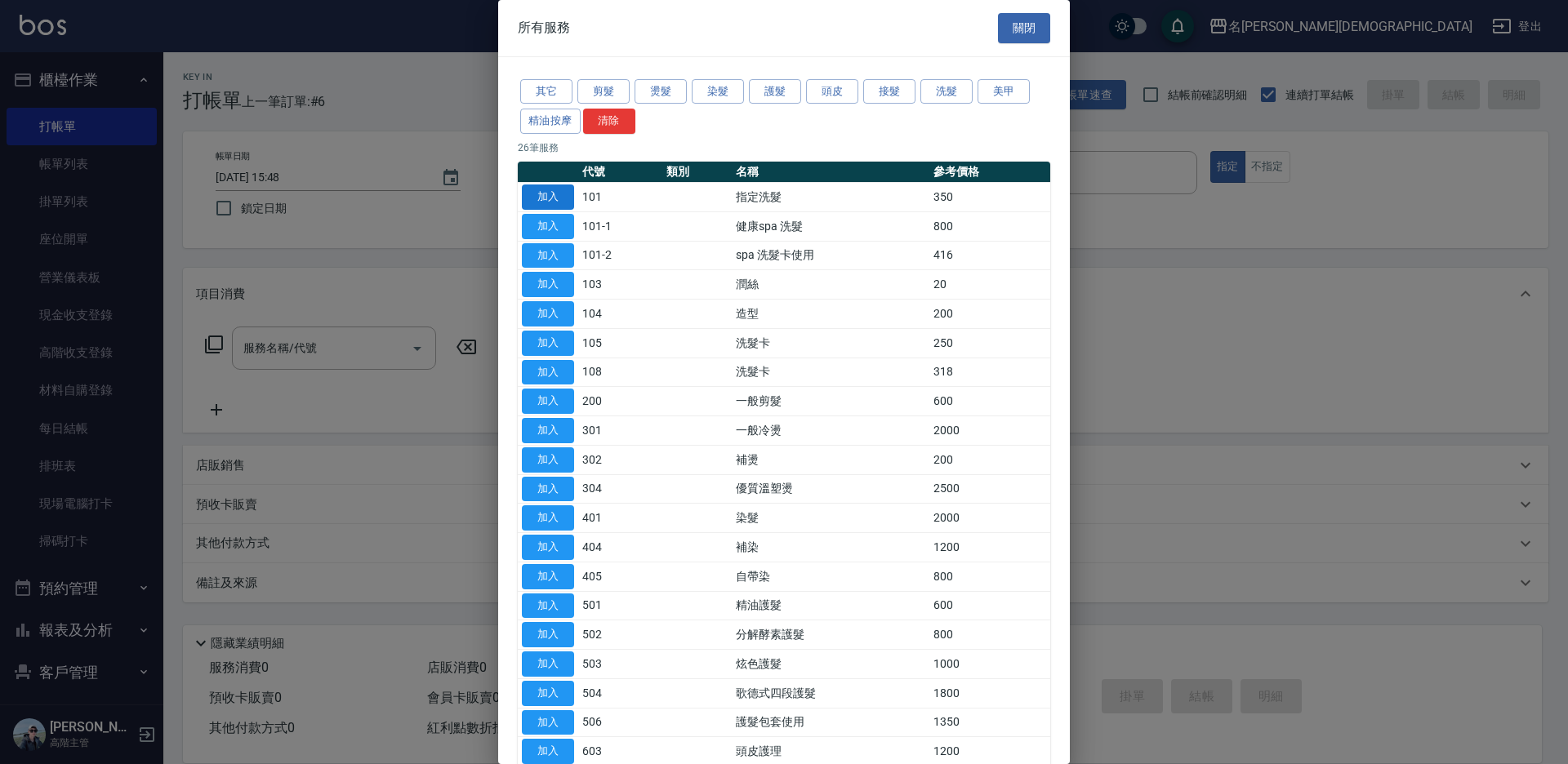
click at [542, 192] on button "加入" at bounding box center [547, 197] width 52 height 26
type input "指定洗髮(101)"
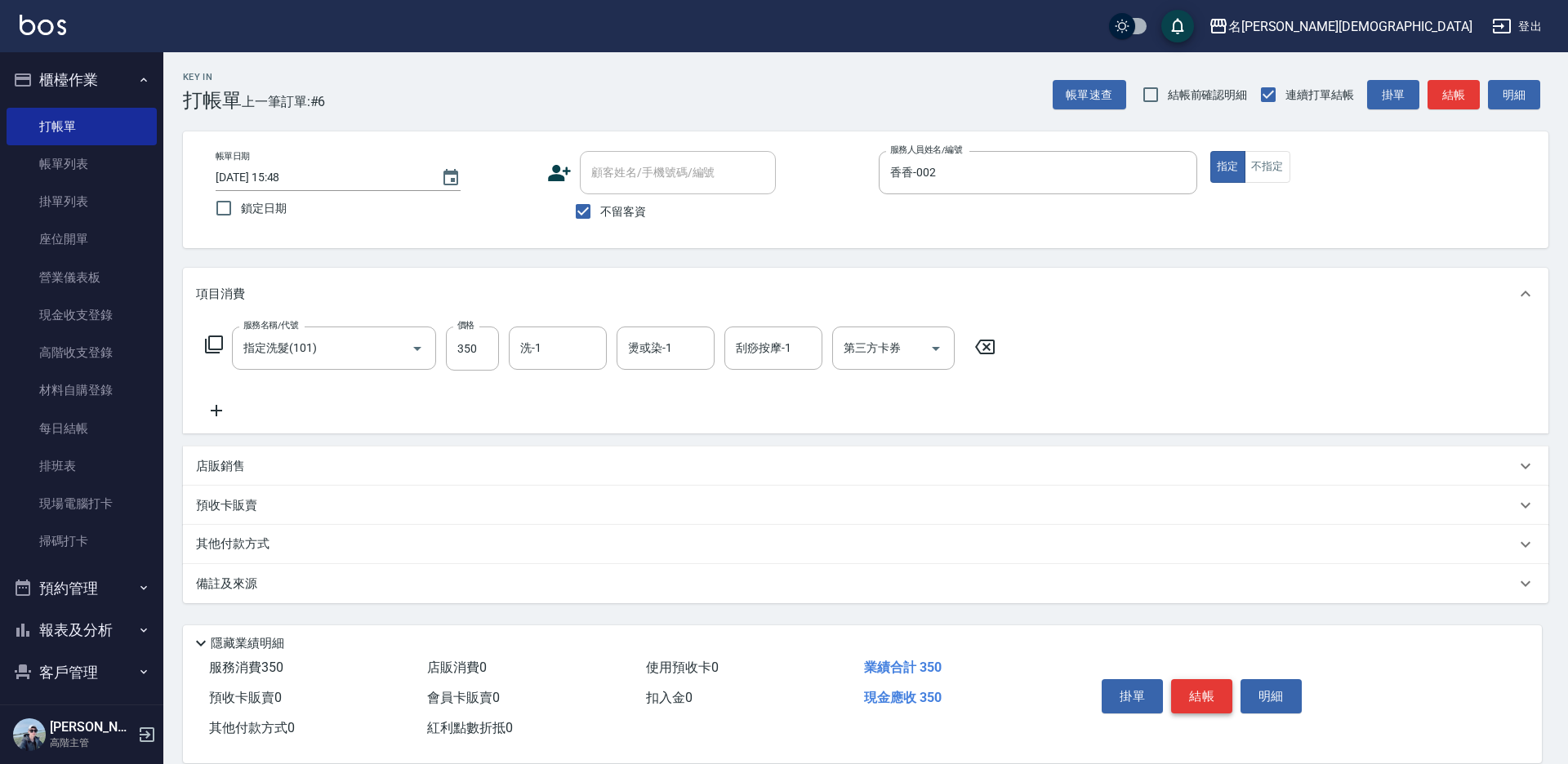
click at [1203, 689] on button "結帳" at bounding box center [1202, 695] width 61 height 34
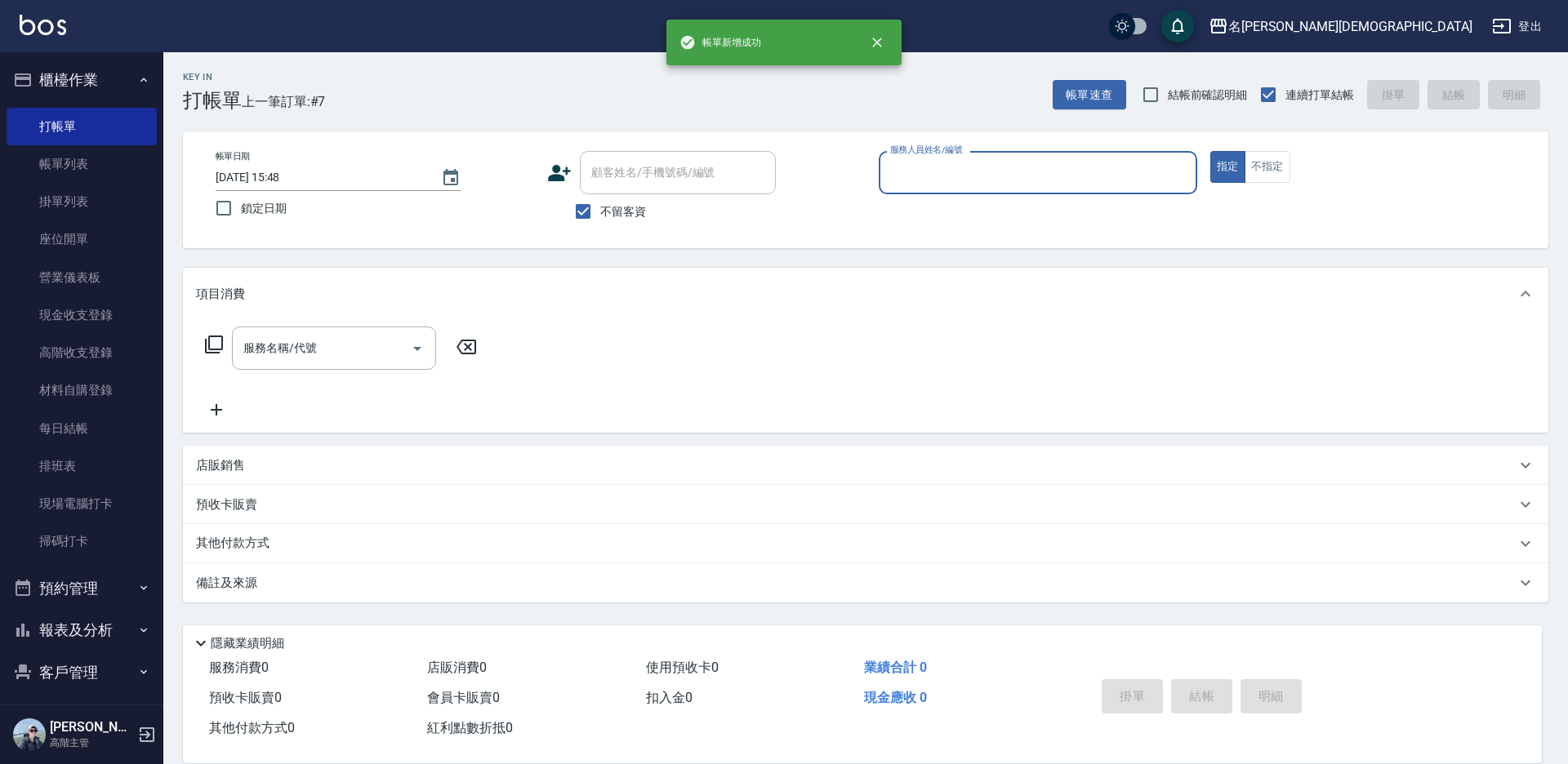
click at [957, 155] on label "服務人員姓名/編號" at bounding box center [925, 150] width 72 height 12
click at [957, 159] on input "服務人員姓名/編號" at bounding box center [1037, 173] width 304 height 29
click at [950, 185] on input "服務人員姓名/編號" at bounding box center [1037, 173] width 304 height 29
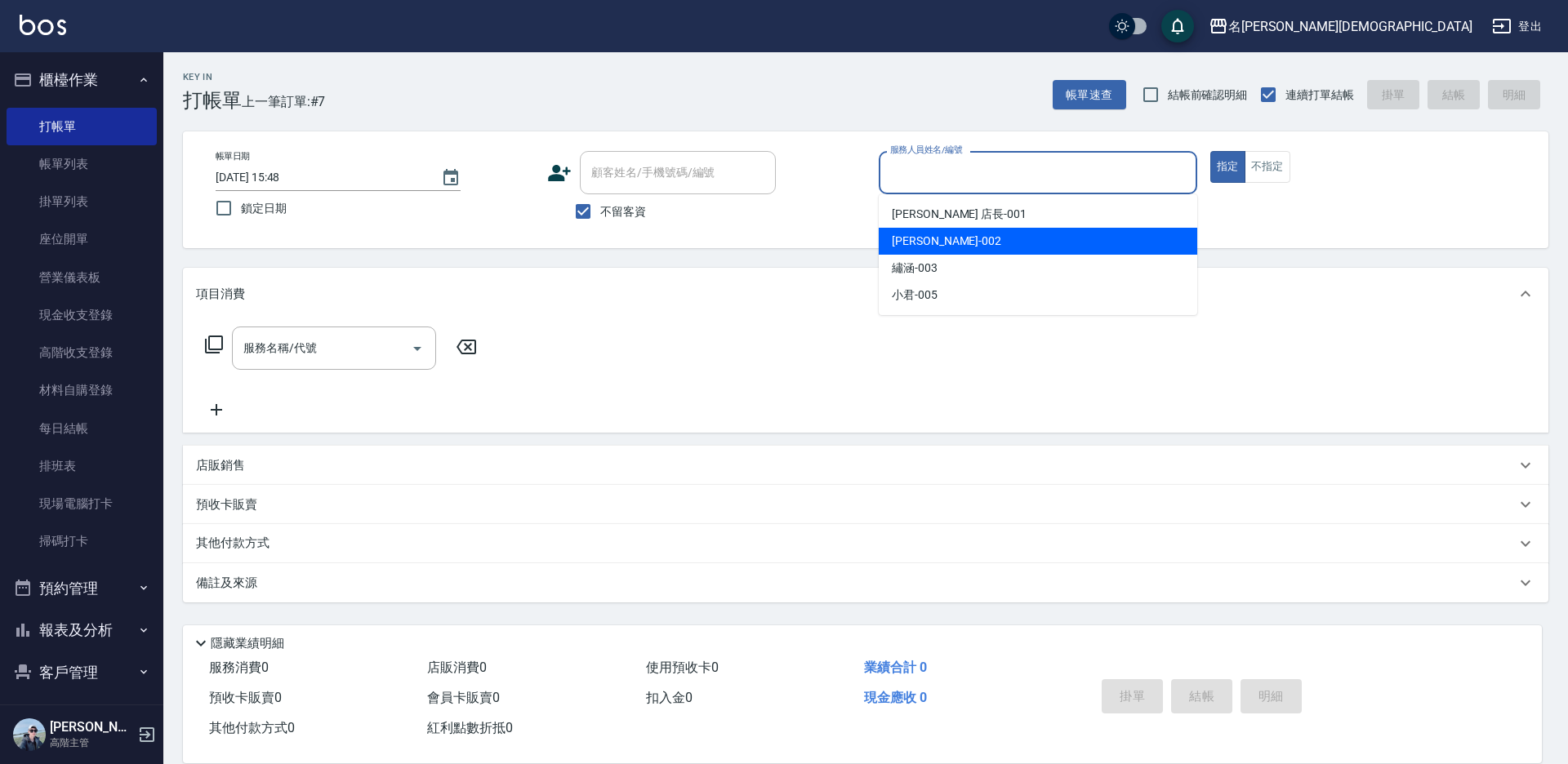
click at [934, 236] on span "香香 -002" at bounding box center [946, 241] width 109 height 17
type input "香香-002"
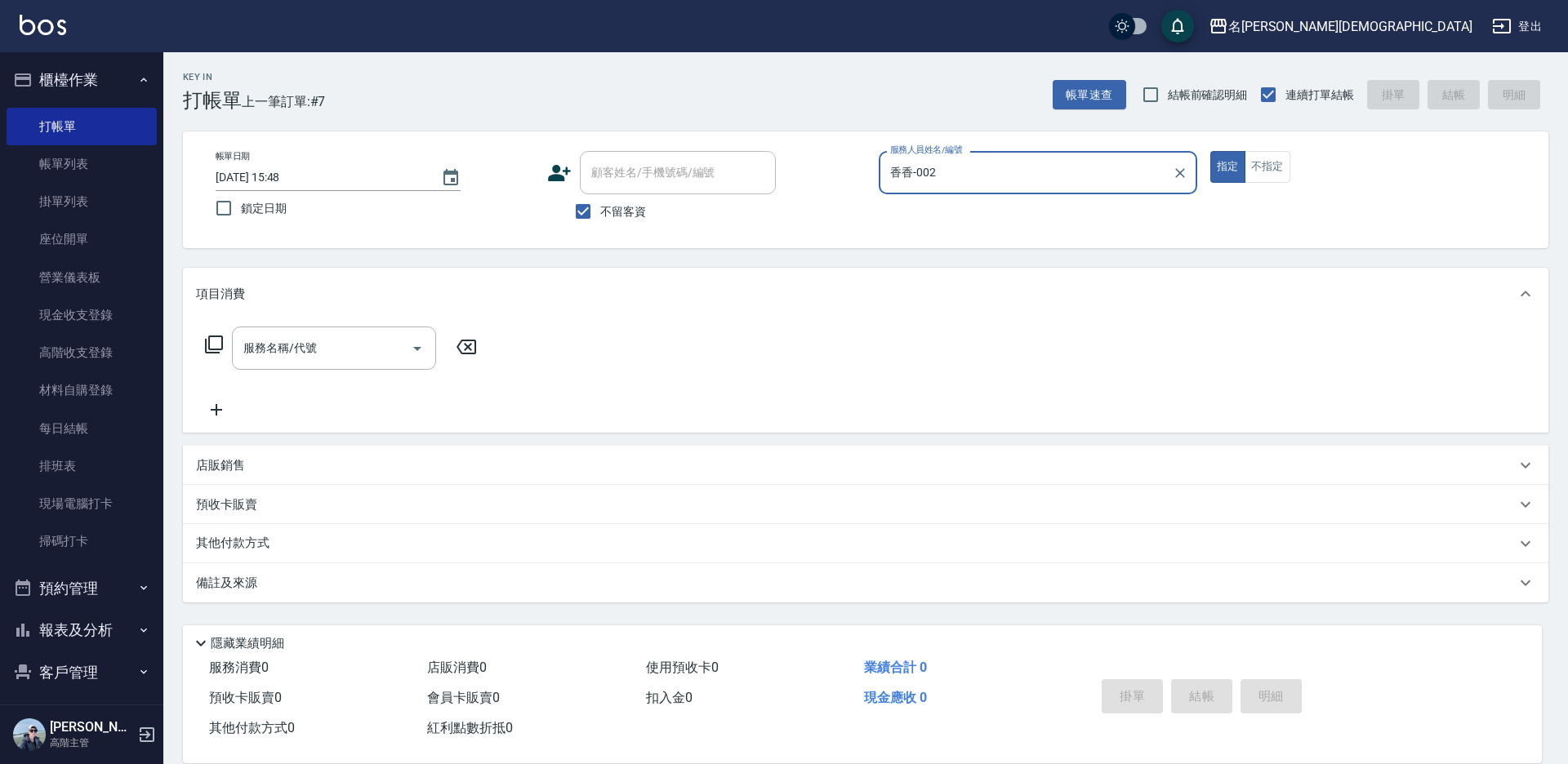
click at [212, 336] on icon at bounding box center [214, 345] width 20 height 20
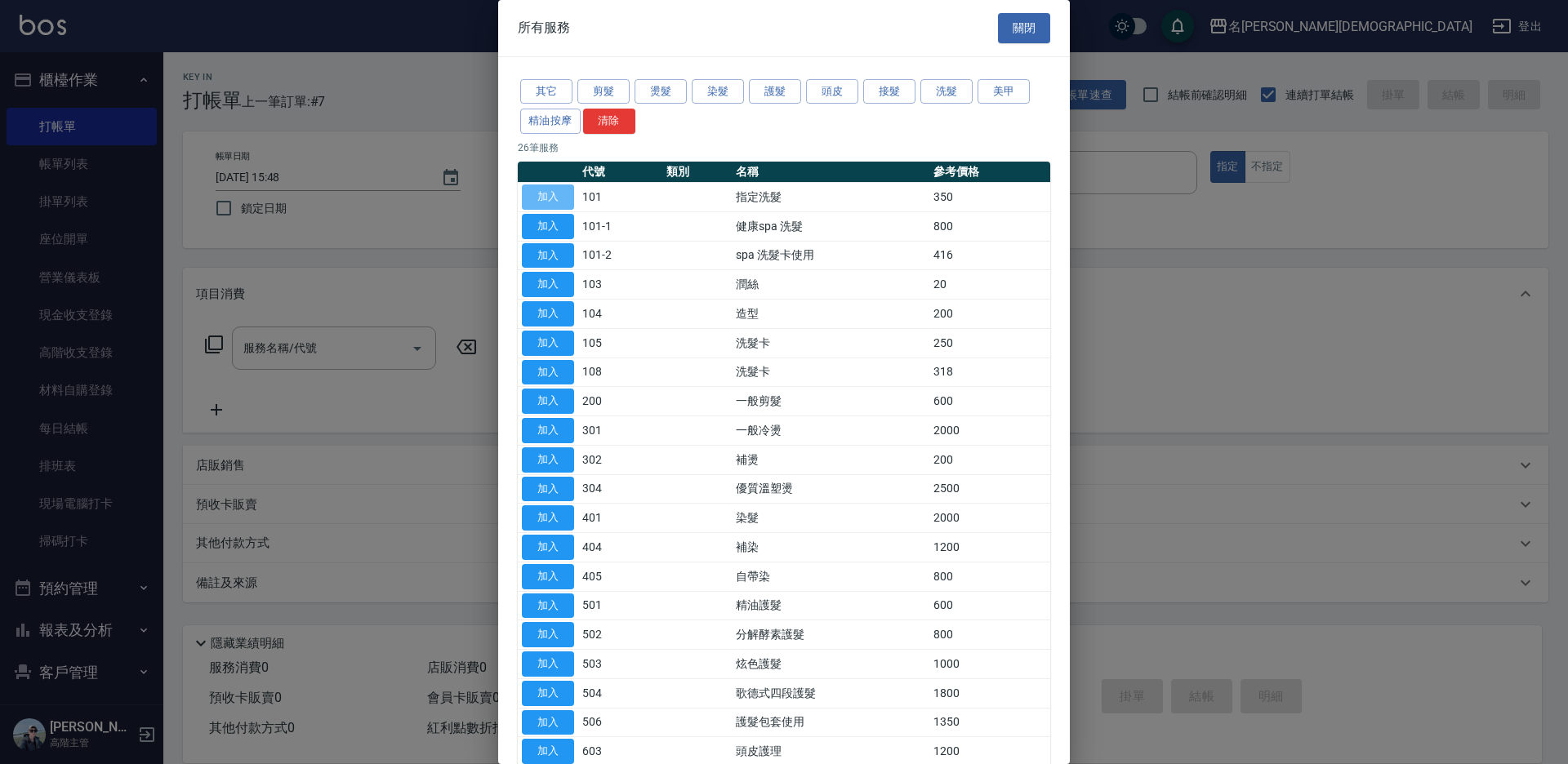
drag, startPoint x: 543, startPoint y: 192, endPoint x: 682, endPoint y: 321, distance: 189.6
click at [546, 191] on button "加入" at bounding box center [547, 197] width 52 height 26
type input "指定洗髮(101)"
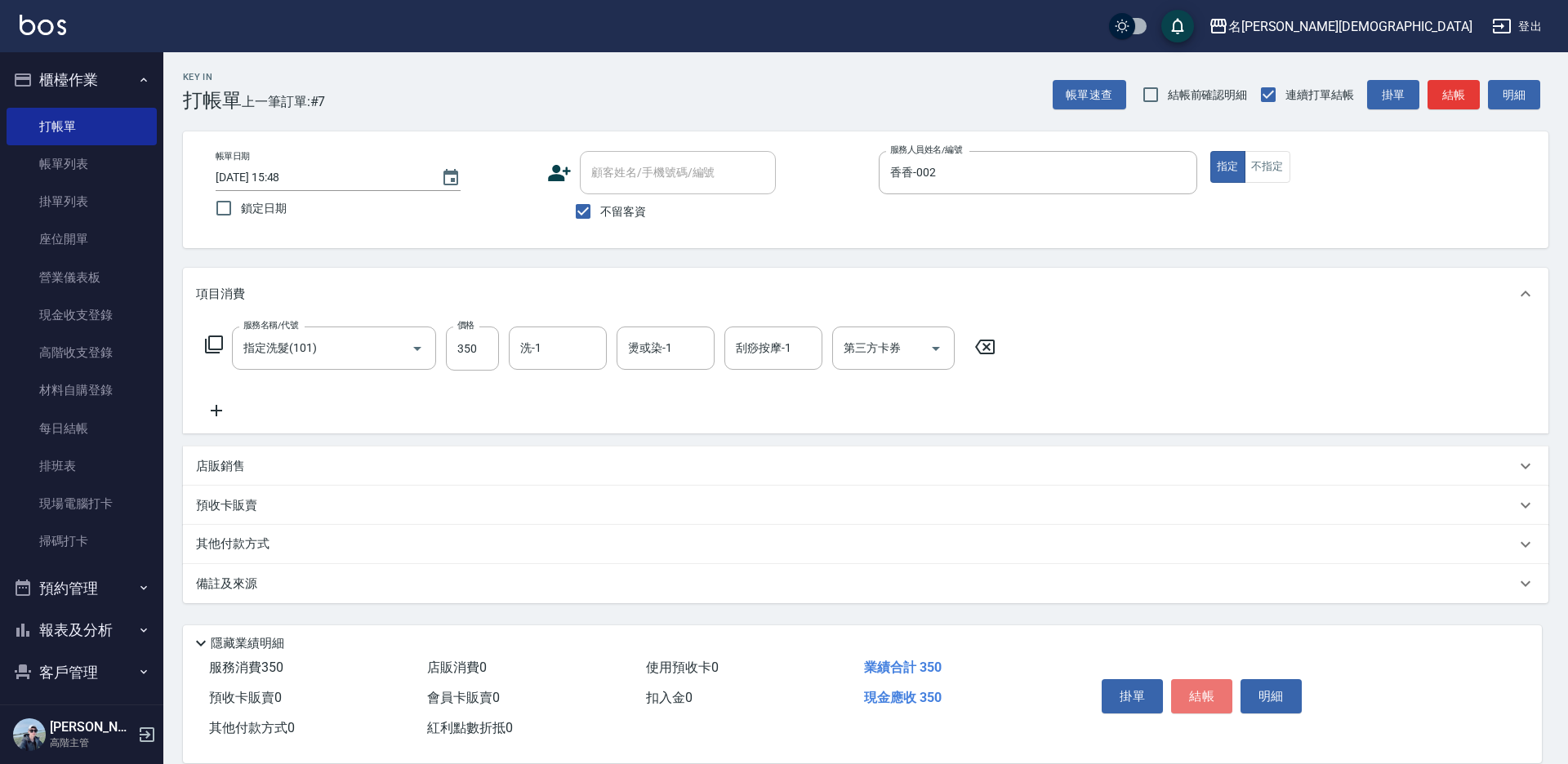
drag, startPoint x: 1207, startPoint y: 688, endPoint x: 1169, endPoint y: 651, distance: 53.0
click at [1206, 688] on button "結帳" at bounding box center [1202, 695] width 61 height 34
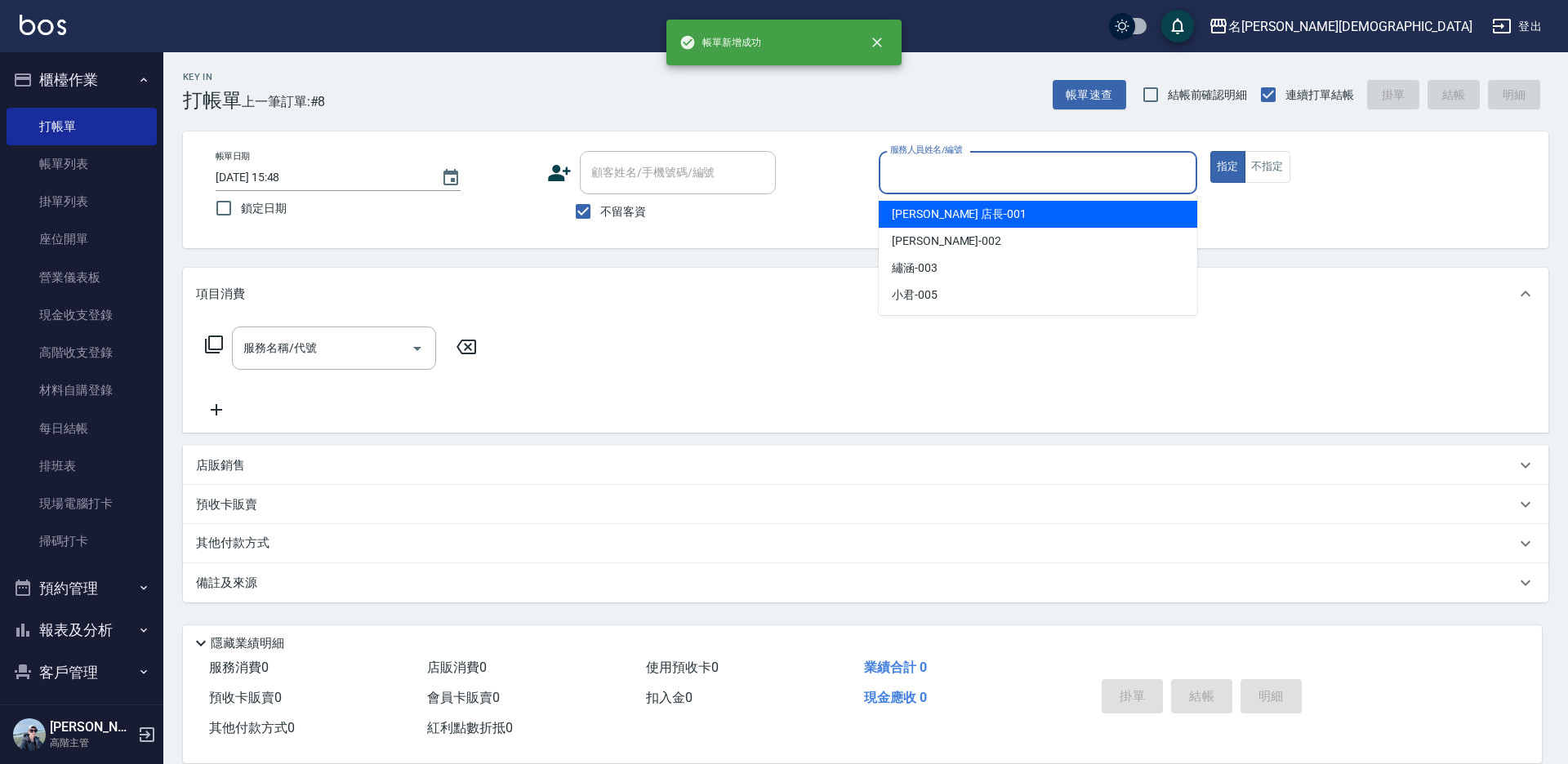
click at [924, 177] on input "服務人員姓名/編號" at bounding box center [1037, 173] width 304 height 29
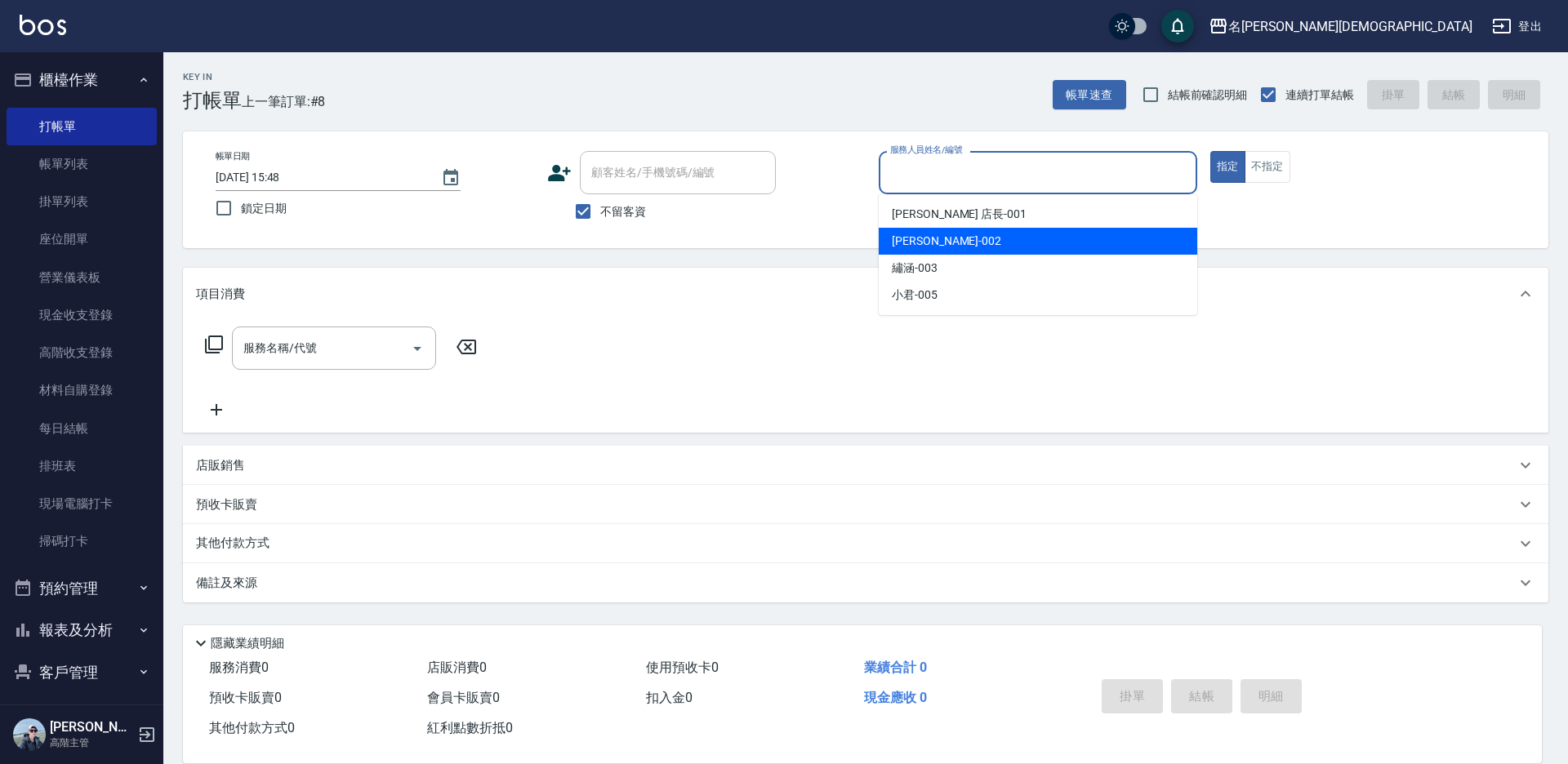
click at [901, 241] on span "香香 -002" at bounding box center [946, 241] width 109 height 17
type input "香香-002"
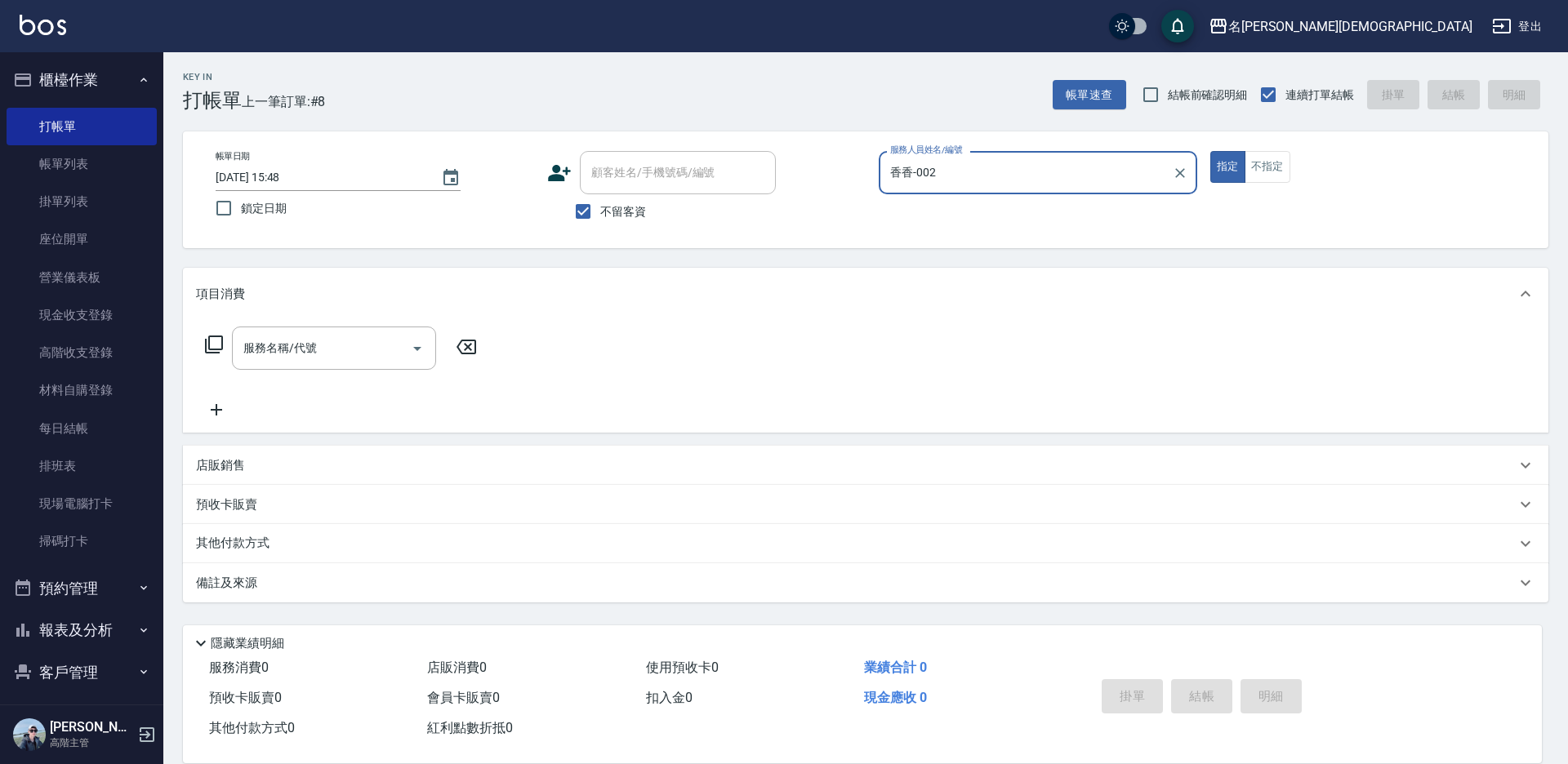
click at [209, 350] on icon at bounding box center [214, 345] width 18 height 18
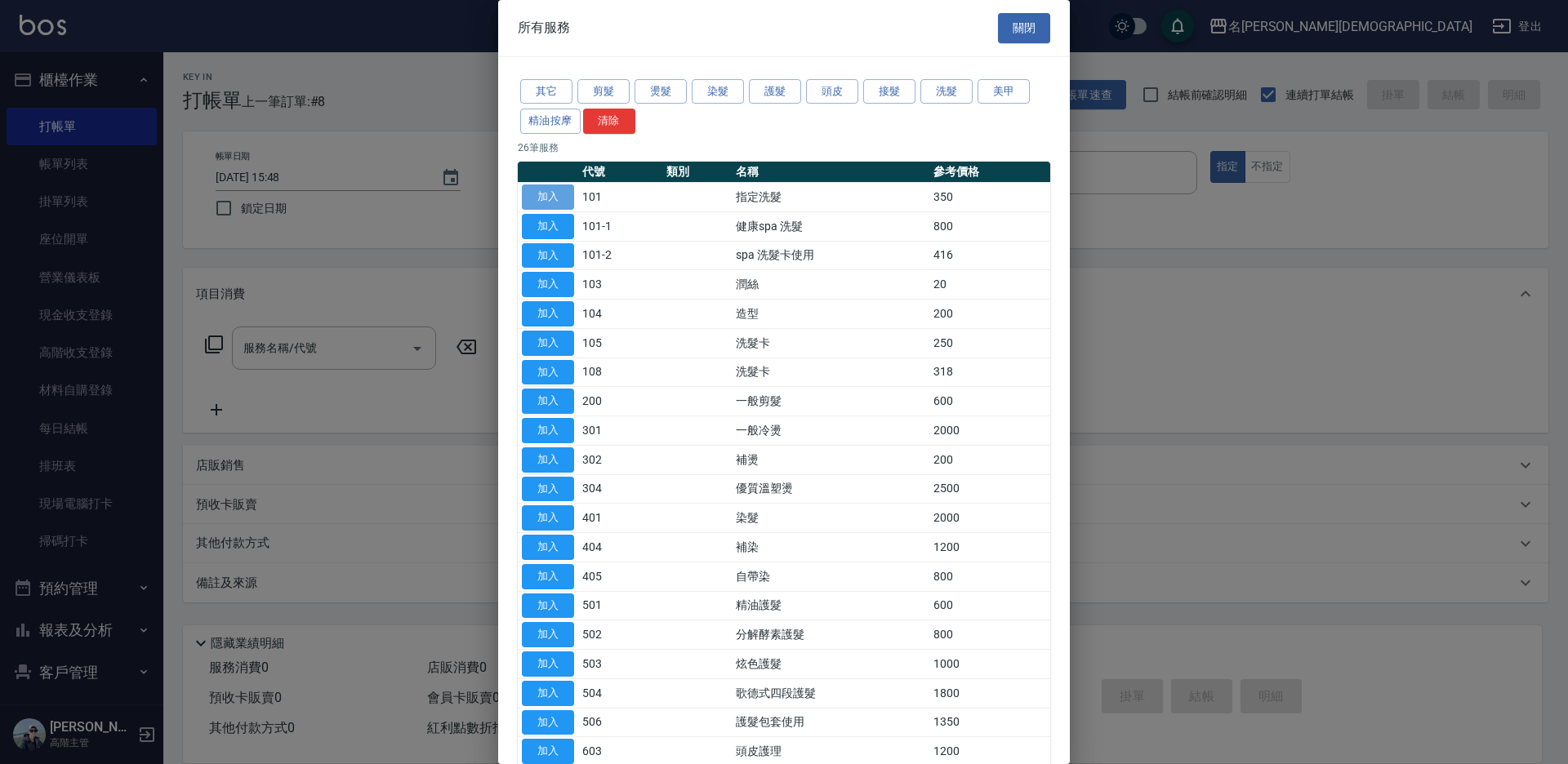
click at [565, 192] on button "加入" at bounding box center [547, 197] width 52 height 26
type input "指定洗髮(101)"
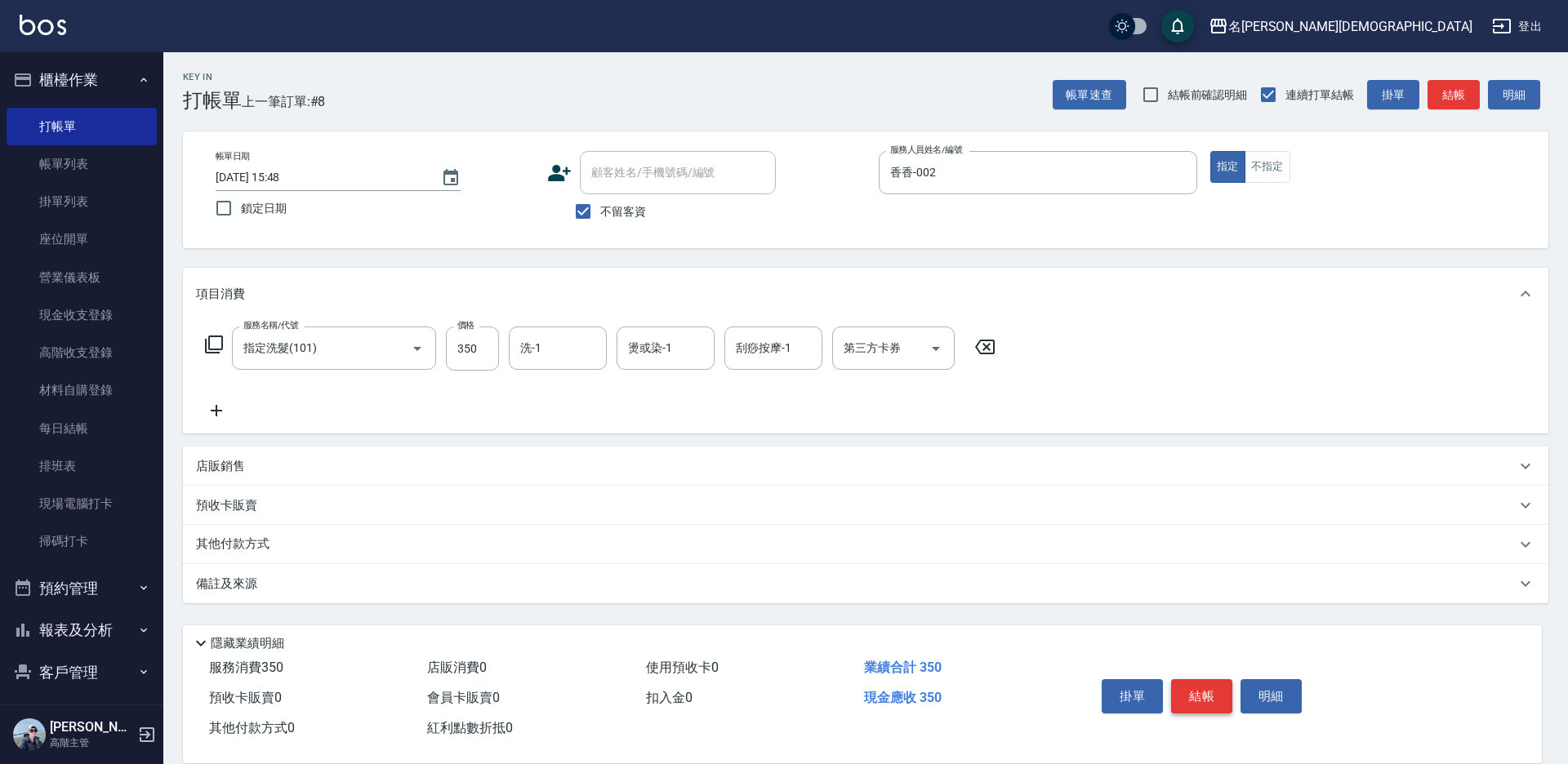
click at [1193, 680] on button "結帳" at bounding box center [1202, 695] width 61 height 34
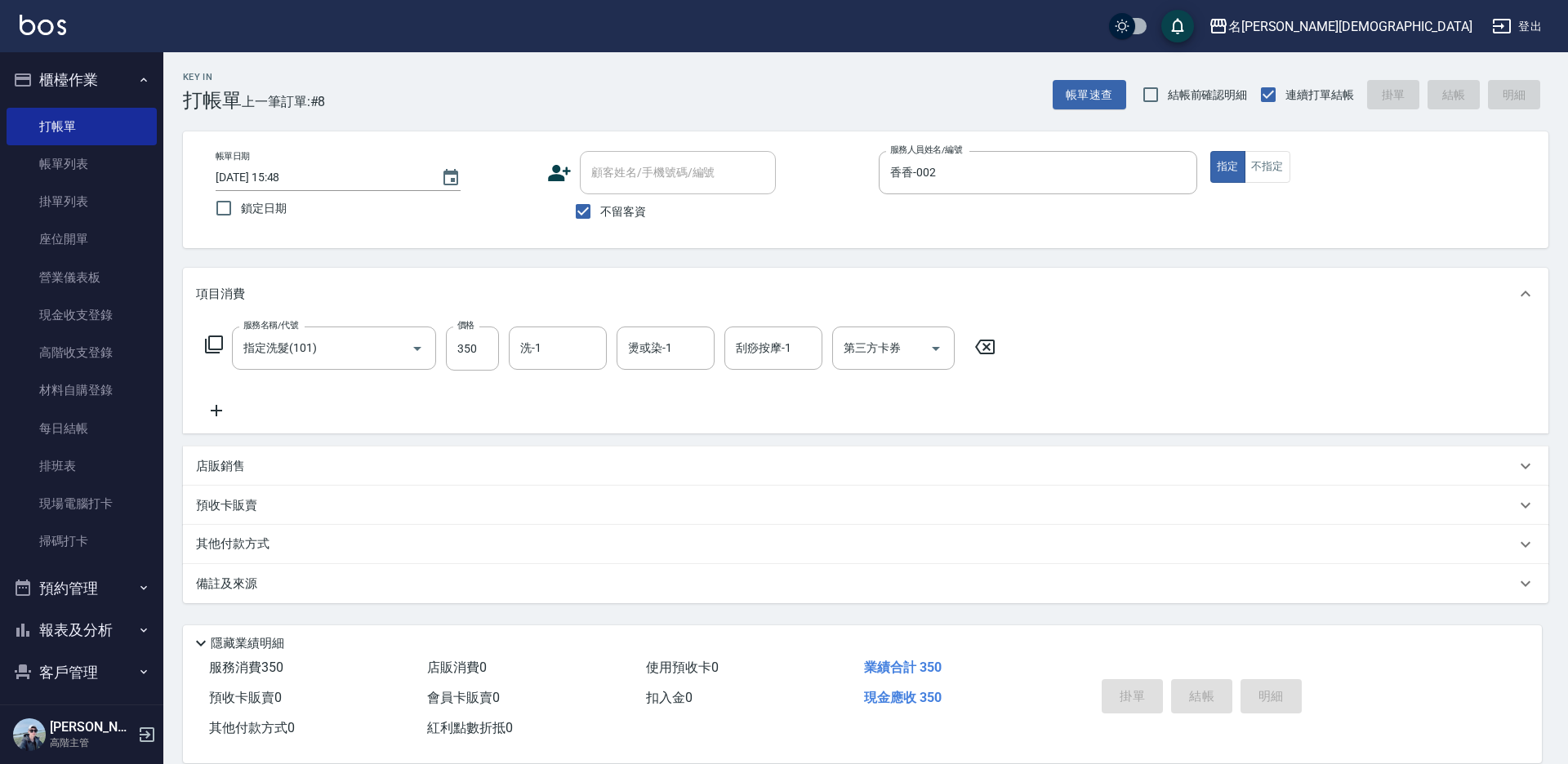
type input "[DATE] 15:49"
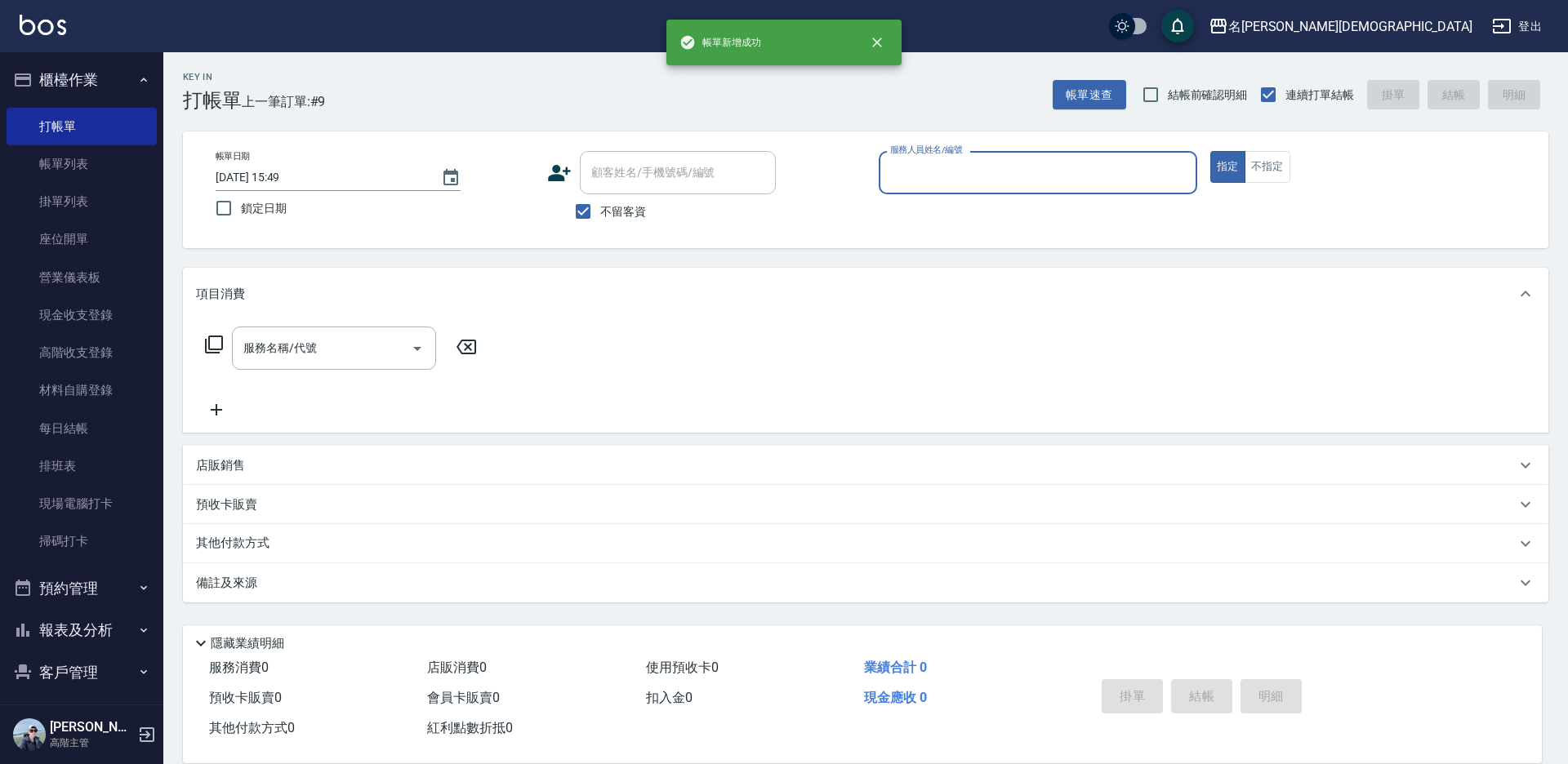
drag, startPoint x: 929, startPoint y: 167, endPoint x: 929, endPoint y: 188, distance: 21.0
click at [929, 168] on input "服務人員姓名/編號" at bounding box center [1037, 173] width 304 height 29
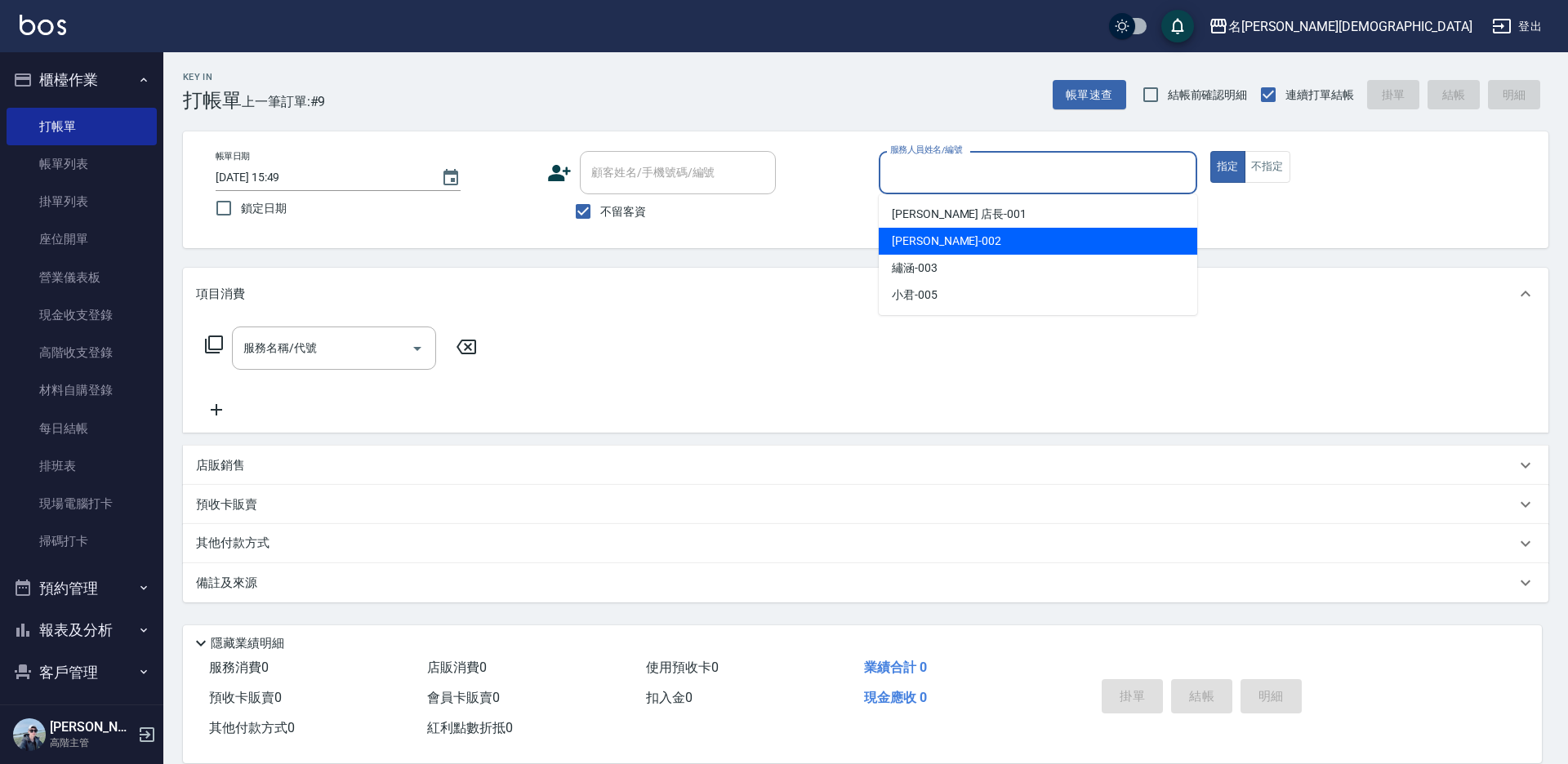
click at [906, 235] on span "香香 -002" at bounding box center [946, 241] width 109 height 17
type input "香香-002"
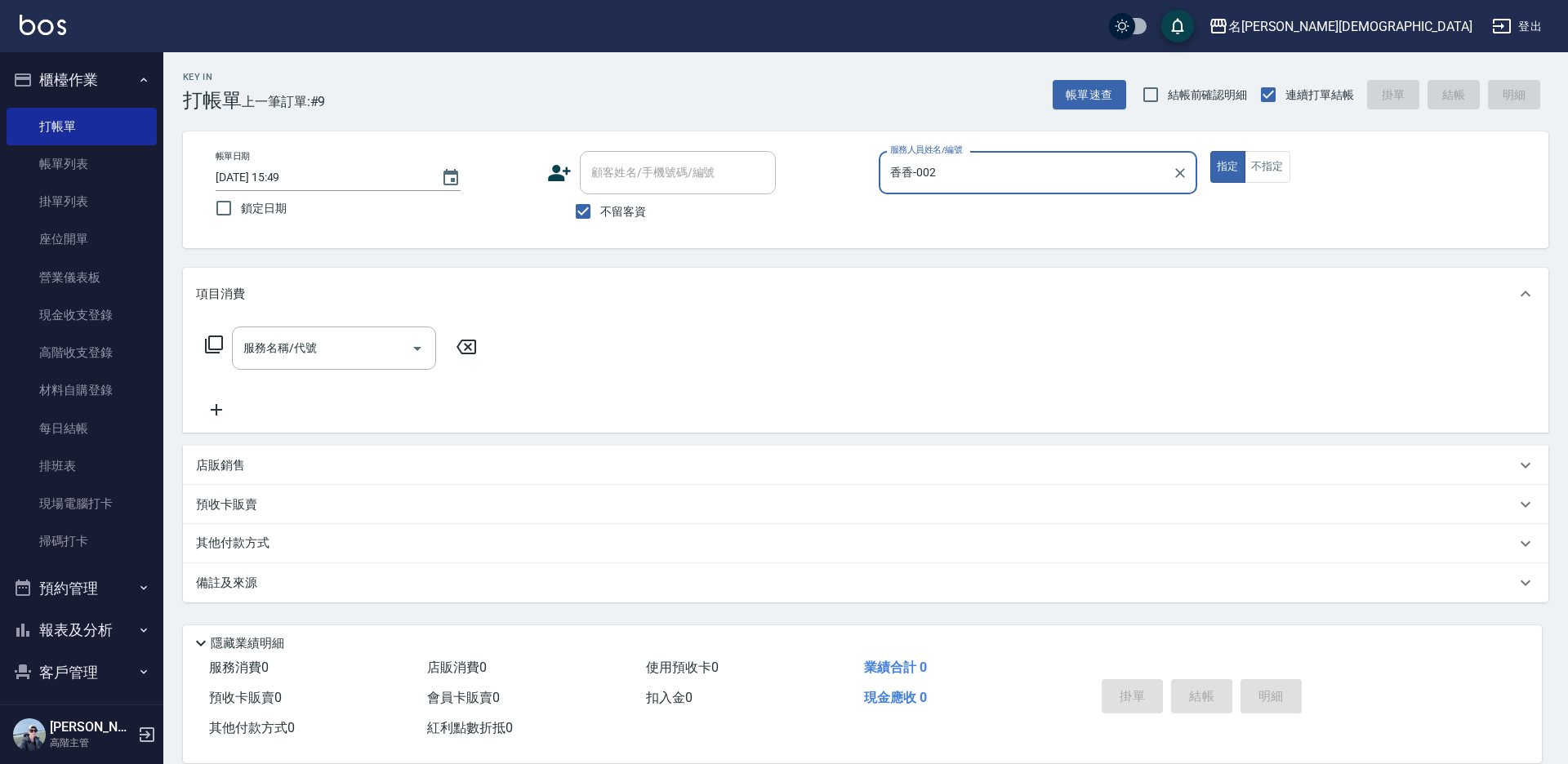
click at [217, 341] on icon at bounding box center [214, 345] width 20 height 20
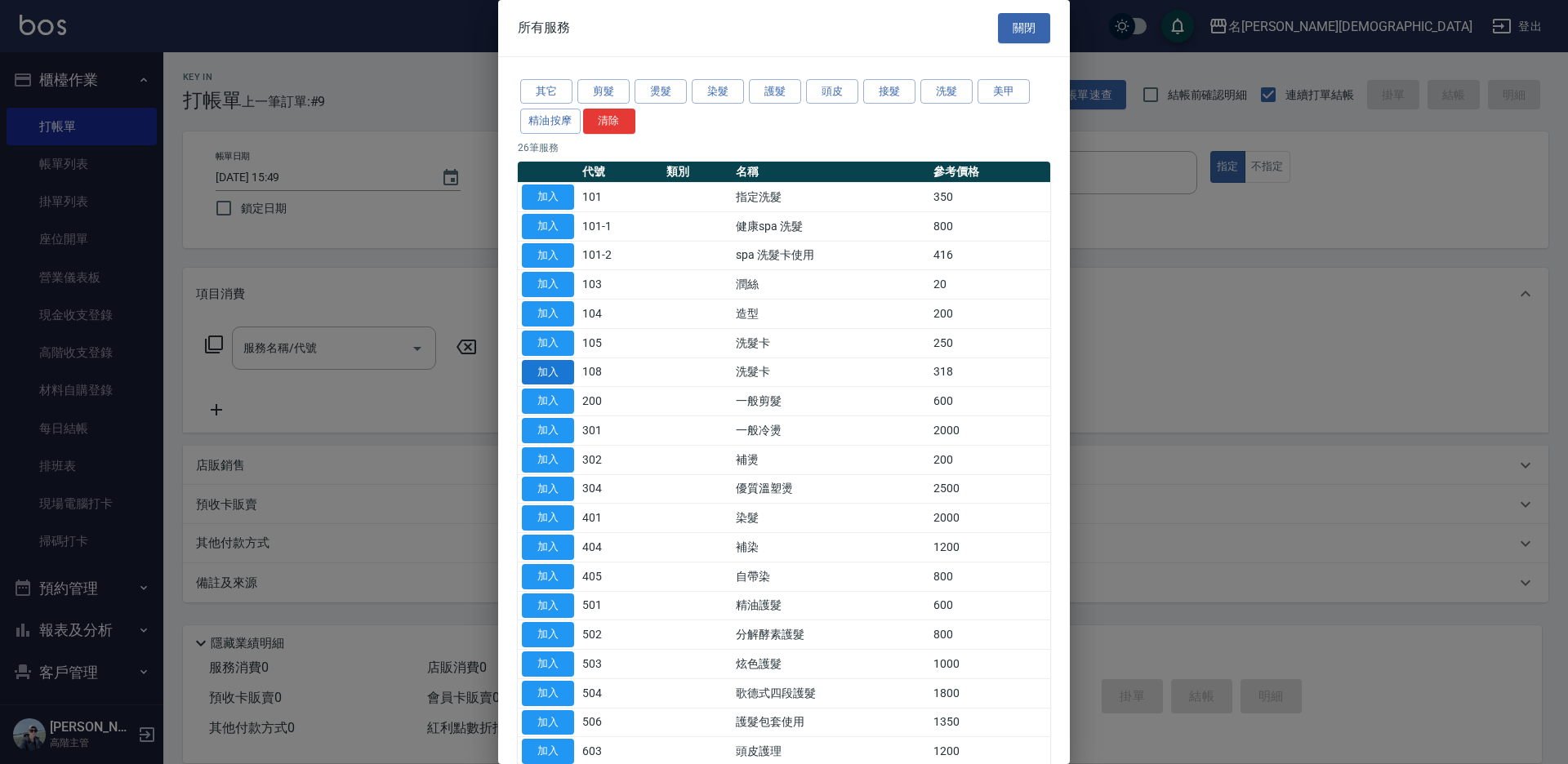
click at [541, 364] on button "加入" at bounding box center [547, 372] width 52 height 26
type input "洗髮卡(108)"
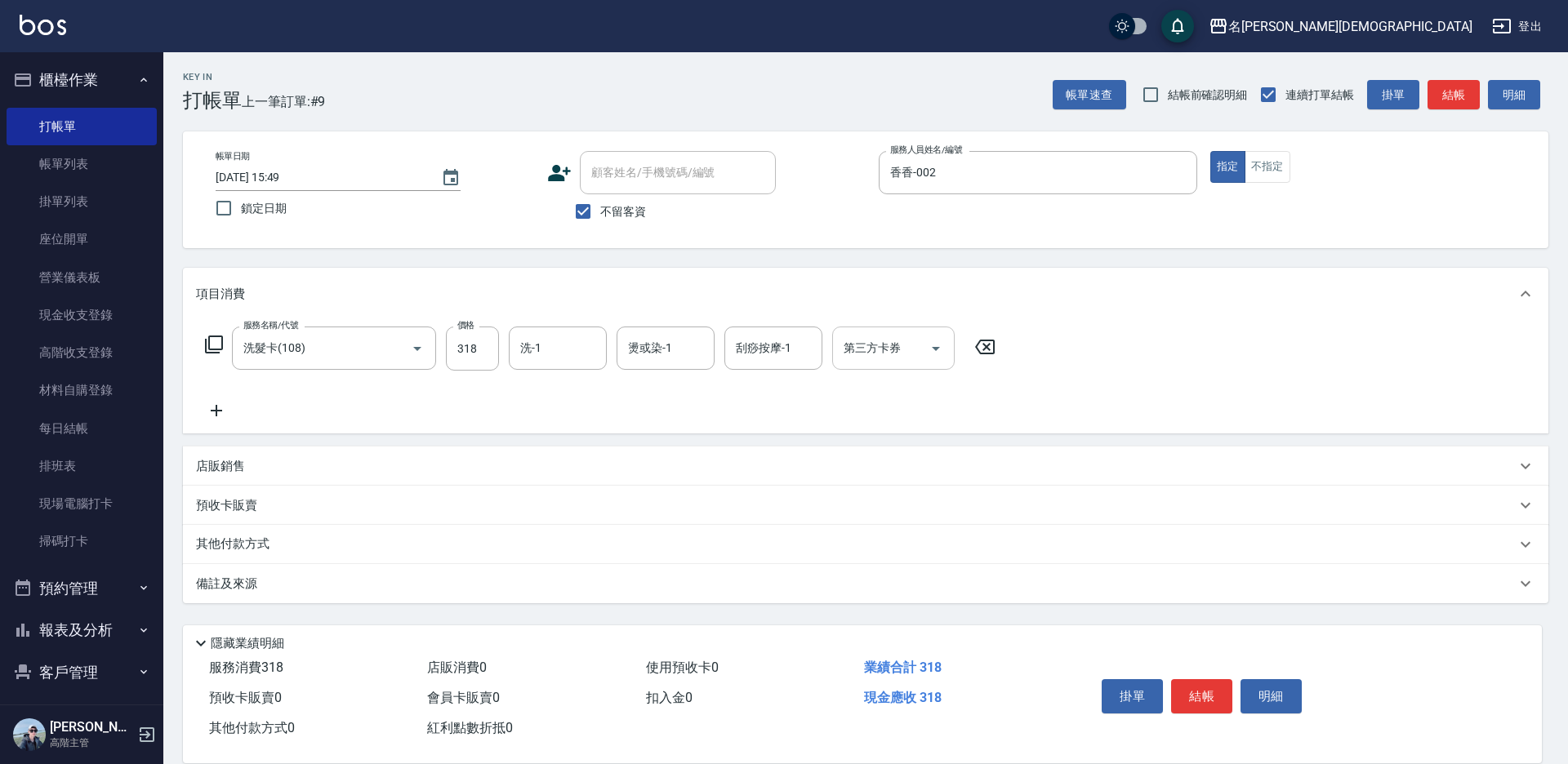
click at [858, 351] on div "第三方卡券 第三方卡券" at bounding box center [893, 348] width 122 height 43
drag, startPoint x: 889, startPoint y: 421, endPoint x: 1025, endPoint y: 479, distance: 147.9
click at [890, 422] on span "舊有卡券" at bounding box center [893, 417] width 122 height 27
type input "舊有卡券"
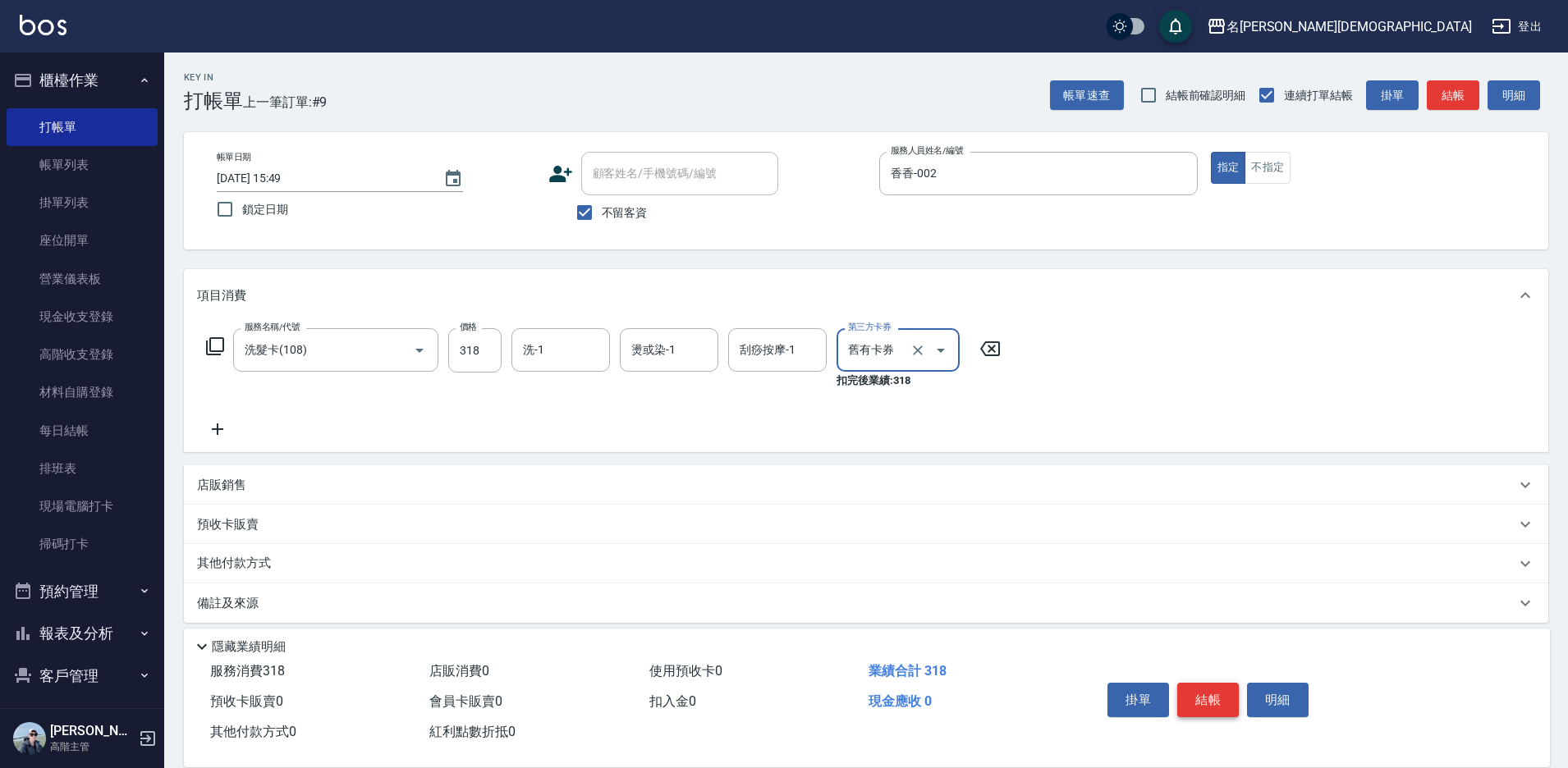
click at [1211, 691] on button "結帳" at bounding box center [1208, 699] width 62 height 34
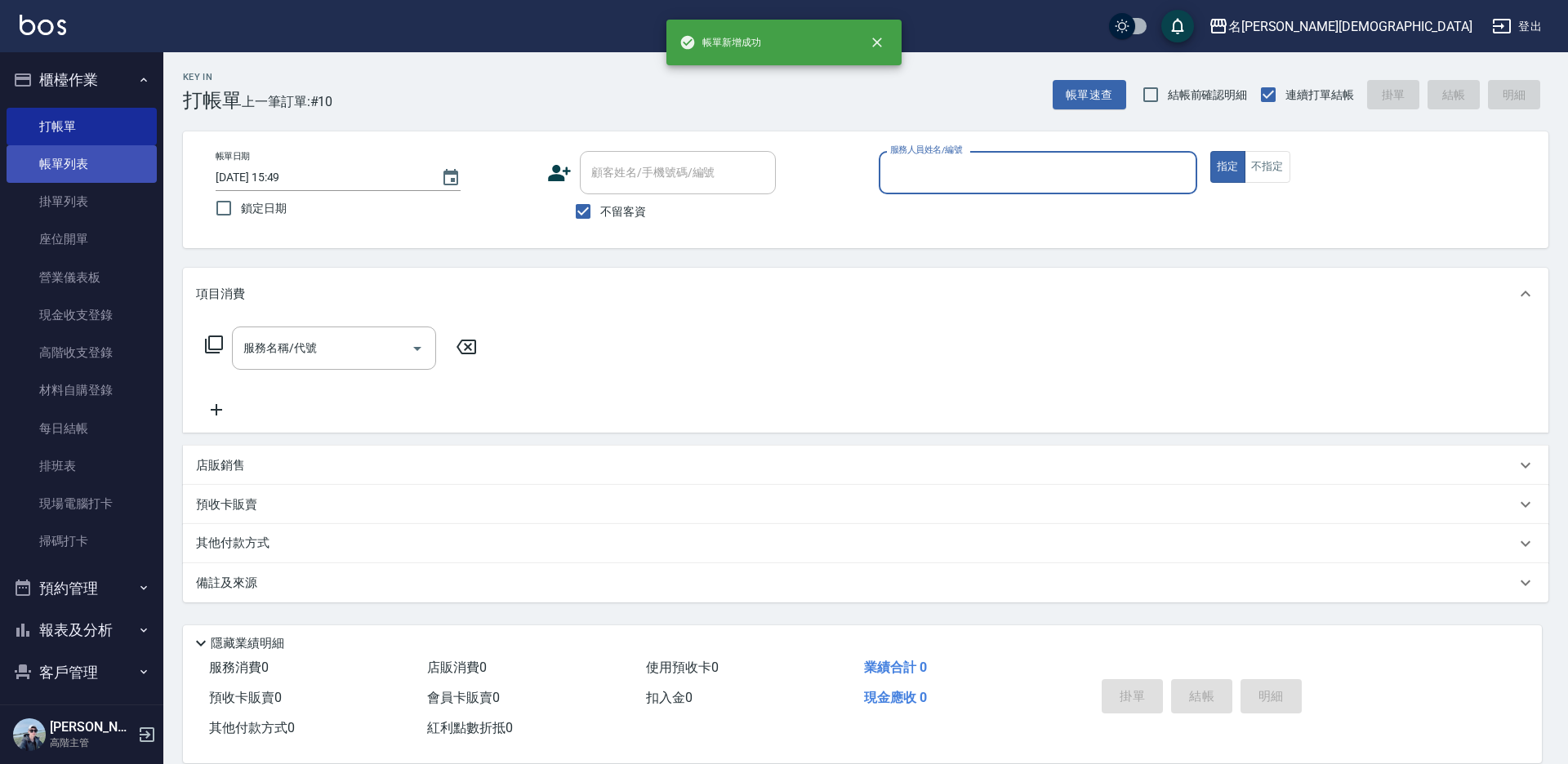
drag, startPoint x: 47, startPoint y: 162, endPoint x: 65, endPoint y: 160, distance: 18.1
click at [49, 162] on link "帳單列表" at bounding box center [82, 164] width 151 height 37
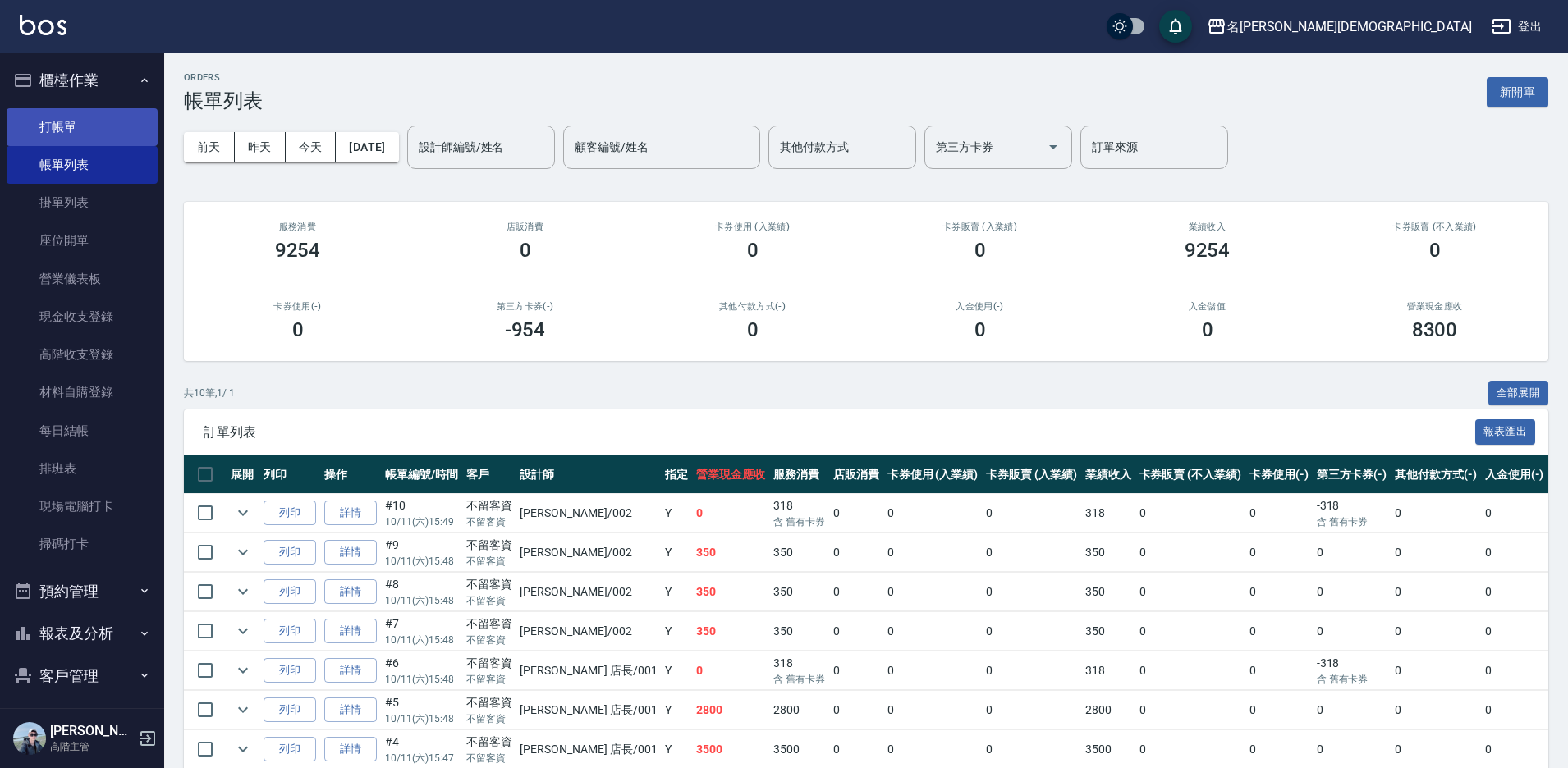
click at [106, 133] on link "打帳單" at bounding box center [82, 126] width 151 height 37
